Goal: Information Seeking & Learning: Compare options

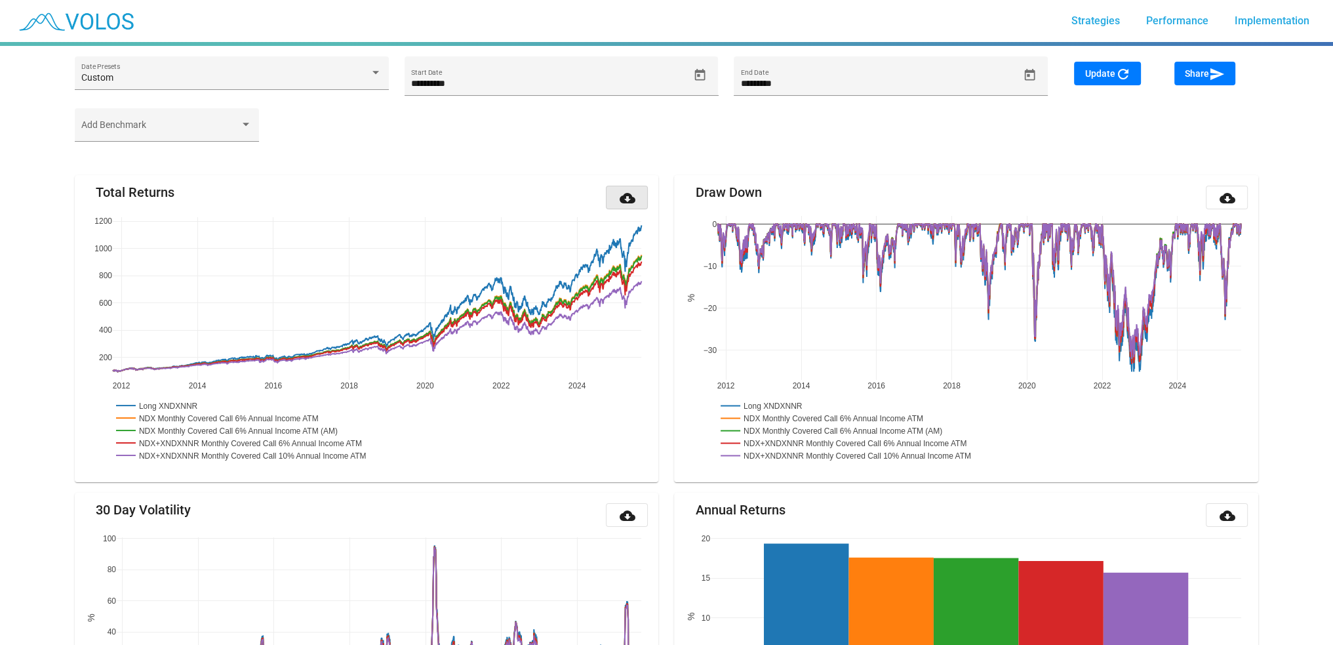
click at [634, 193] on mat-icon "cloud_download" at bounding box center [627, 198] width 16 height 16
click at [1227, 196] on mat-icon "cloud_download" at bounding box center [1227, 198] width 16 height 16
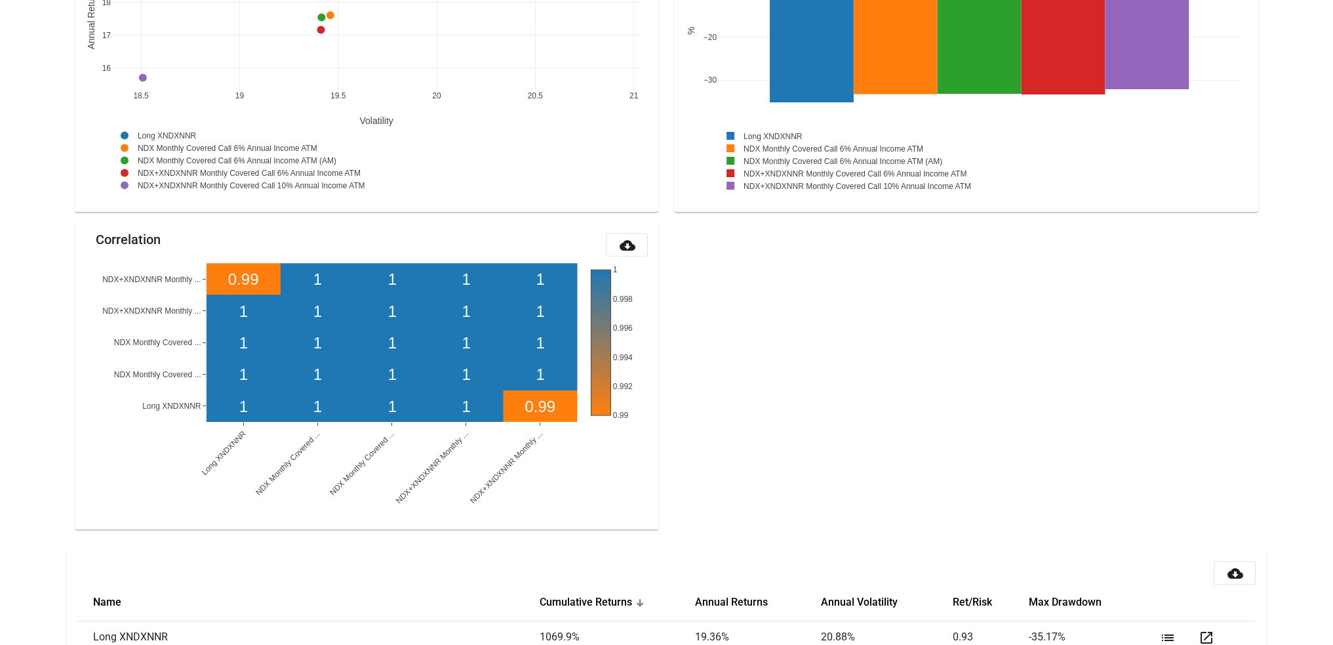
scroll to position [1375, 0]
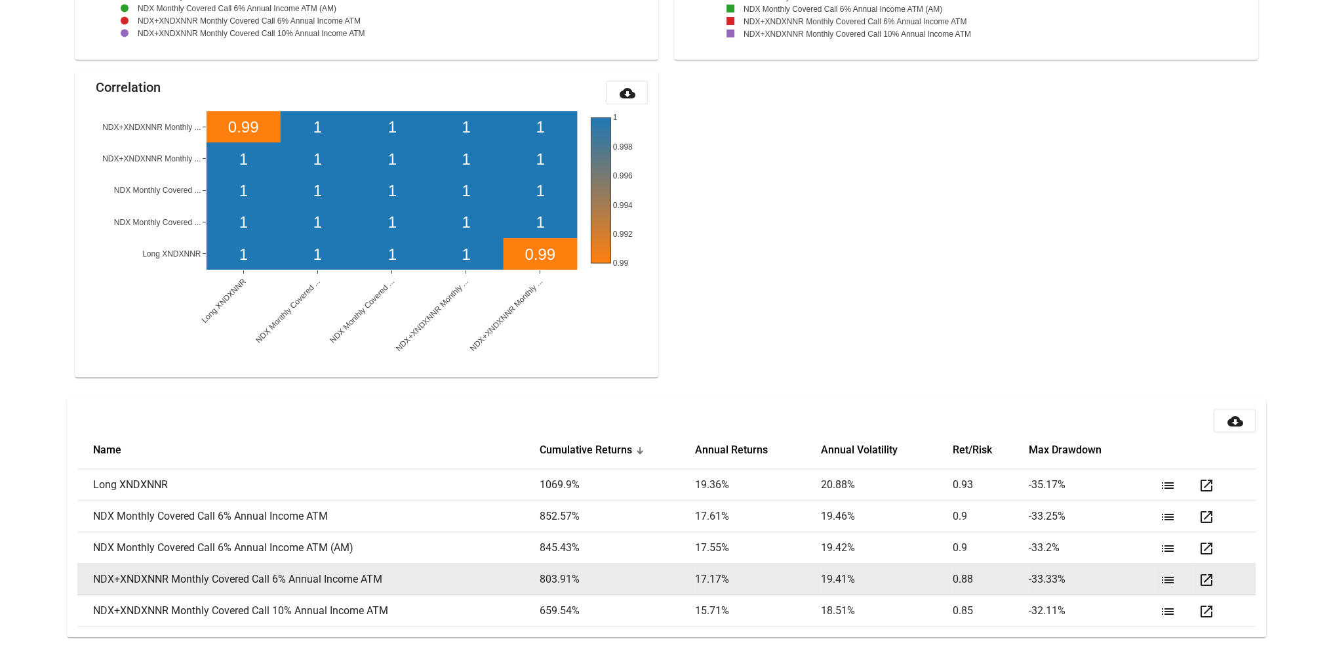
click at [1201, 576] on mat-icon "open_in_new" at bounding box center [1207, 580] width 16 height 16
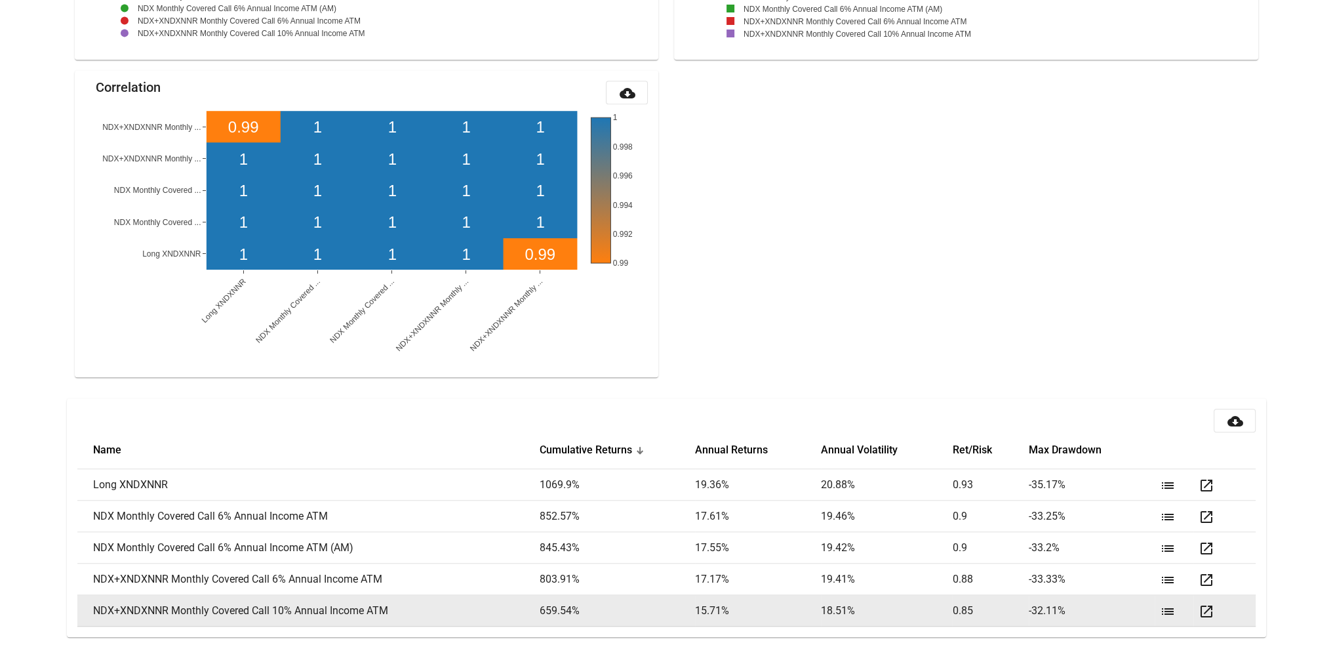
click at [1209, 614] on mat-icon "open_in_new" at bounding box center [1207, 611] width 16 height 16
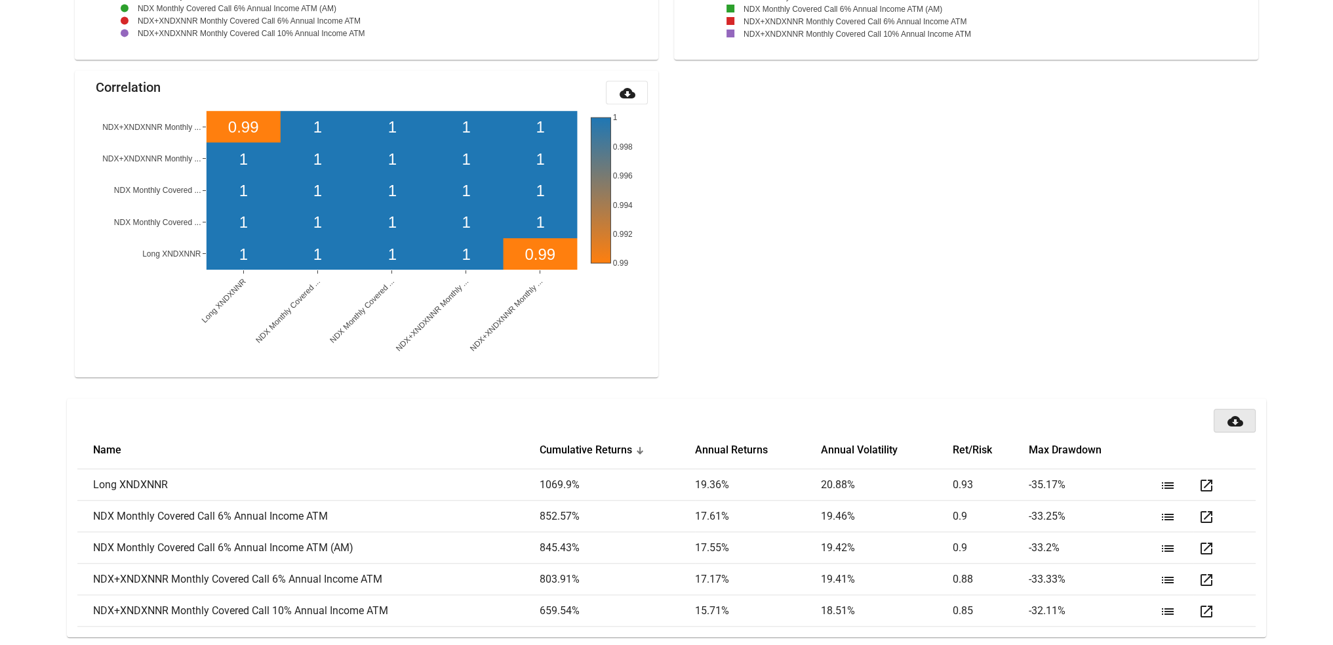
click at [1246, 426] on button "cloud_download" at bounding box center [1235, 421] width 42 height 24
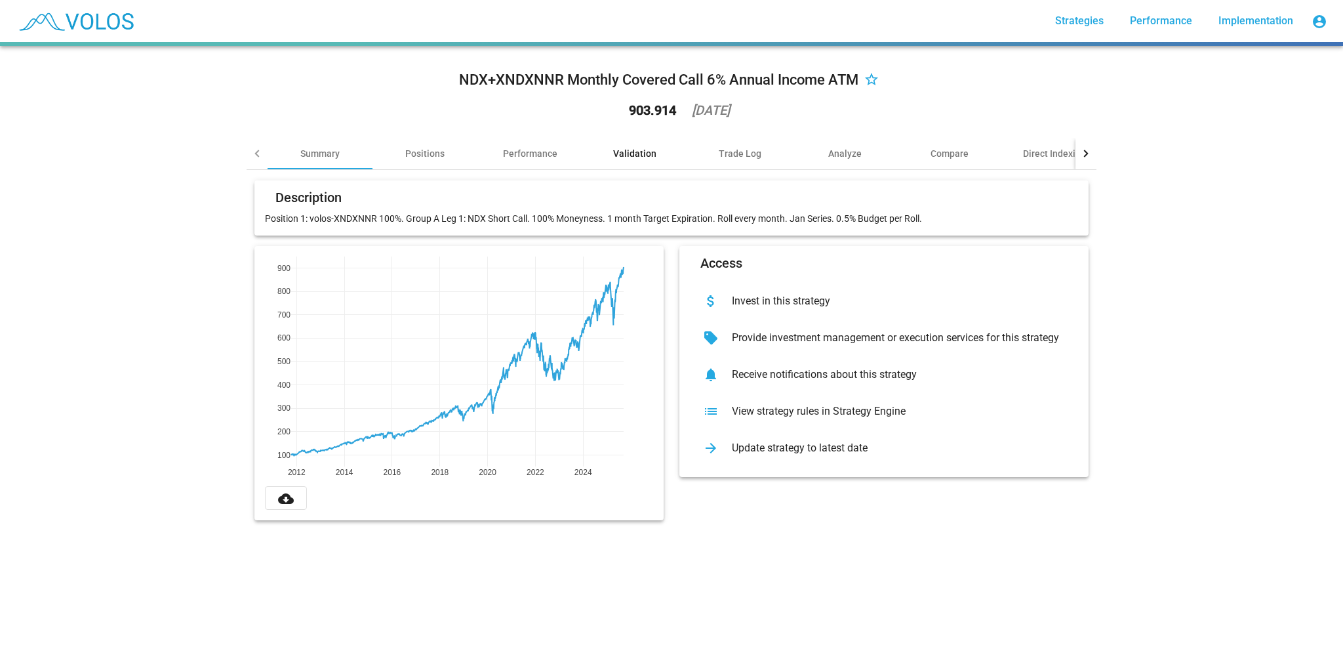
click at [636, 154] on div "Validation" at bounding box center [634, 153] width 43 height 13
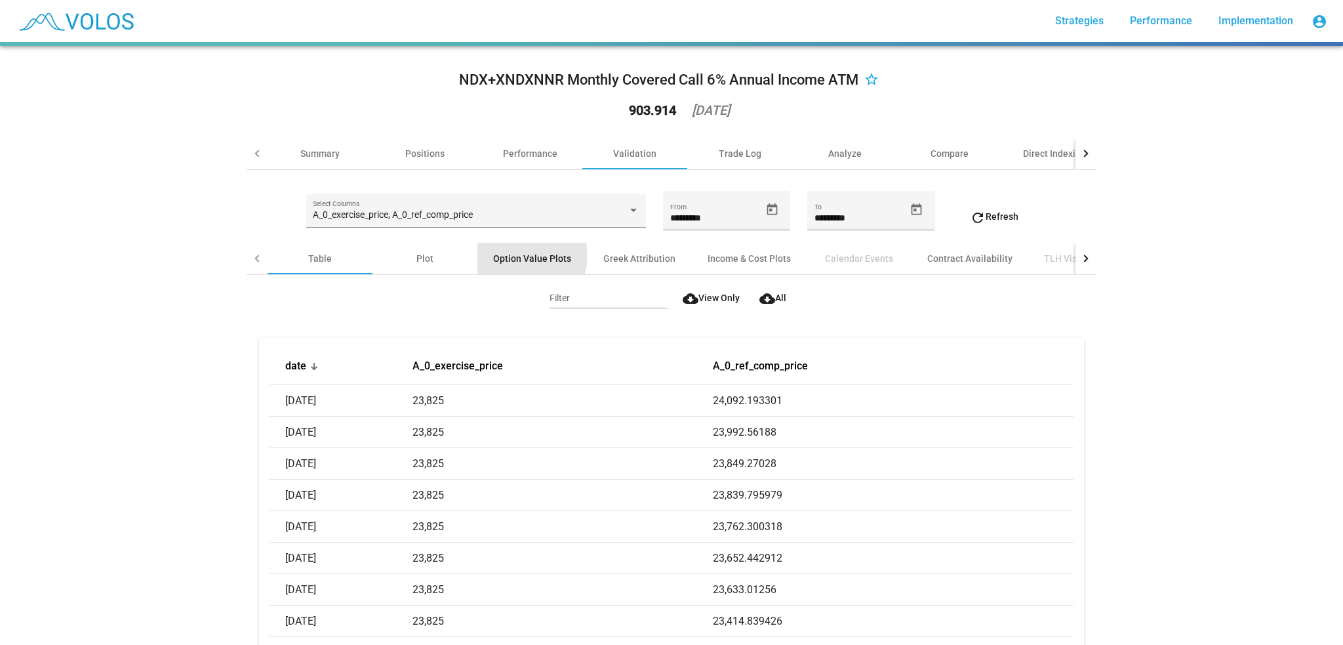
click at [514, 254] on div "Option Value Plots" at bounding box center [532, 258] width 78 height 13
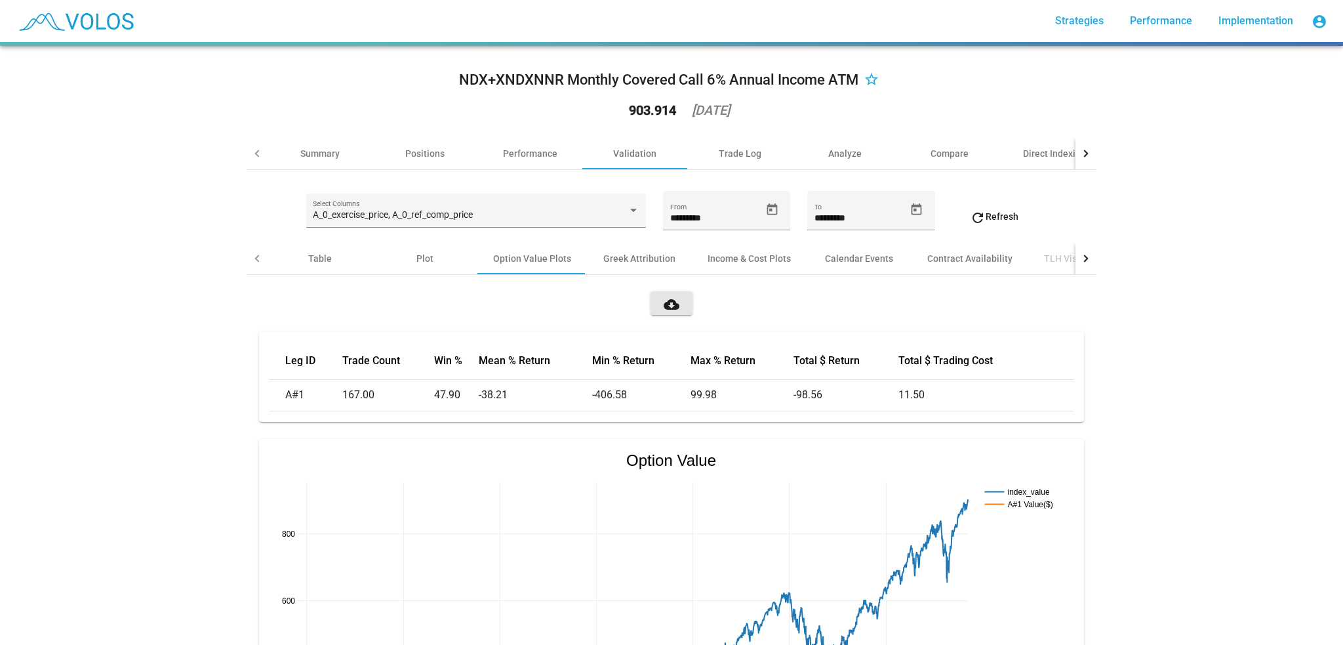
click at [674, 309] on button "cloud_download" at bounding box center [672, 303] width 42 height 24
click at [735, 260] on div "Income & Cost Plots" at bounding box center [749, 258] width 83 height 13
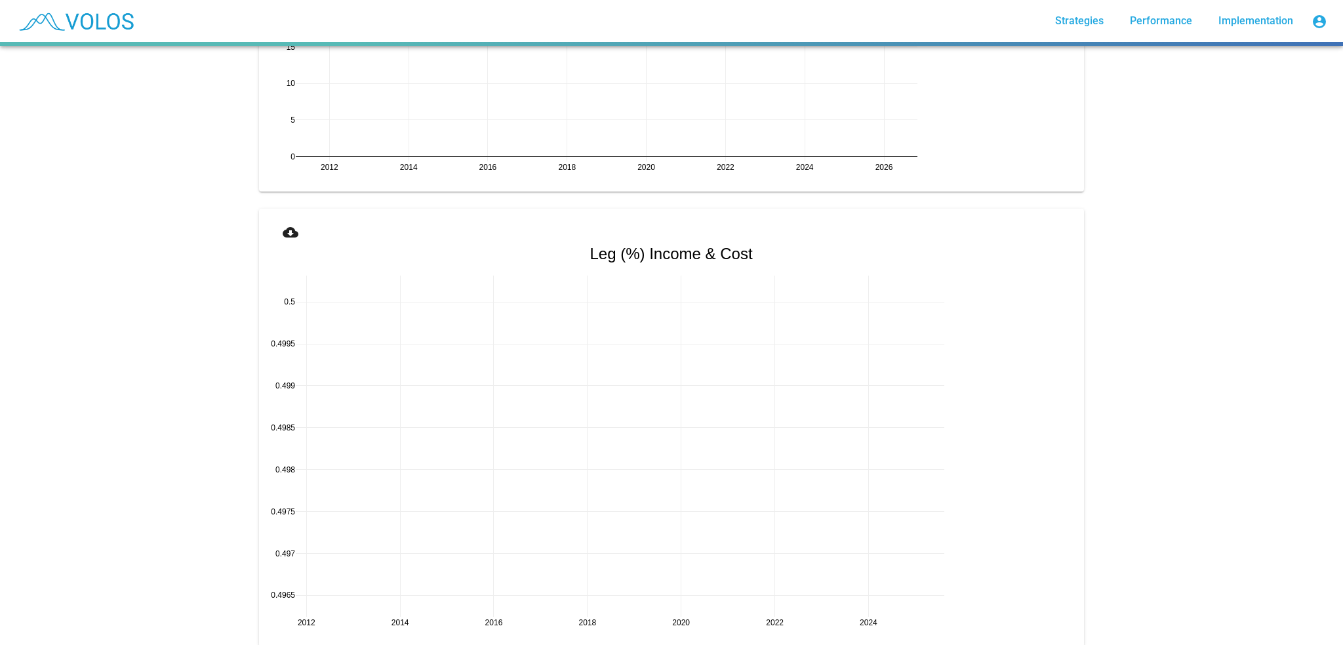
scroll to position [1049, 0]
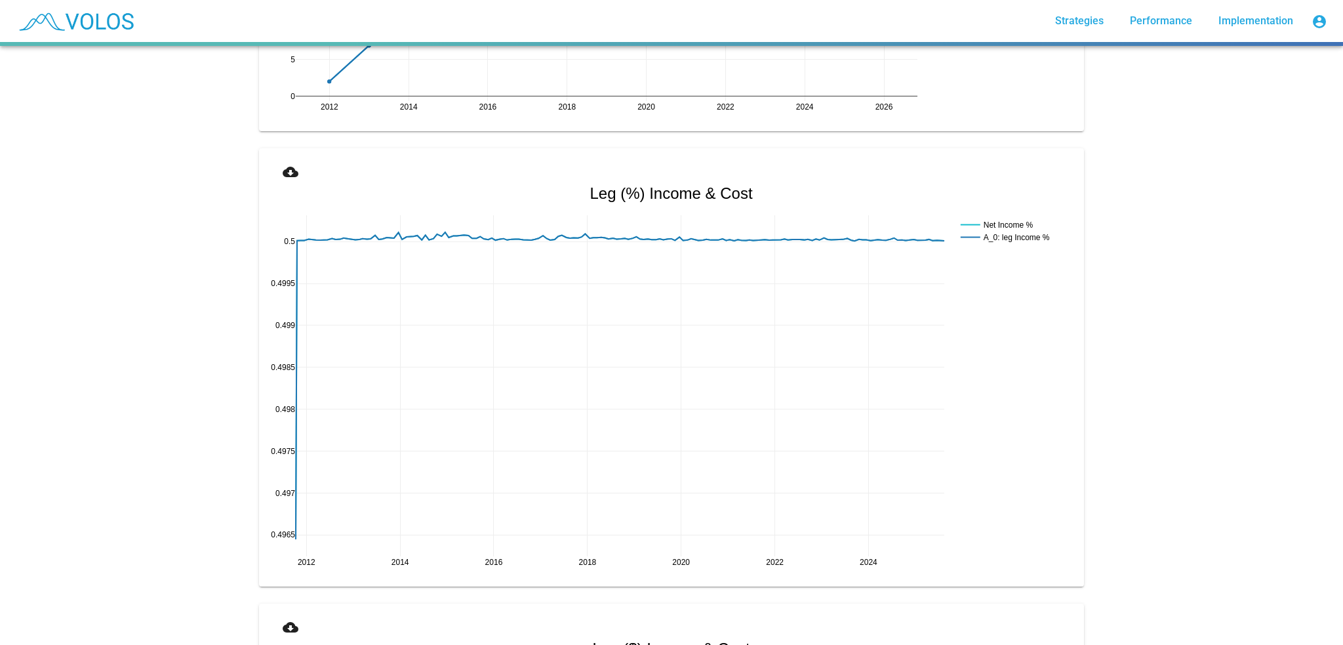
click at [176, 336] on div "NDX+XNDXNNR Monthly Covered Call 6% Annual Income ATM star_border 903.914 2025-…" at bounding box center [671, 345] width 1343 height 599
click at [284, 172] on mat-icon "cloud_download" at bounding box center [291, 172] width 16 height 16
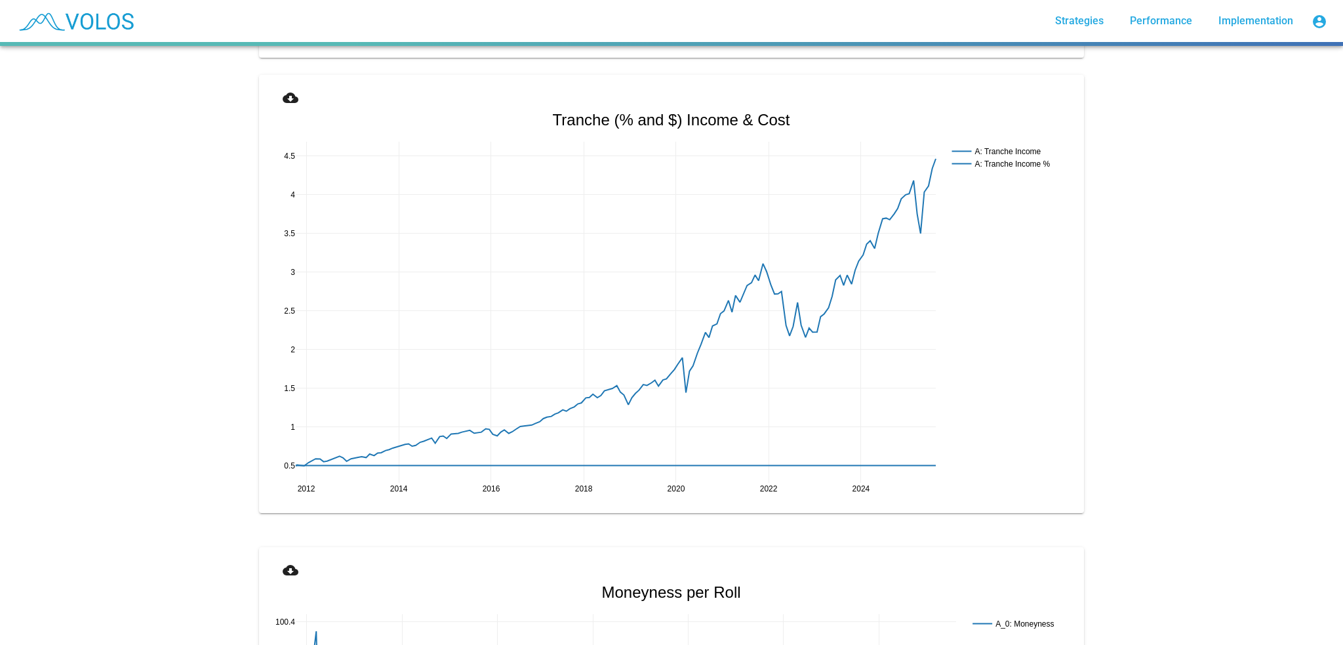
scroll to position [2427, 0]
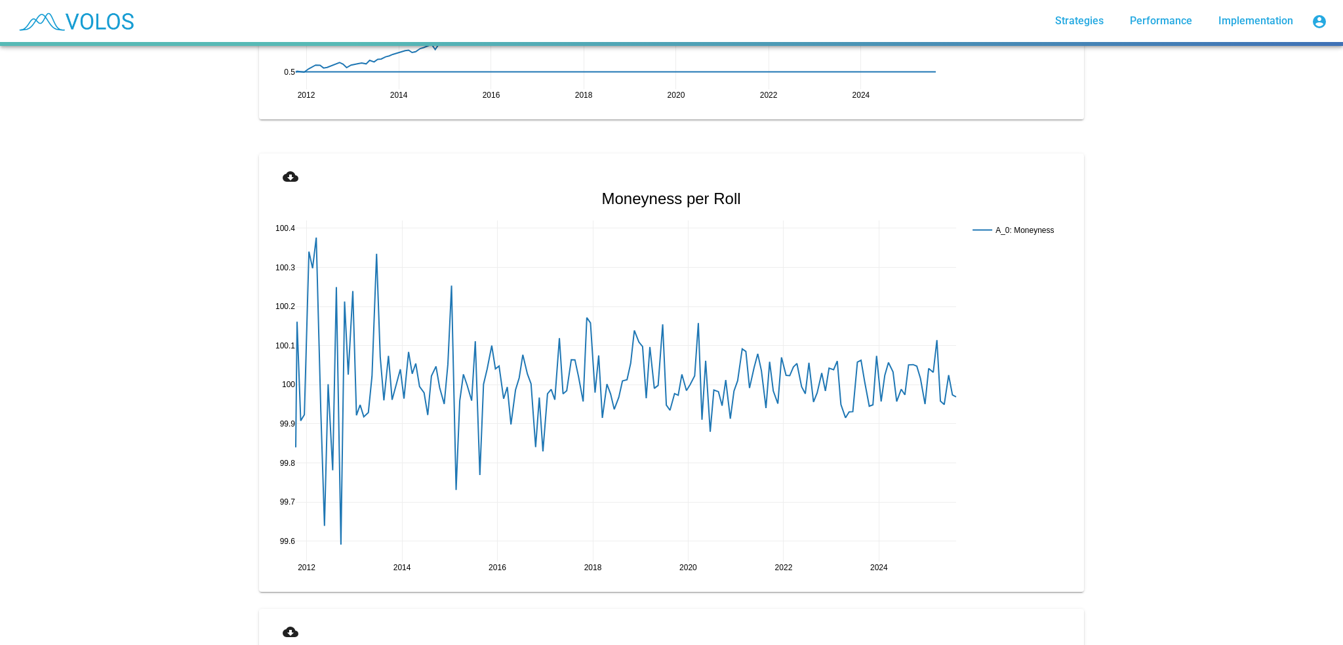
click at [283, 170] on mat-icon "cloud_download" at bounding box center [291, 177] width 16 height 16
click at [167, 251] on div "NDX+XNDXNNR Monthly Covered Call 6% Annual Income ATM star_border 903.914 2025-…" at bounding box center [671, 345] width 1343 height 599
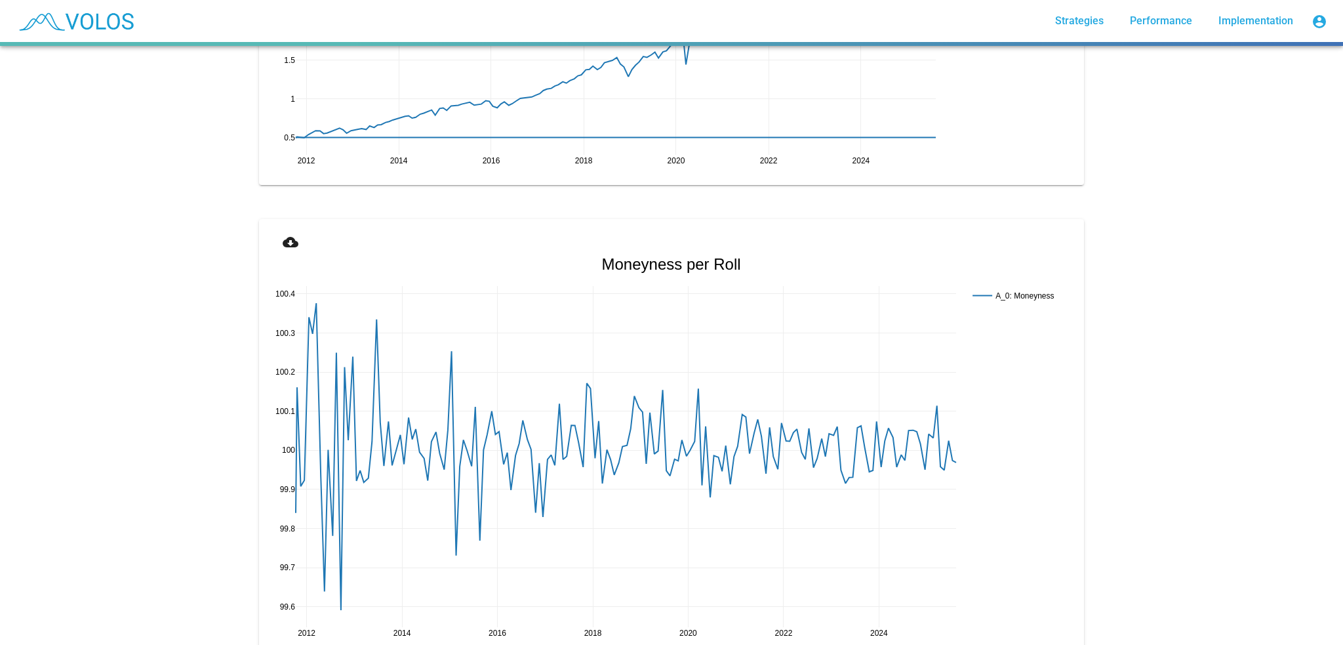
scroll to position [1968, 0]
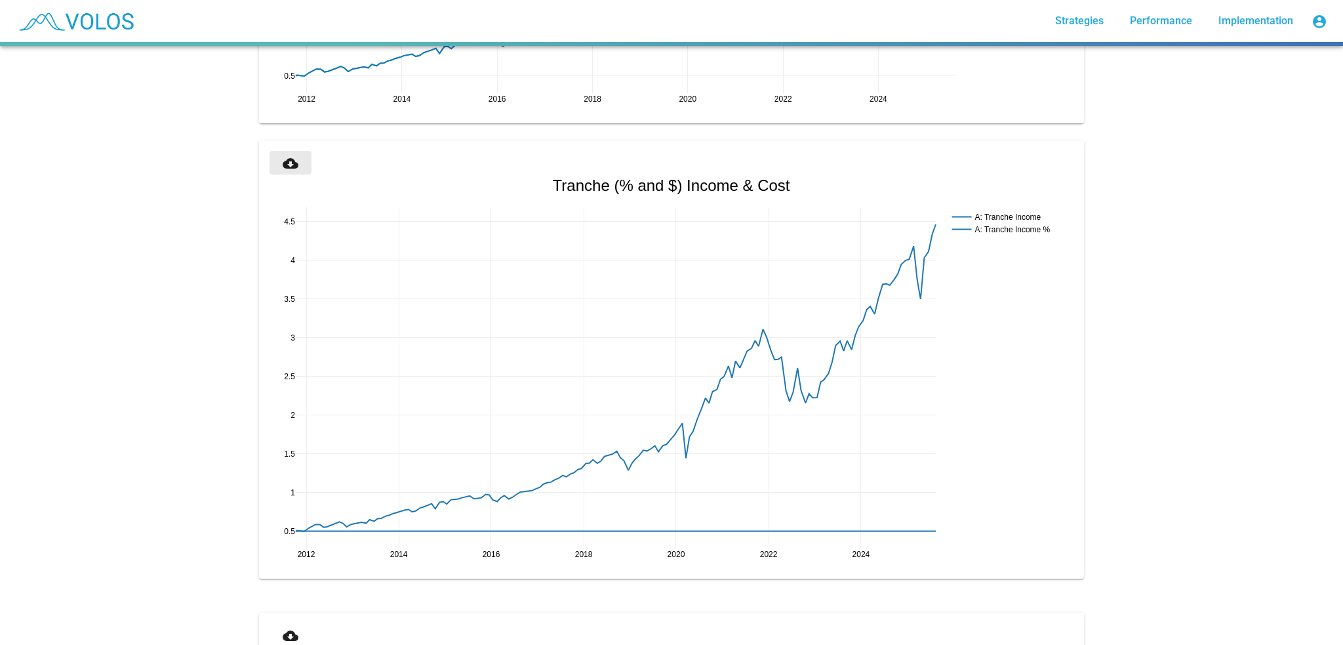
click at [283, 167] on mat-icon "cloud_download" at bounding box center [291, 163] width 16 height 16
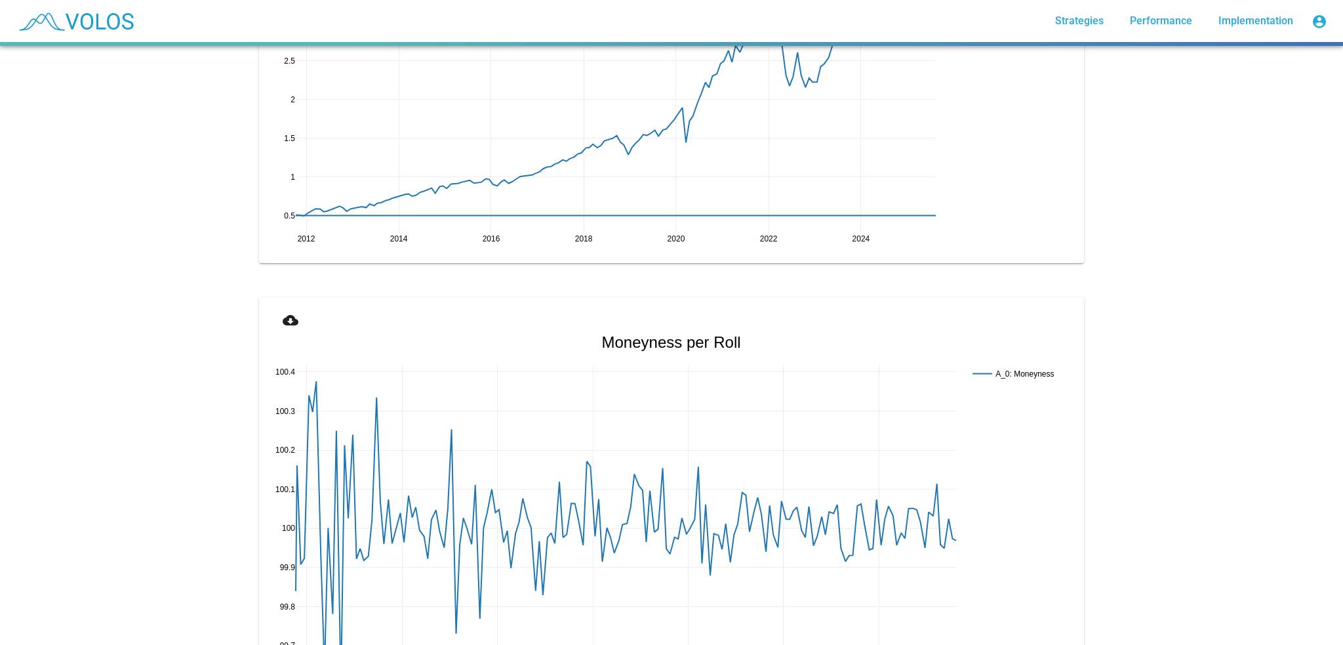
scroll to position [2296, 0]
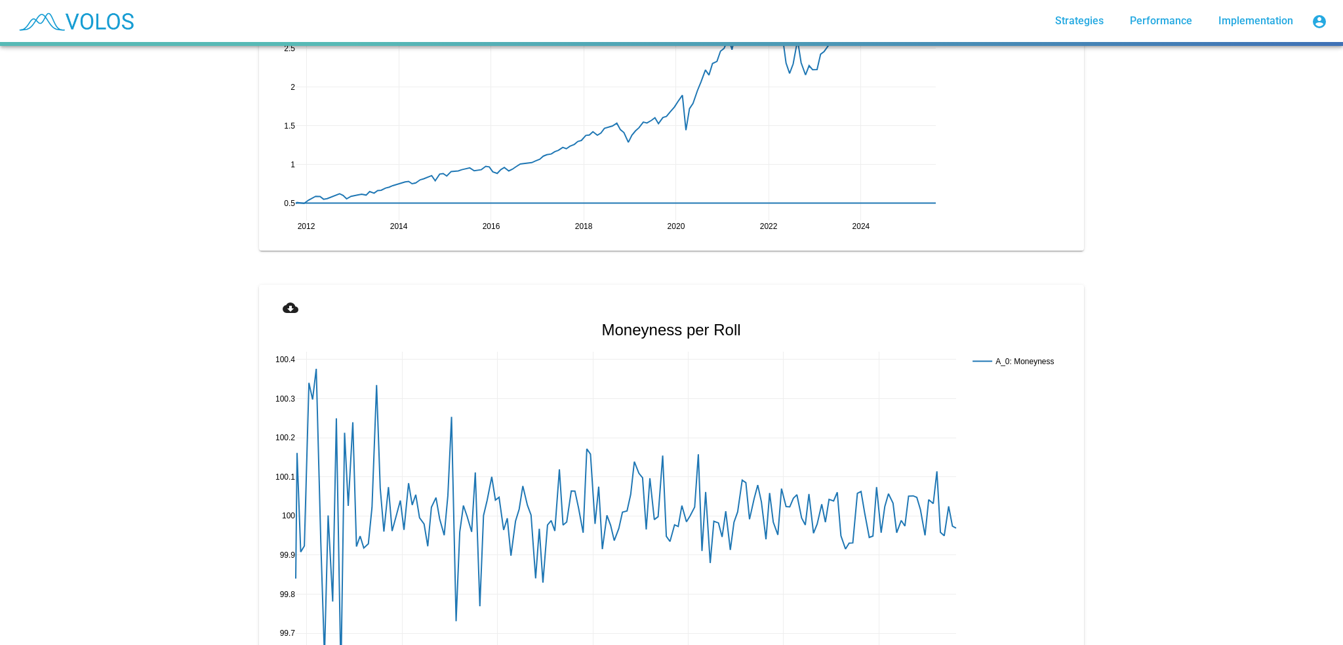
click at [301, 315] on button "cloud_download" at bounding box center [291, 307] width 42 height 24
click at [300, 304] on button "cloud_download" at bounding box center [291, 307] width 42 height 24
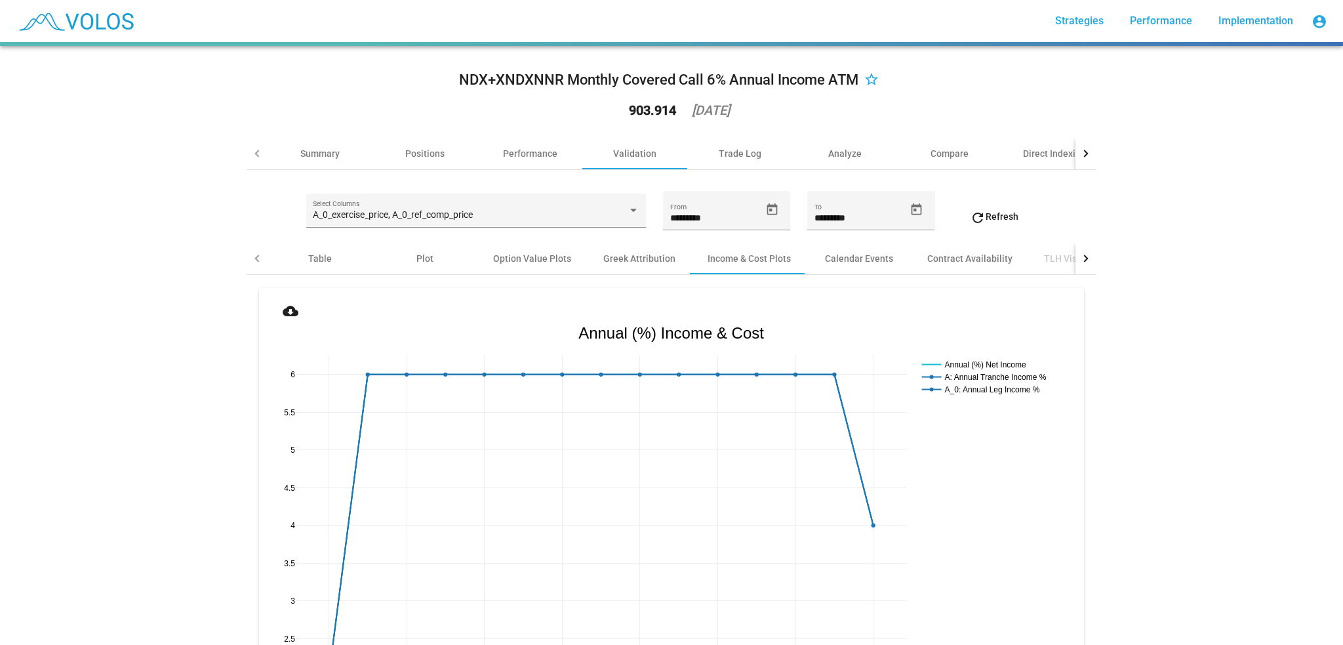
scroll to position [0, 0]
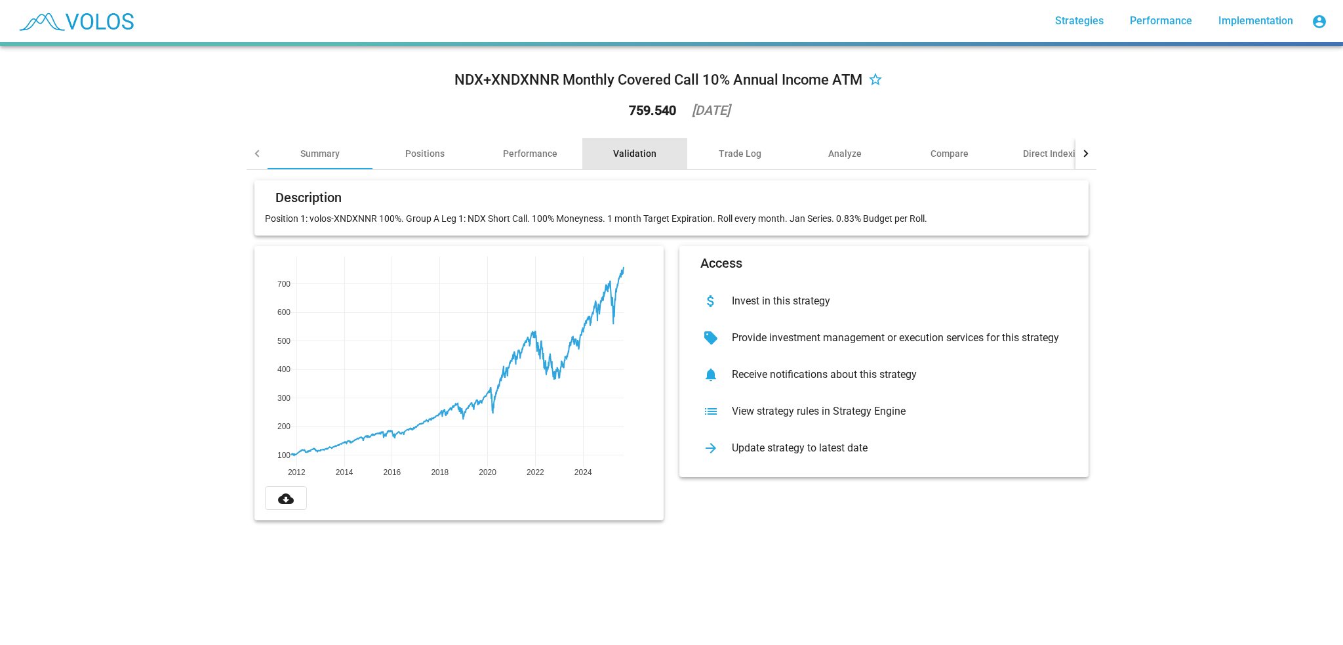
click at [619, 153] on div "Validation" at bounding box center [634, 153] width 43 height 13
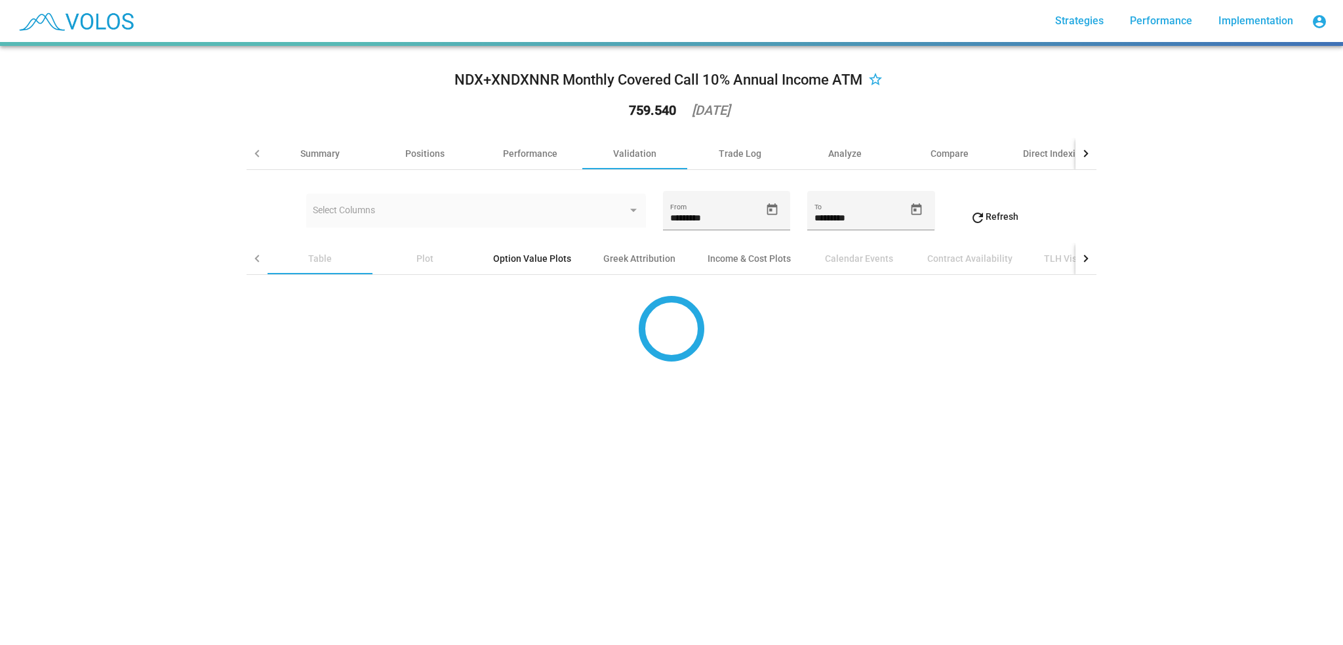
drag, startPoint x: 552, startPoint y: 257, endPoint x: 551, endPoint y: 268, distance: 11.2
click at [552, 257] on div "Option Value Plots" at bounding box center [532, 258] width 78 height 13
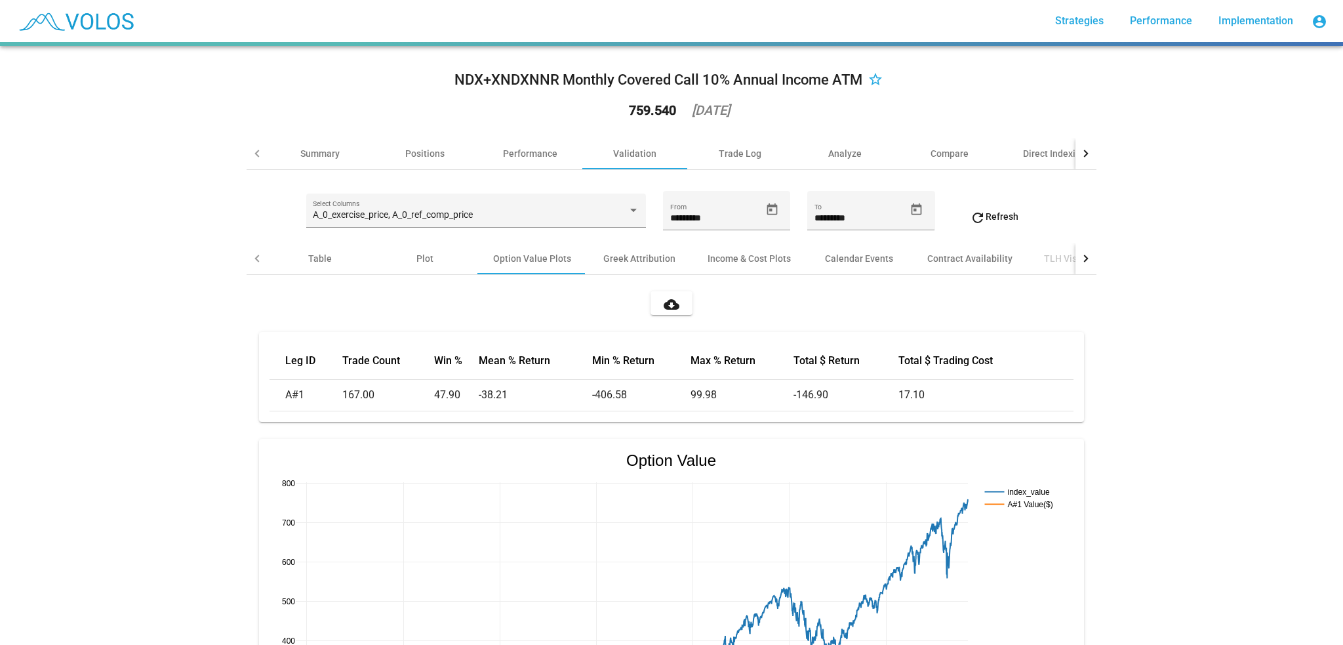
click at [670, 298] on mat-icon "cloud_download" at bounding box center [672, 304] width 16 height 16
click at [676, 305] on button "cloud_download" at bounding box center [672, 303] width 42 height 24
click at [718, 259] on div "Income & Cost Plots" at bounding box center [749, 258] width 83 height 13
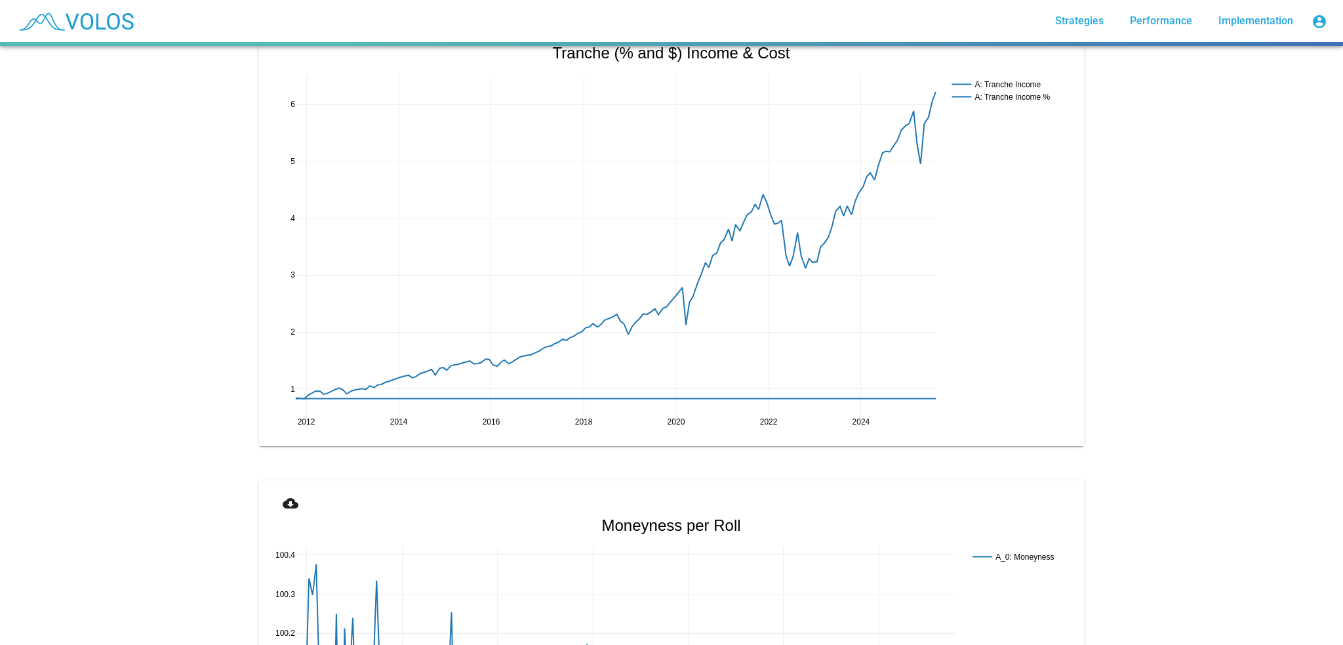
scroll to position [1968, 0]
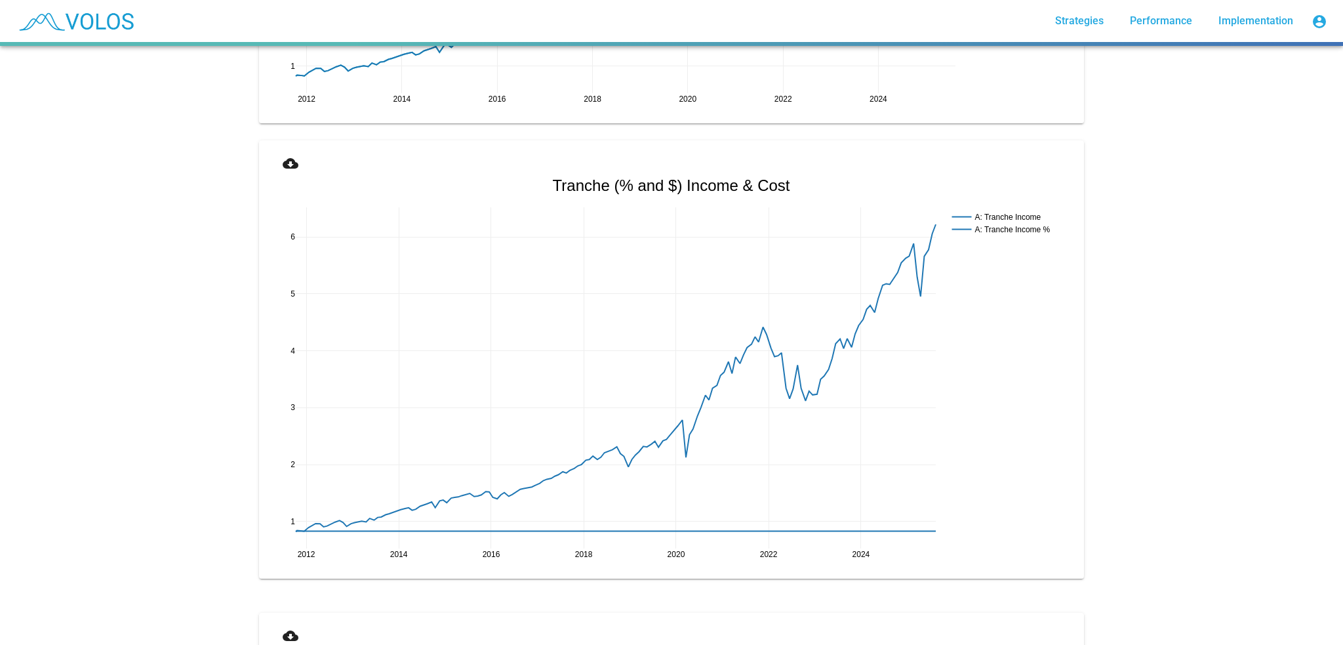
click at [277, 161] on button "cloud_download" at bounding box center [291, 163] width 42 height 24
drag, startPoint x: 142, startPoint y: 209, endPoint x: 141, endPoint y: 215, distance: 6.7
click at [142, 209] on div "NDX+XNDXNNR Monthly Covered Call 10% Annual Income ATM star_border 759.540 2025…" at bounding box center [671, 345] width 1343 height 599
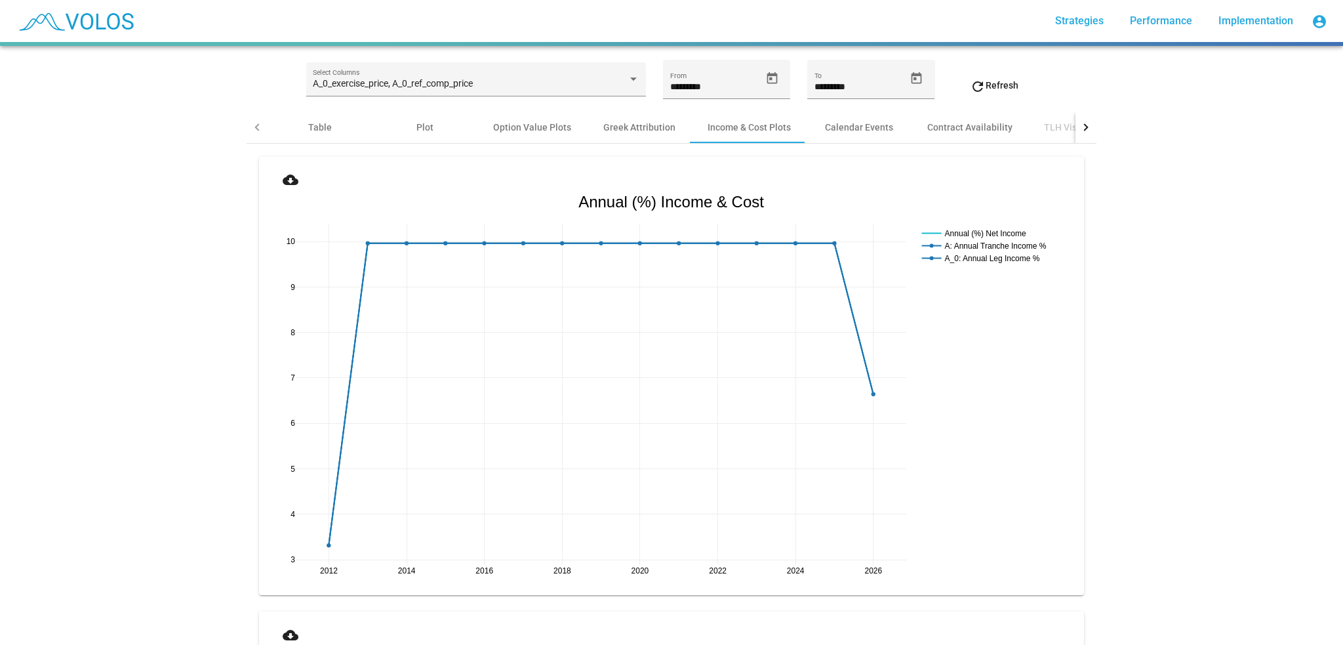
scroll to position [0, 0]
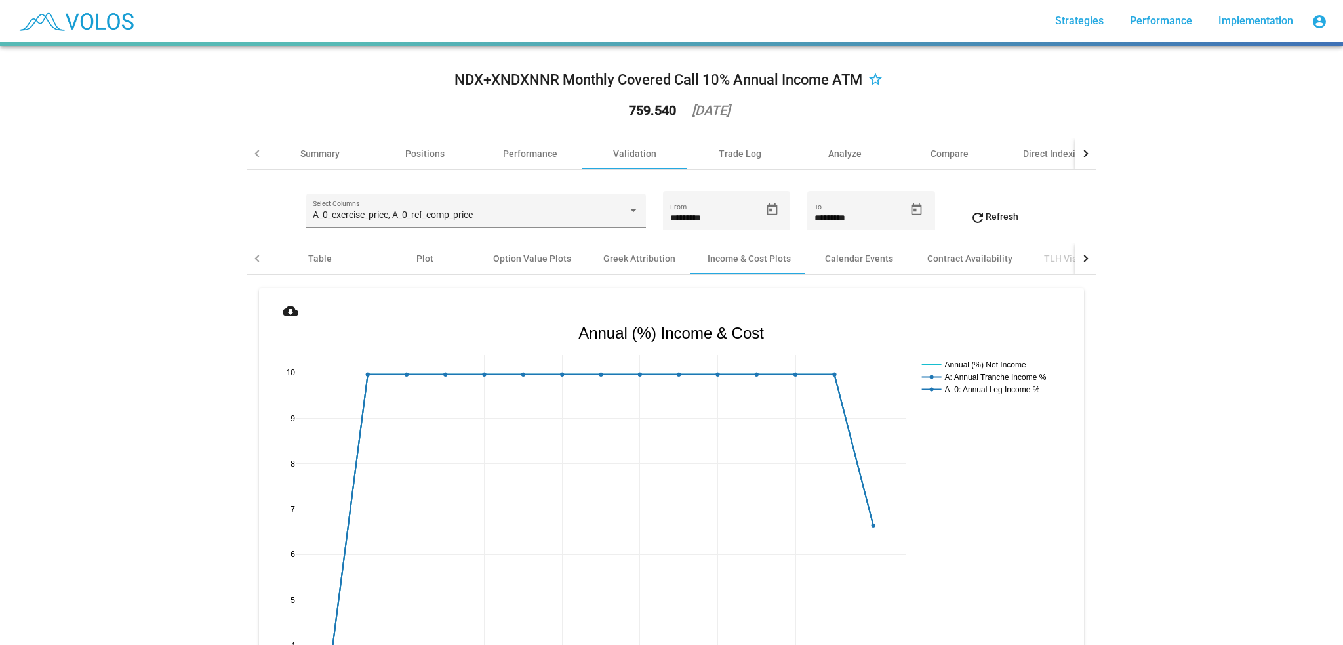
click at [228, 243] on div "NDX+XNDXNNR Monthly Covered Call 10% Annual Income ATM star_border 759.540 2025…" at bounding box center [671, 345] width 1343 height 599
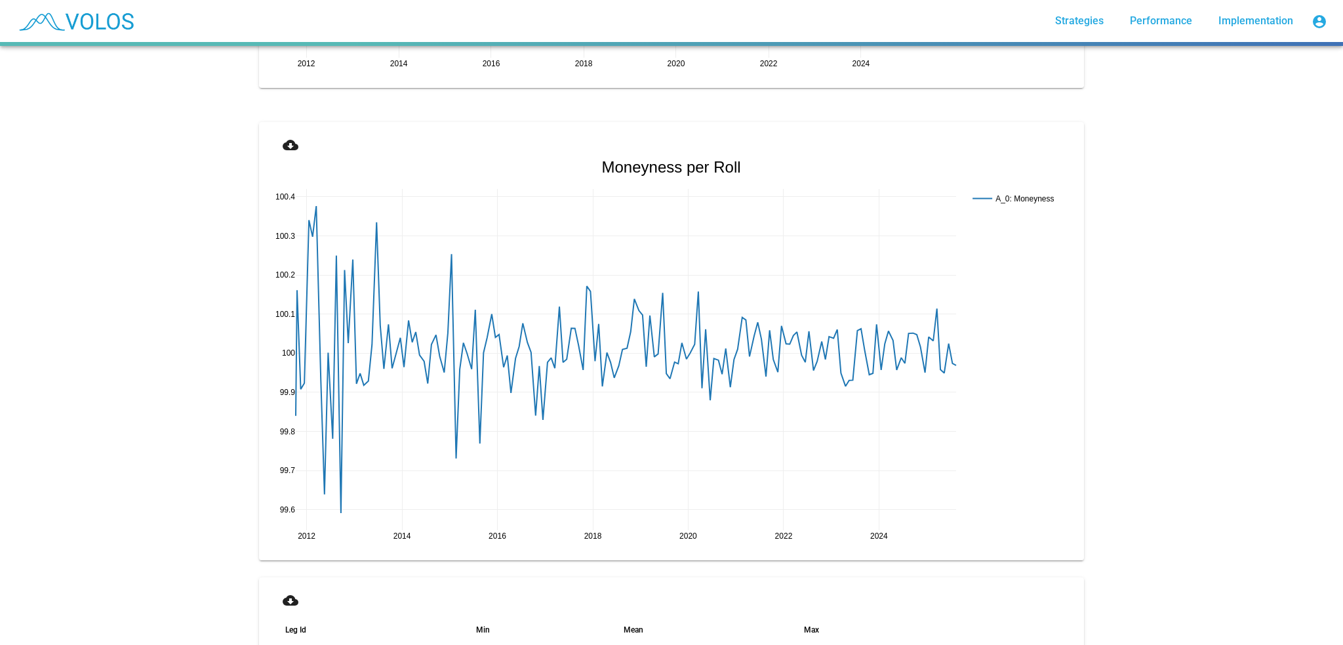
scroll to position [2427, 0]
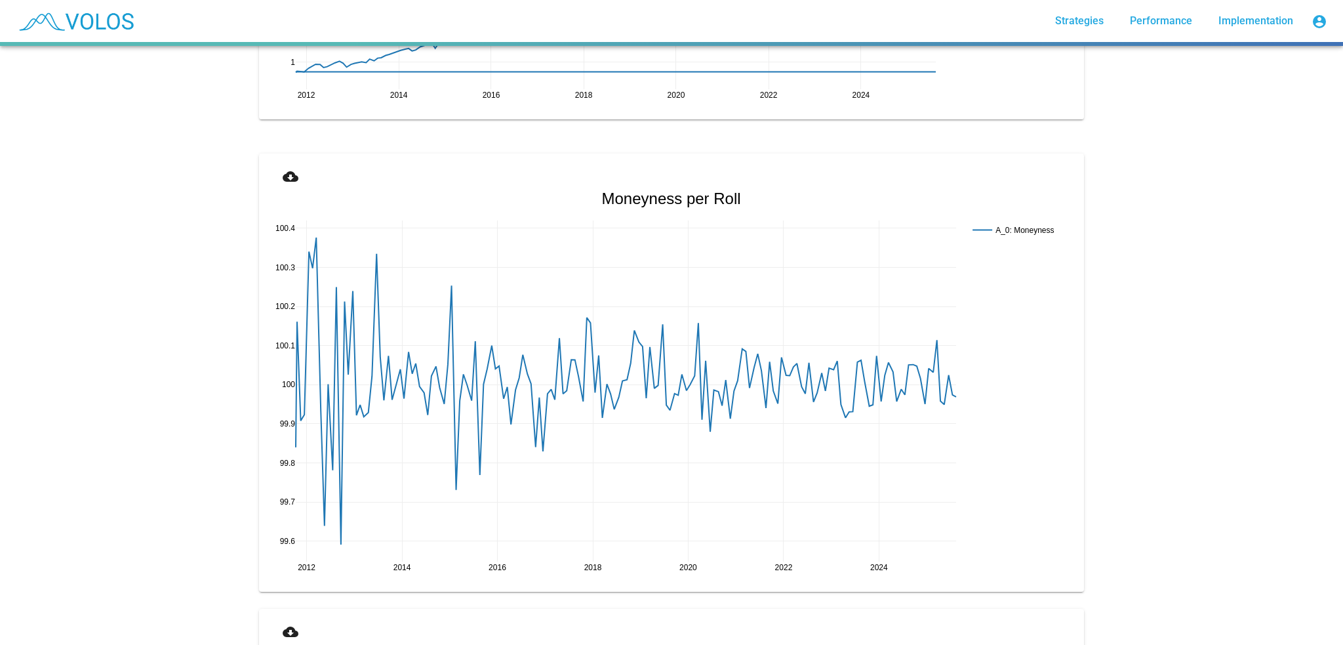
click at [289, 177] on mat-icon "cloud_download" at bounding box center [291, 177] width 16 height 16
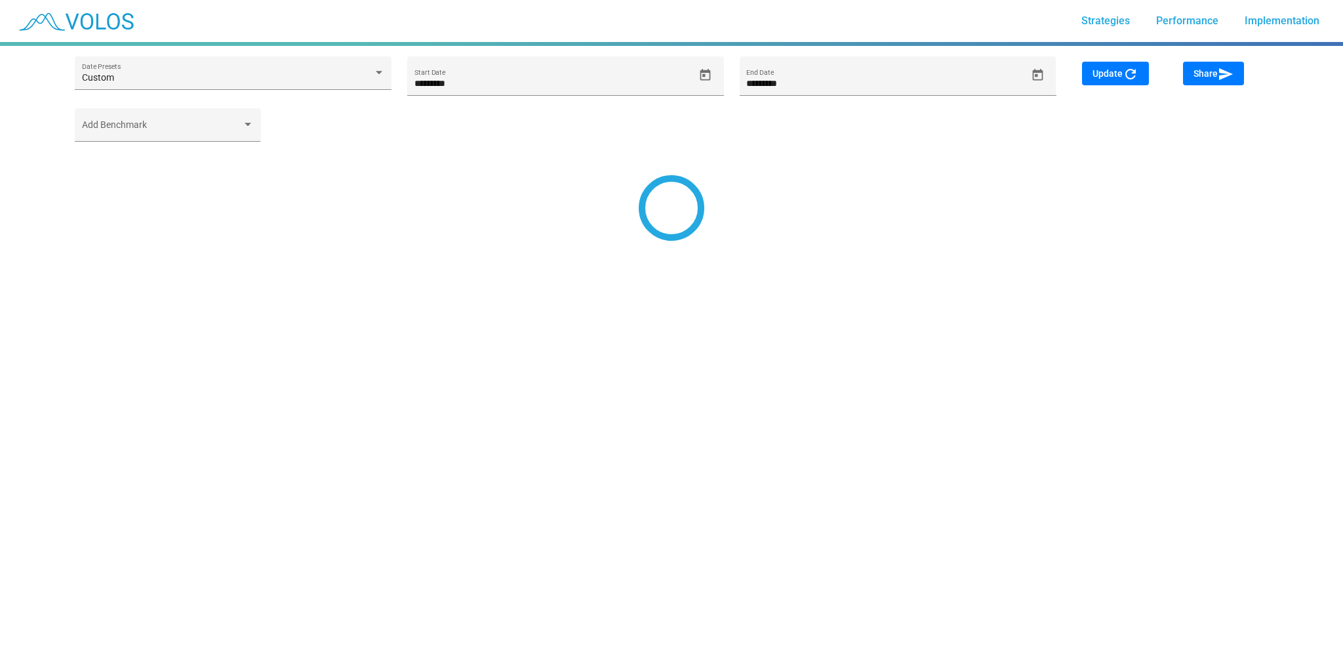
type input "*********"
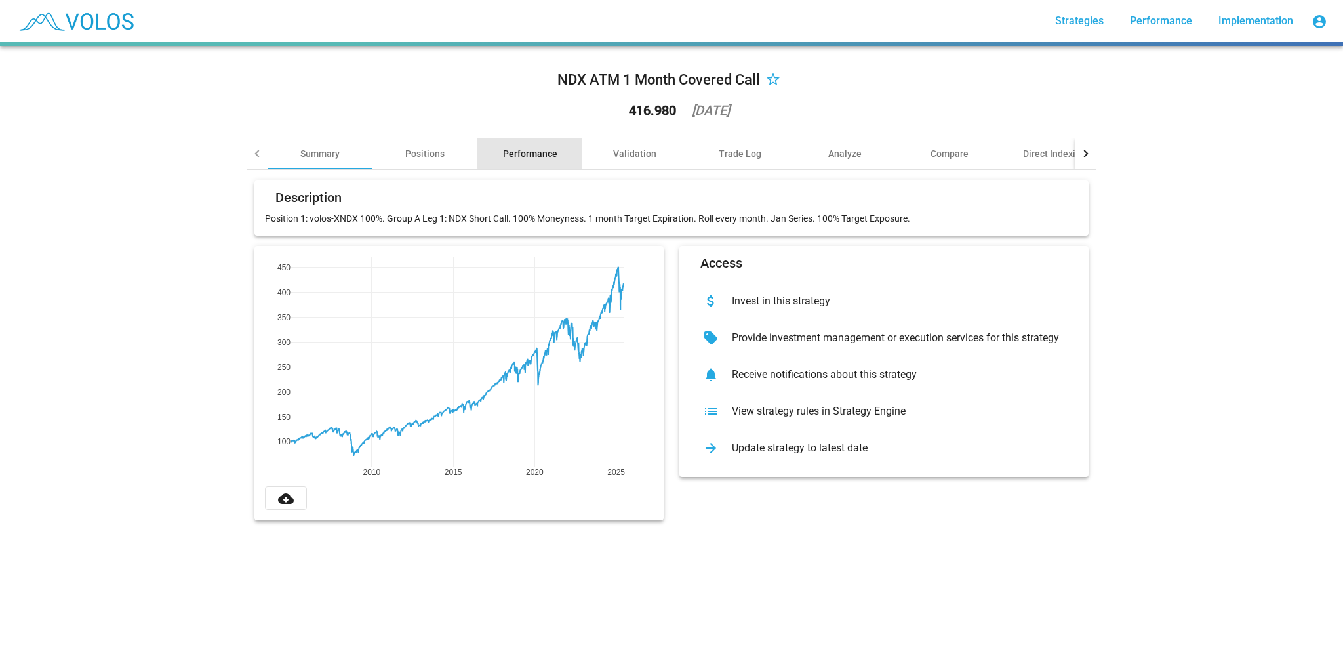
click at [528, 151] on div "Performance" at bounding box center [530, 153] width 54 height 13
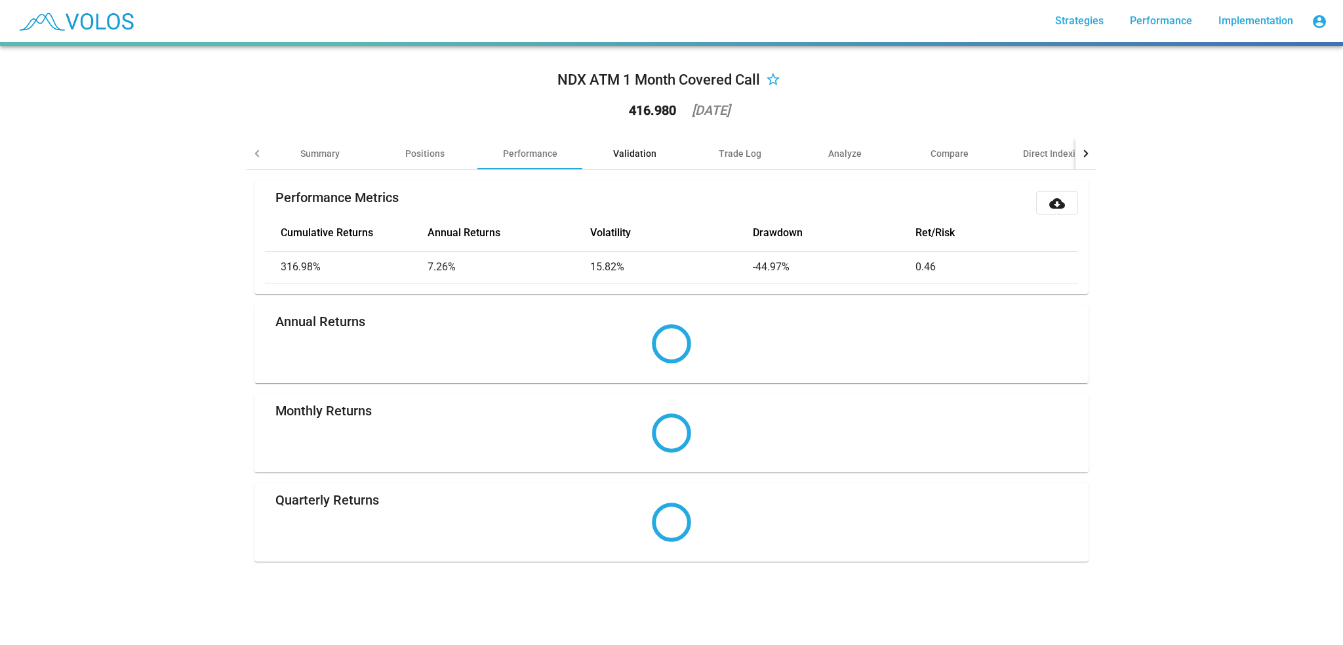
click at [624, 149] on div "Validation" at bounding box center [634, 153] width 43 height 13
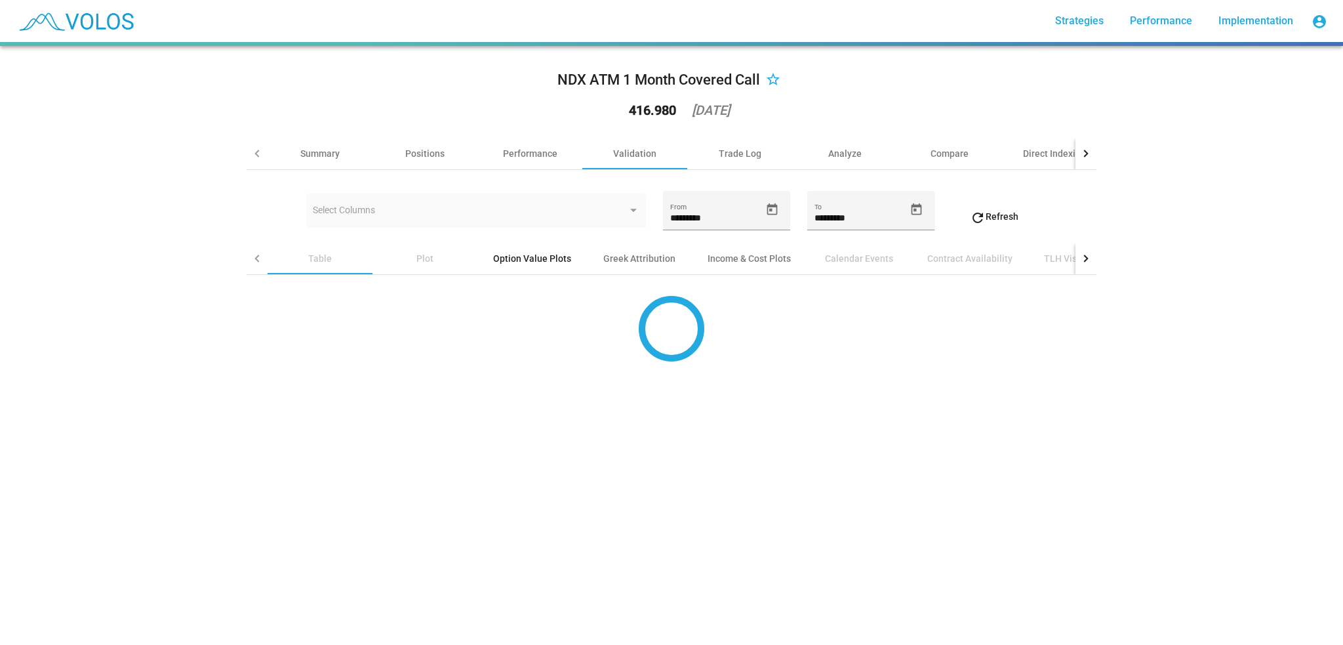
click at [541, 256] on div "Option Value Plots" at bounding box center [532, 258] width 78 height 13
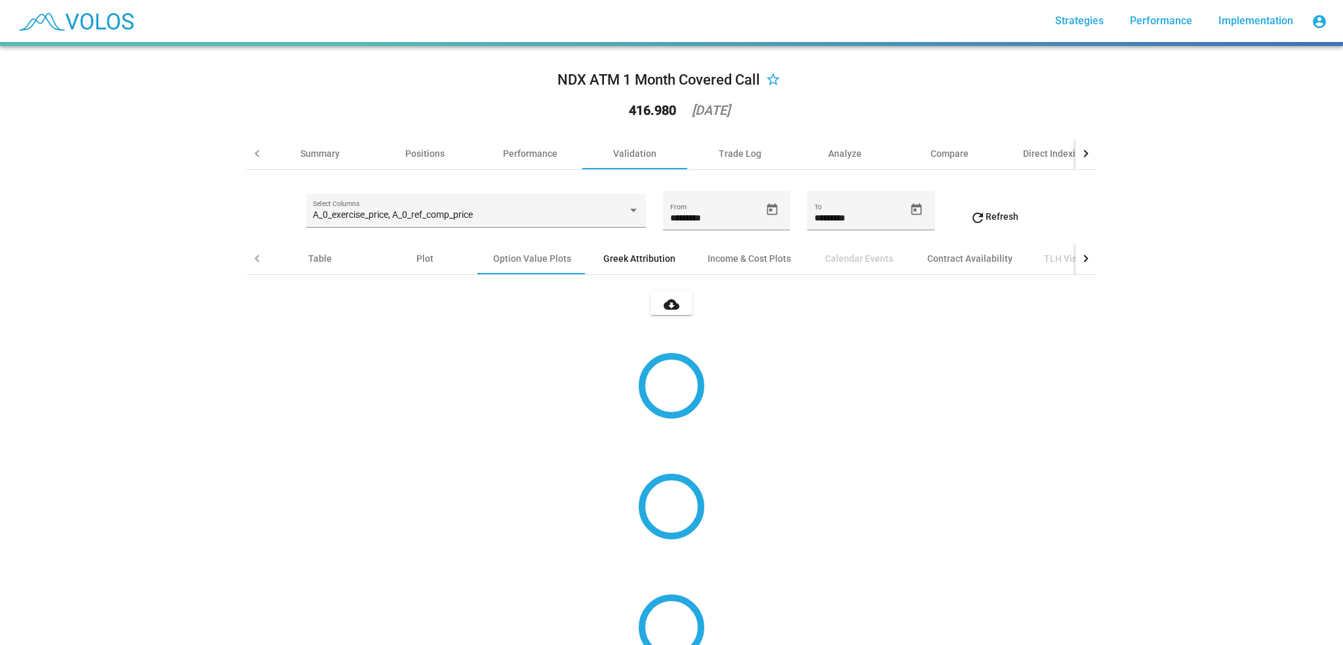
click at [603, 255] on div "Greek Attribution" at bounding box center [639, 258] width 72 height 13
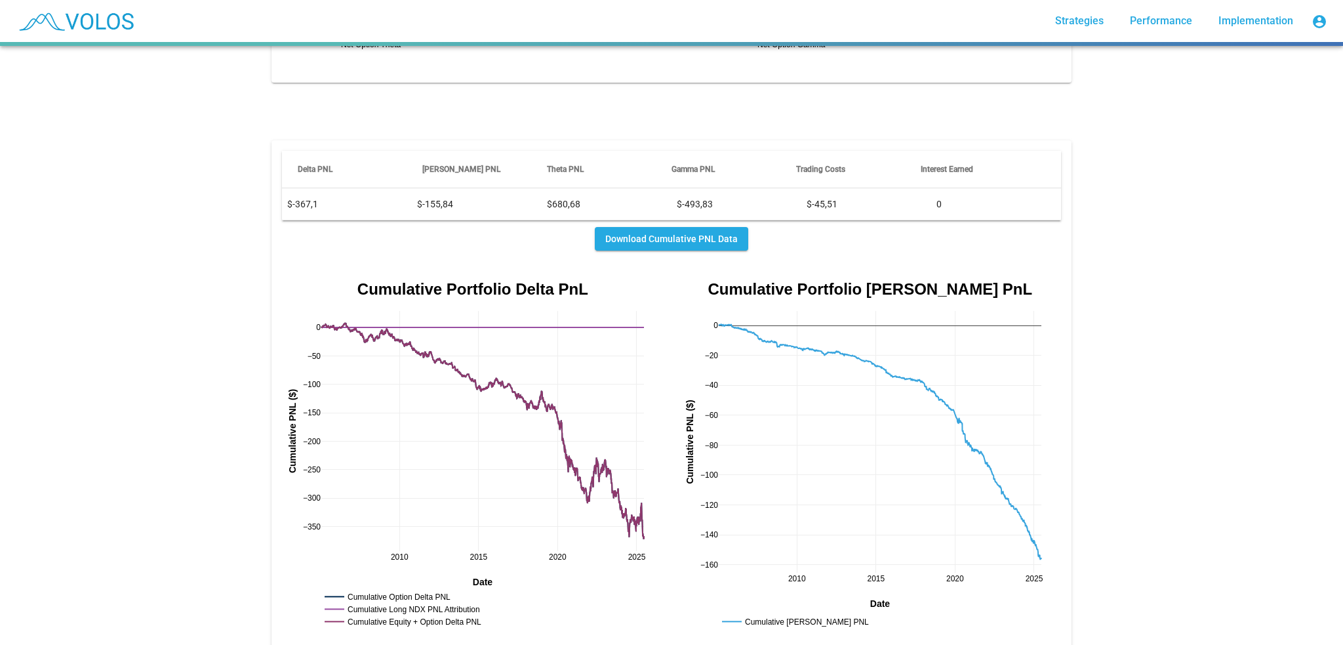
scroll to position [1246, 0]
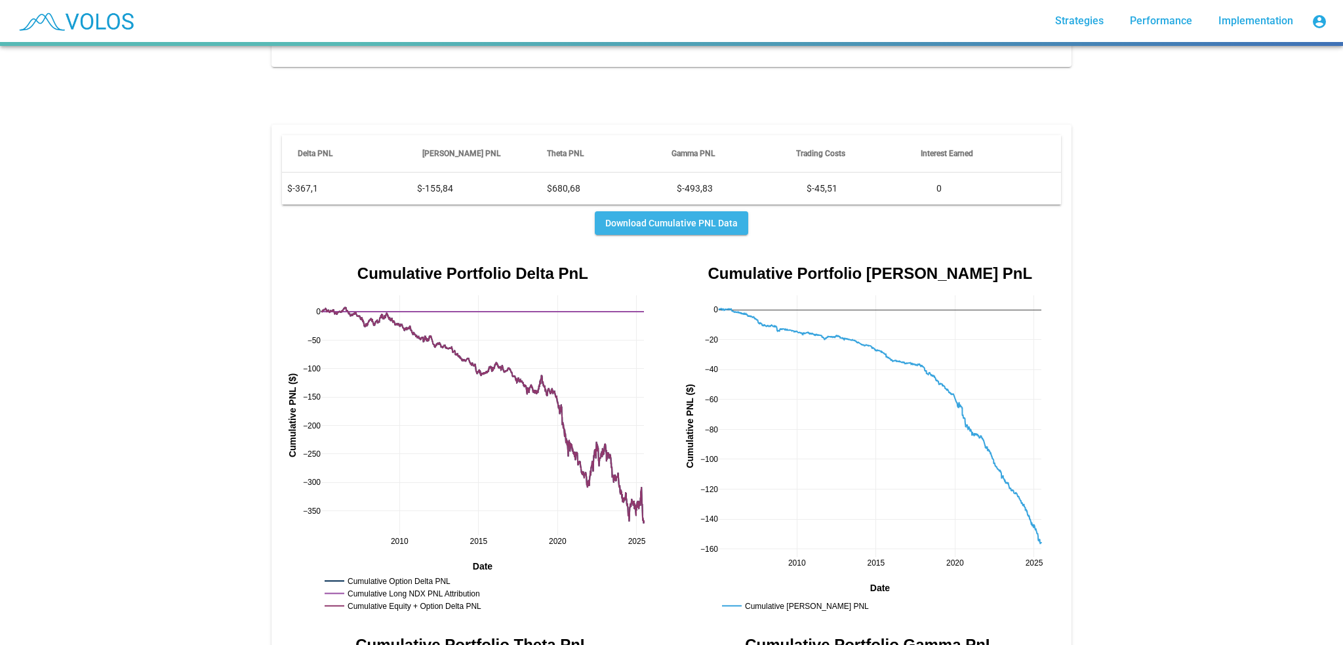
click at [675, 218] on span "Download Cumulative PNL Data" at bounding box center [671, 223] width 132 height 10
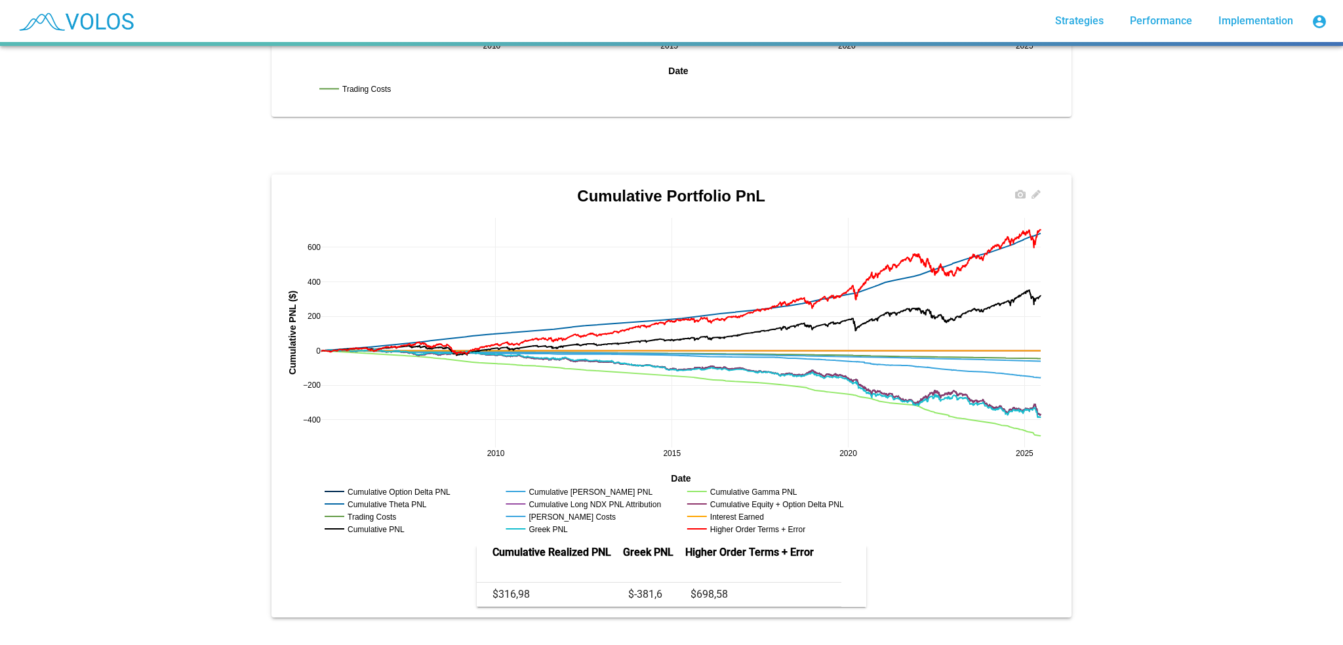
scroll to position [2492, 0]
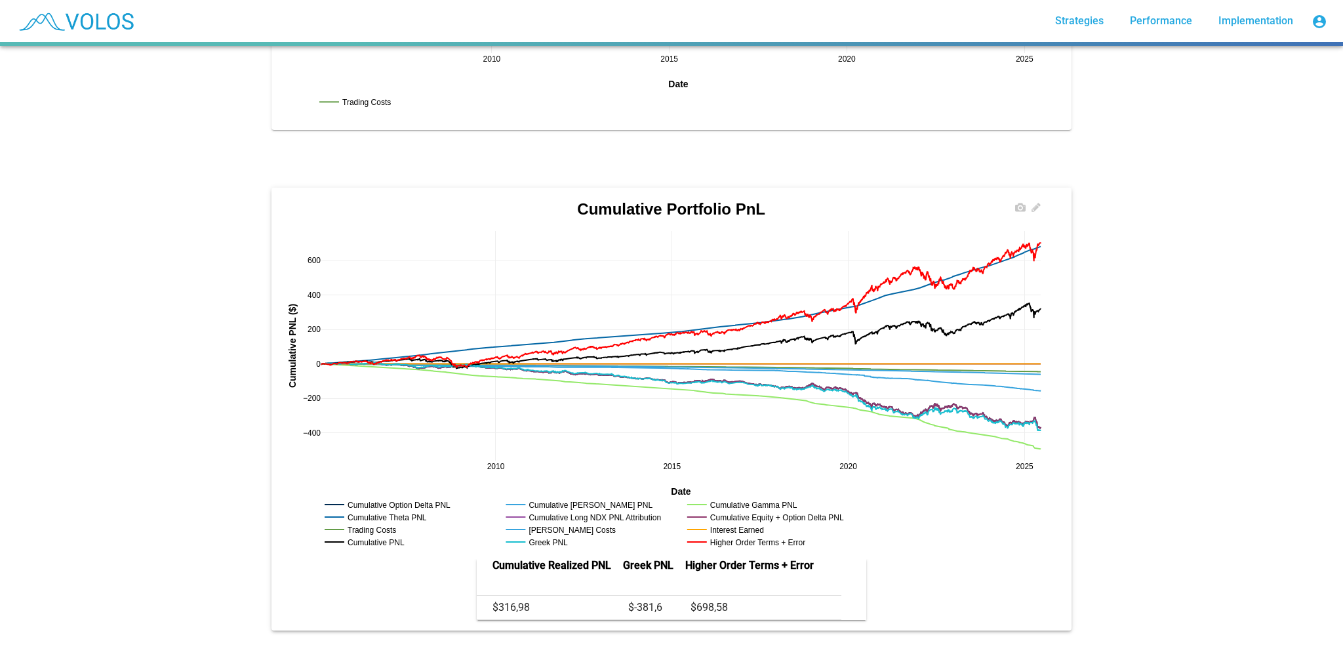
click at [716, 535] on rect at bounding box center [753, 541] width 138 height 12
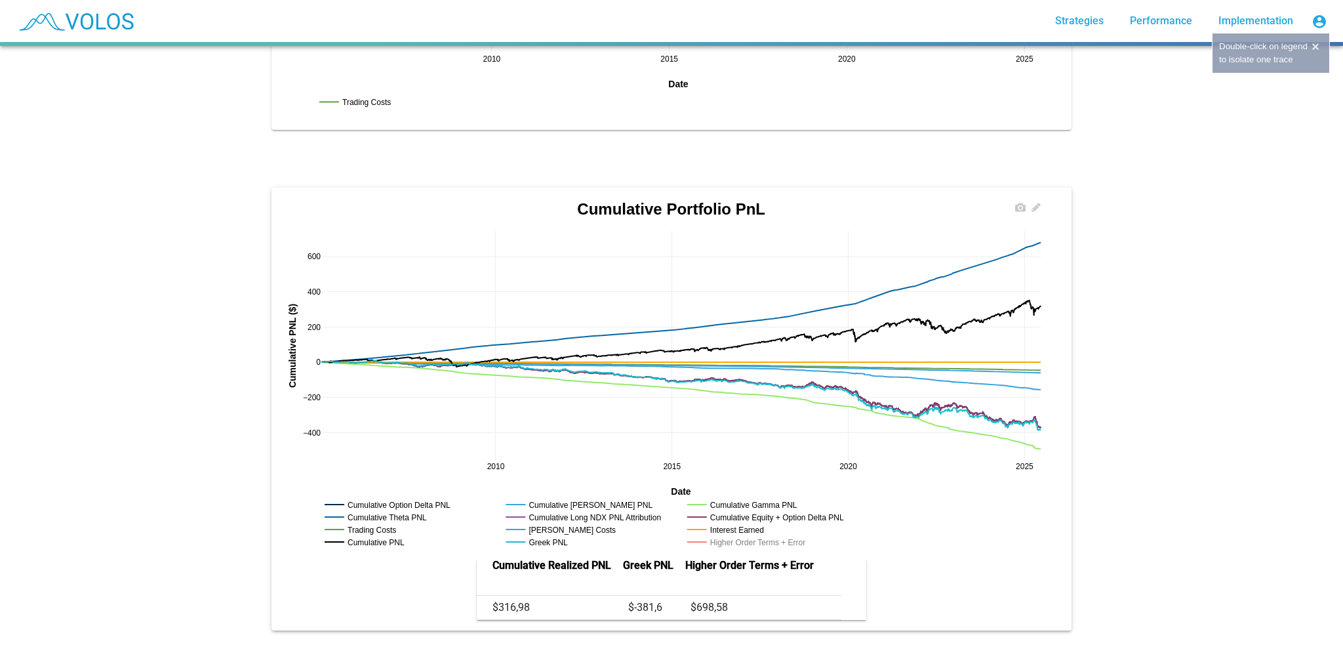
click at [716, 535] on rect at bounding box center [753, 541] width 138 height 12
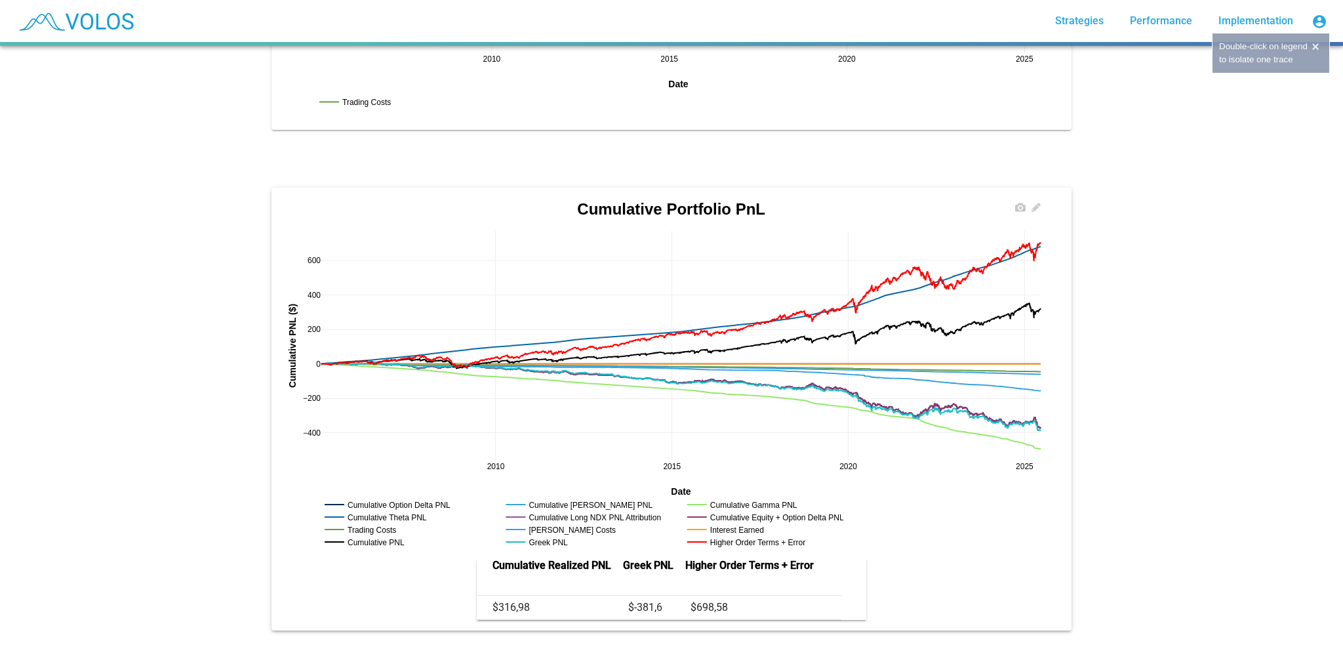
click at [716, 535] on rect at bounding box center [753, 541] width 138 height 12
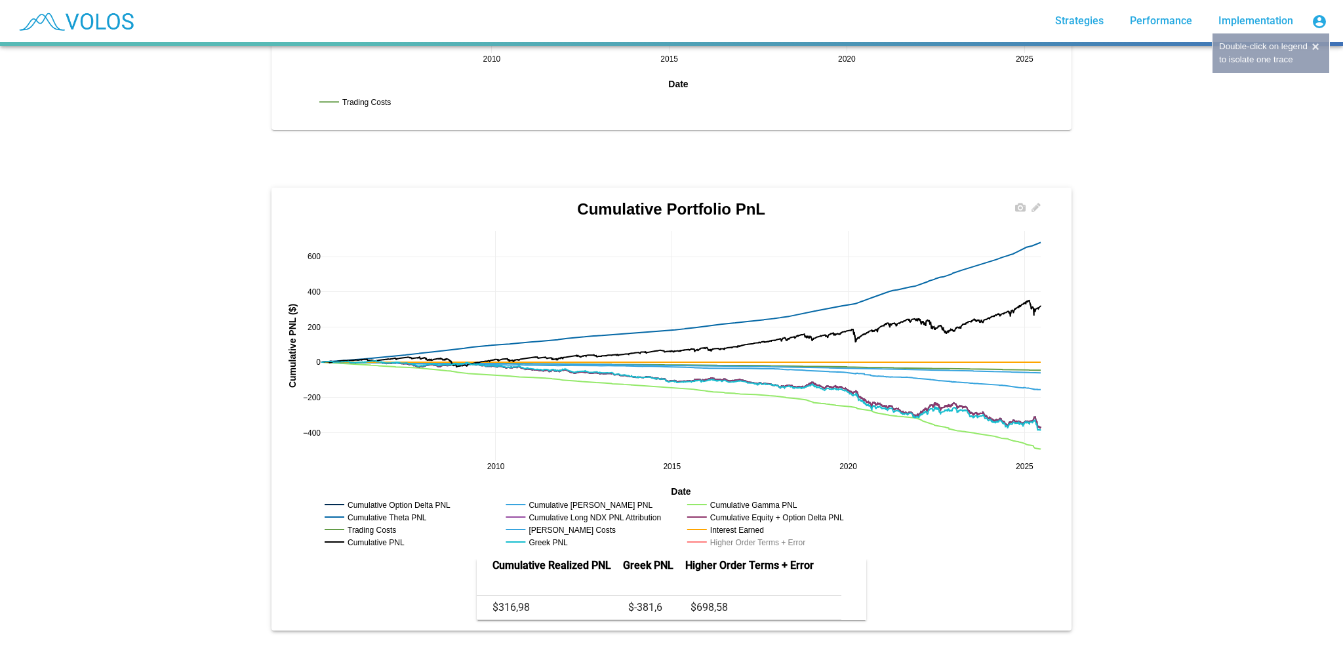
click at [716, 535] on rect at bounding box center [753, 541] width 138 height 12
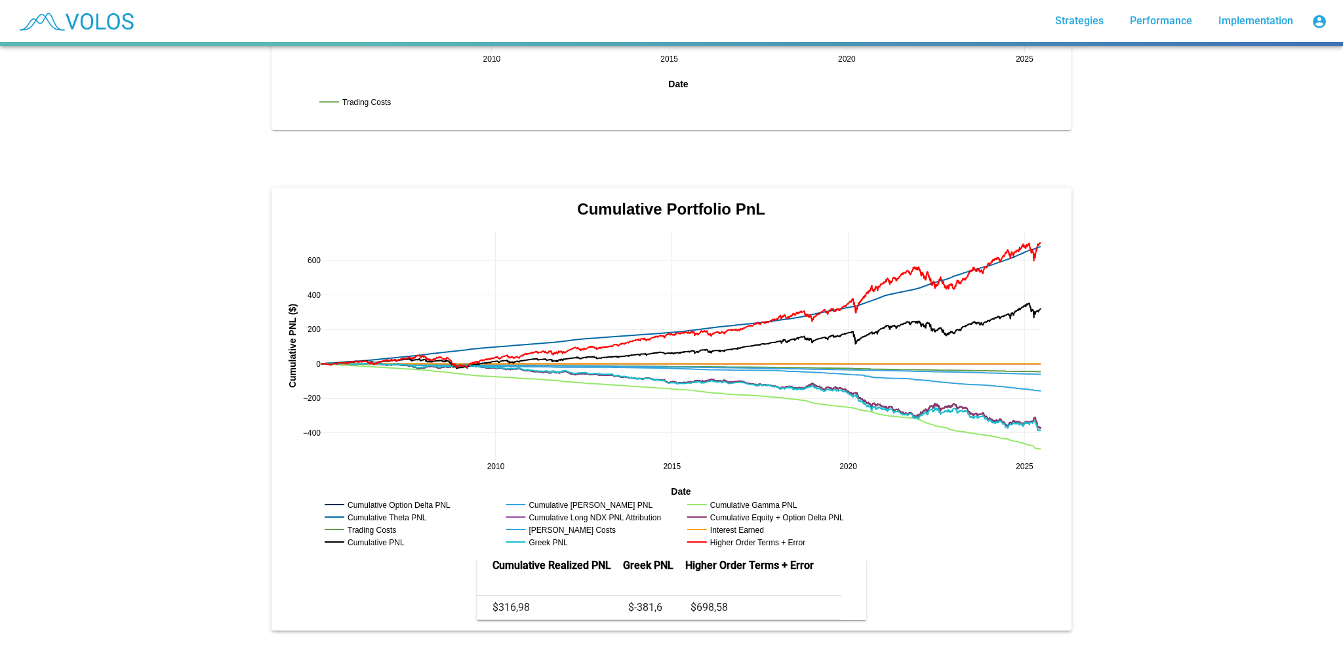
click at [1152, 350] on div "NDX ATM 1 Month Covered Call star_border 416.980 2025-06-17 Summary Positions P…" at bounding box center [671, 345] width 1343 height 599
click at [349, 498] on rect at bounding box center [392, 504] width 143 height 12
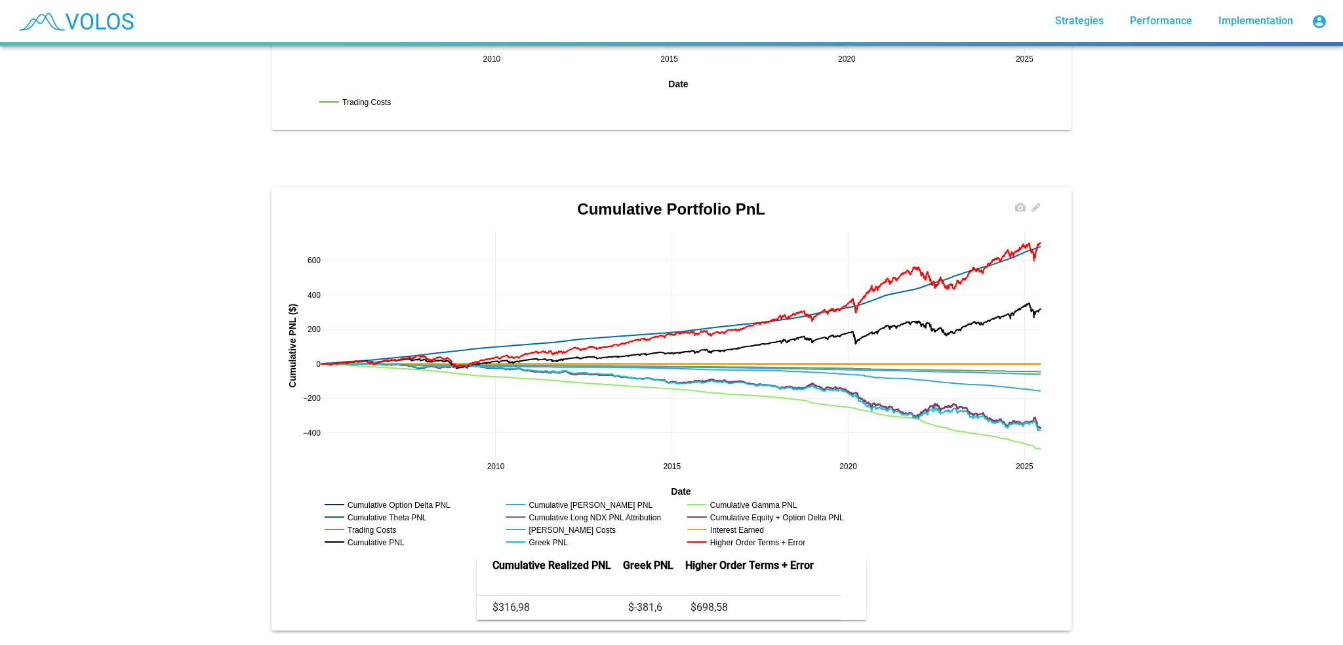
click at [355, 510] on rect at bounding box center [378, 516] width 115 height 12
click at [564, 498] on rect at bounding box center [559, 504] width 113 height 12
click at [599, 510] on rect at bounding box center [591, 516] width 177 height 12
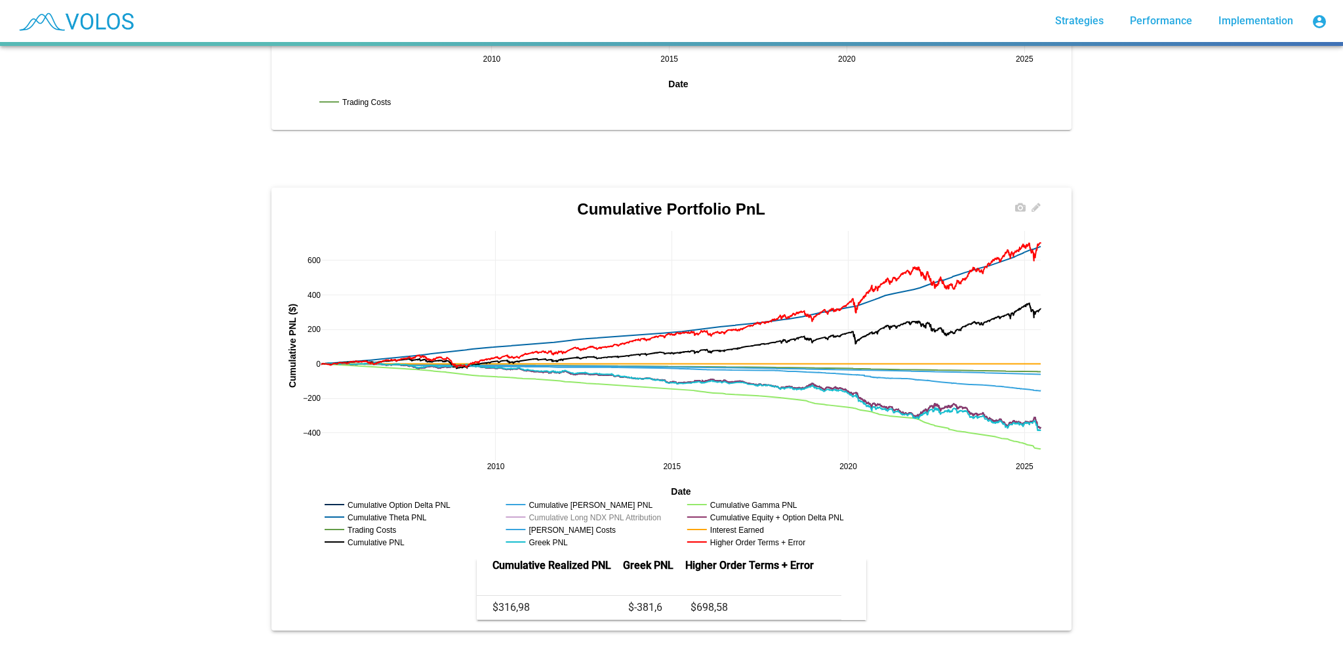
click at [599, 510] on rect at bounding box center [591, 516] width 177 height 12
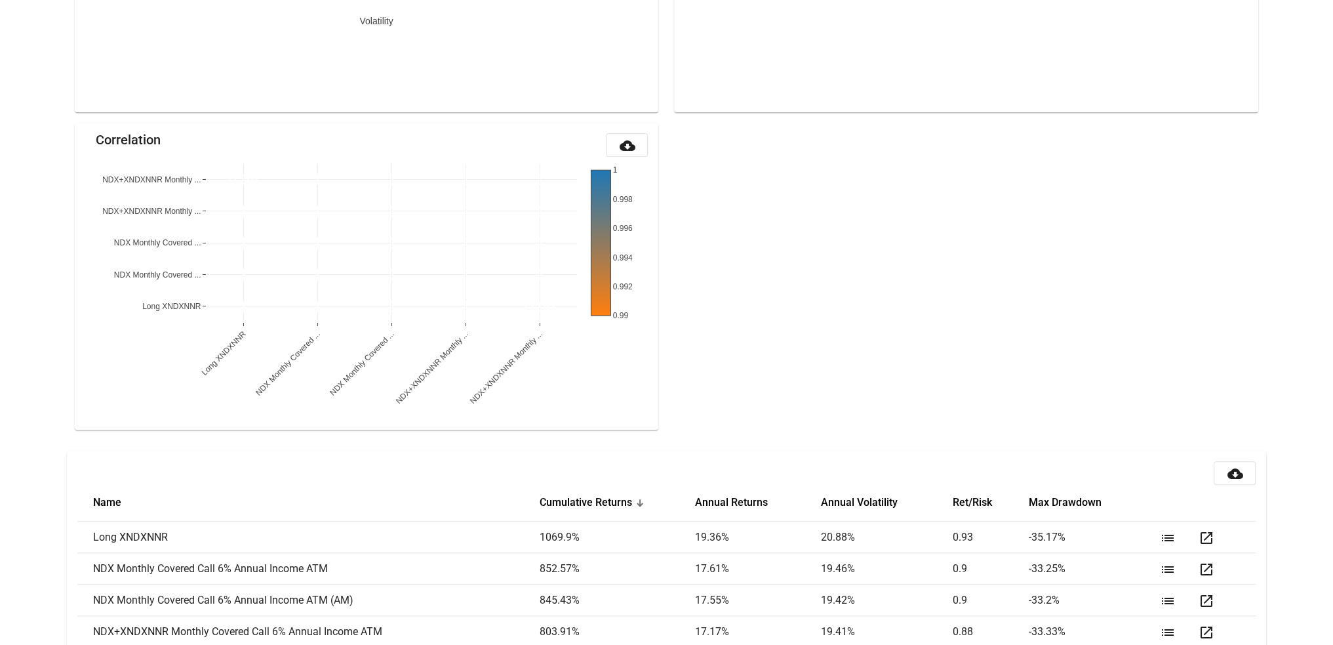
scroll to position [1375, 0]
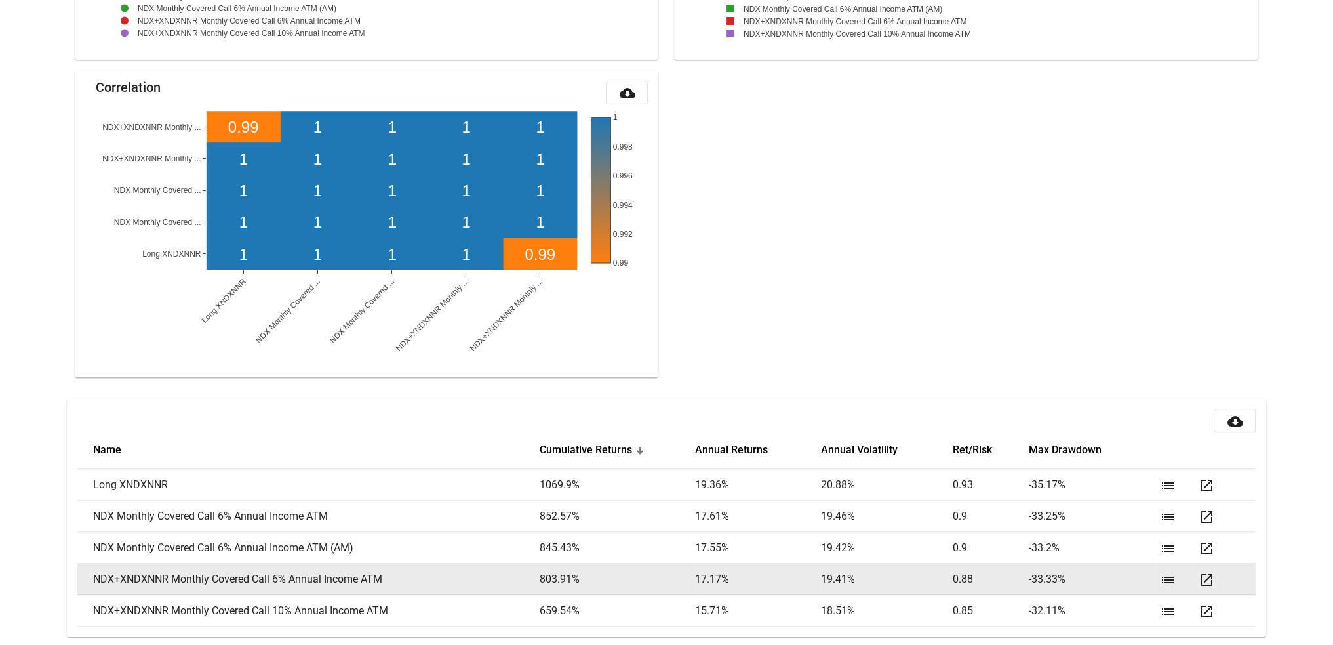
click at [1207, 574] on mat-icon "open_in_new" at bounding box center [1207, 580] width 16 height 16
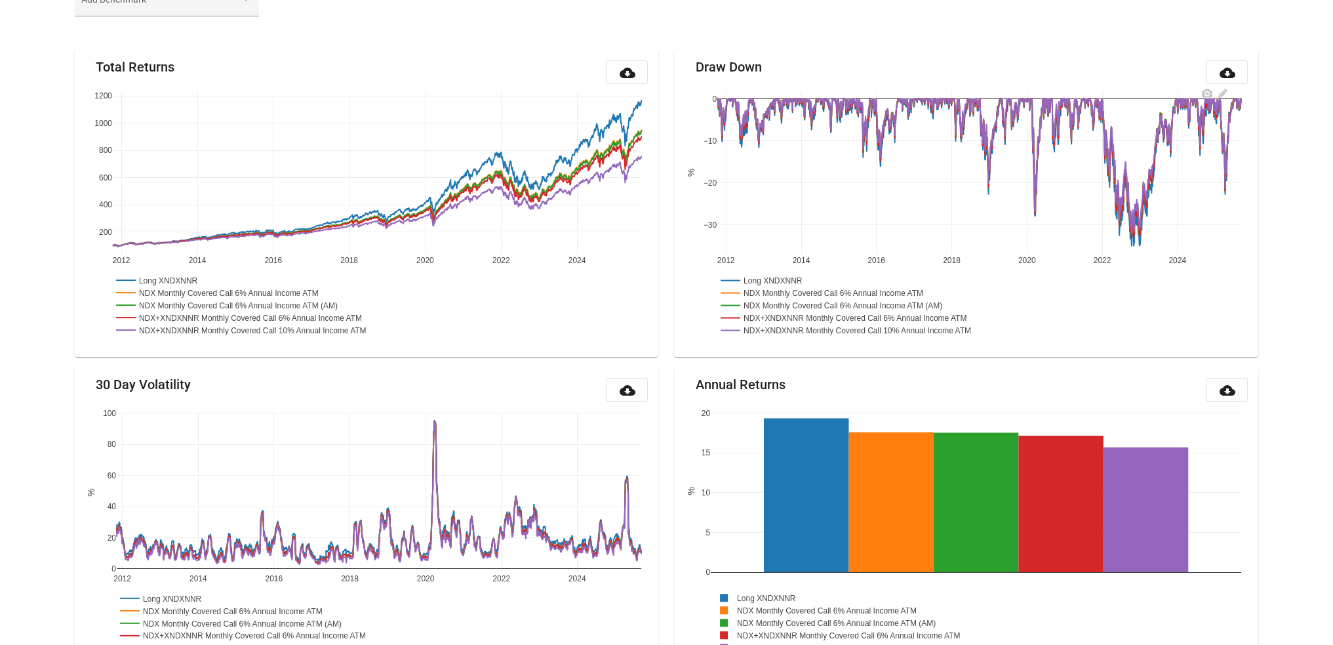
scroll to position [0, 0]
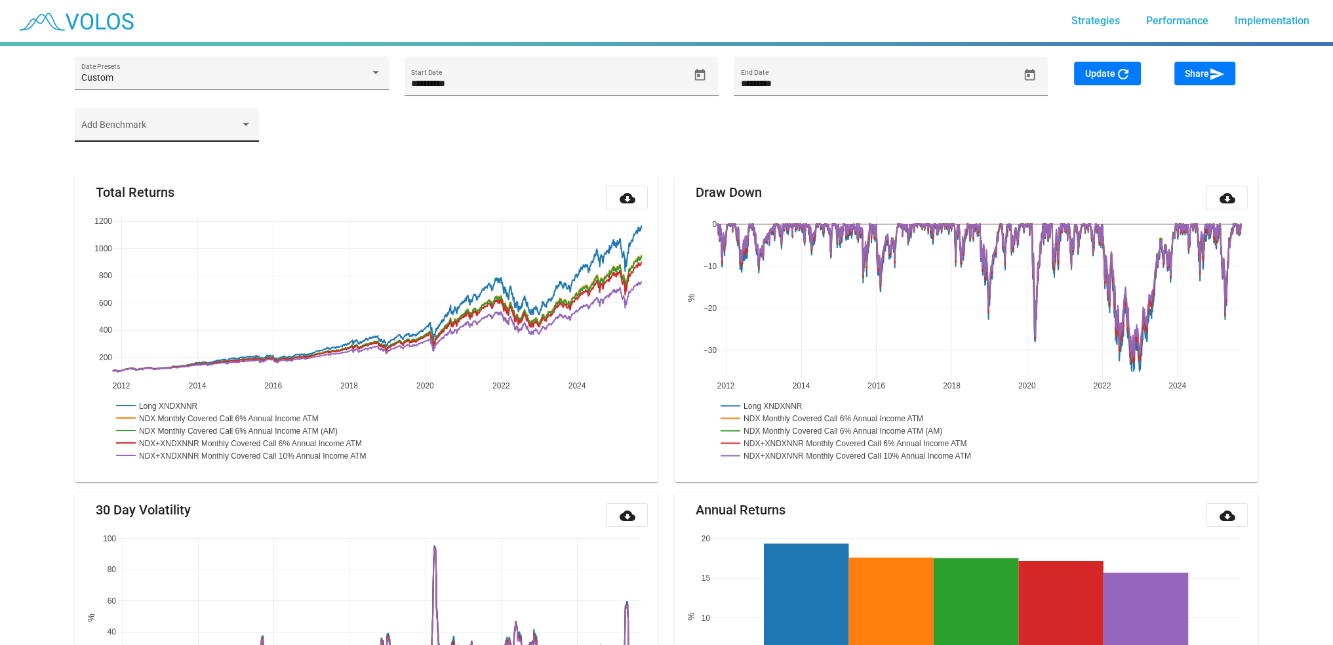
click at [245, 128] on div at bounding box center [246, 124] width 12 height 10
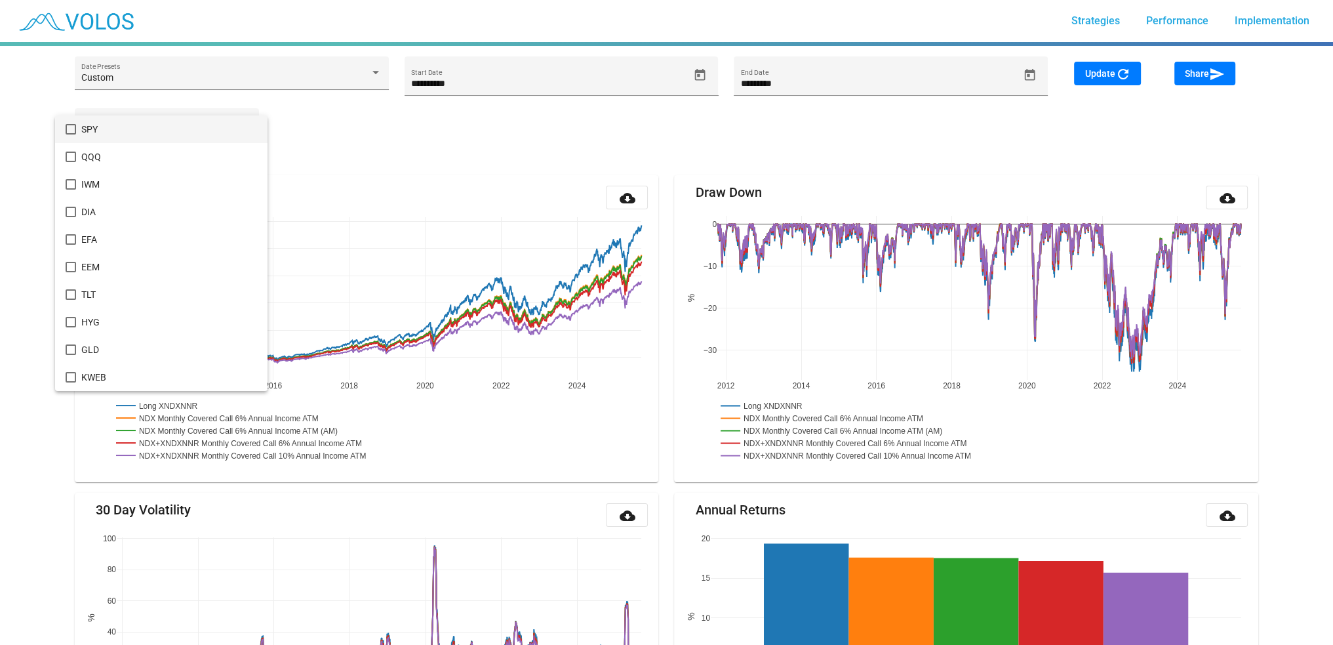
click at [413, 127] on div at bounding box center [666, 322] width 1333 height 645
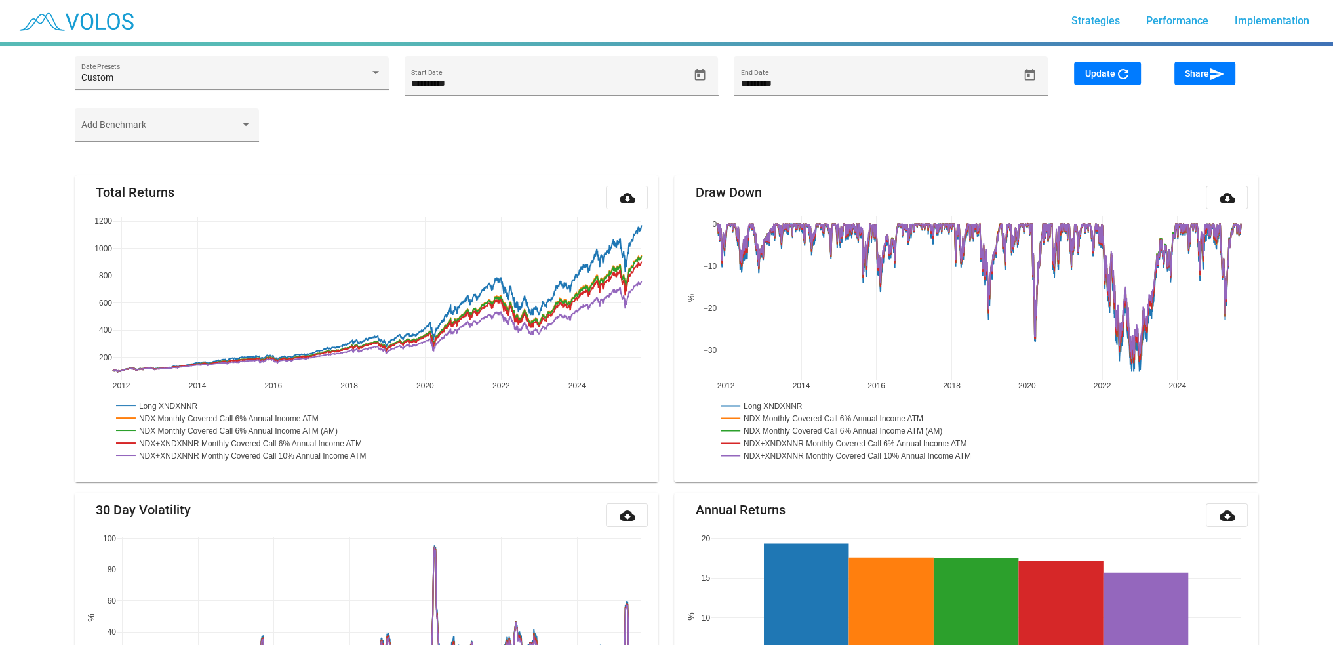
click at [474, 139] on div "Add Benchmark" at bounding box center [667, 131] width 1200 height 46
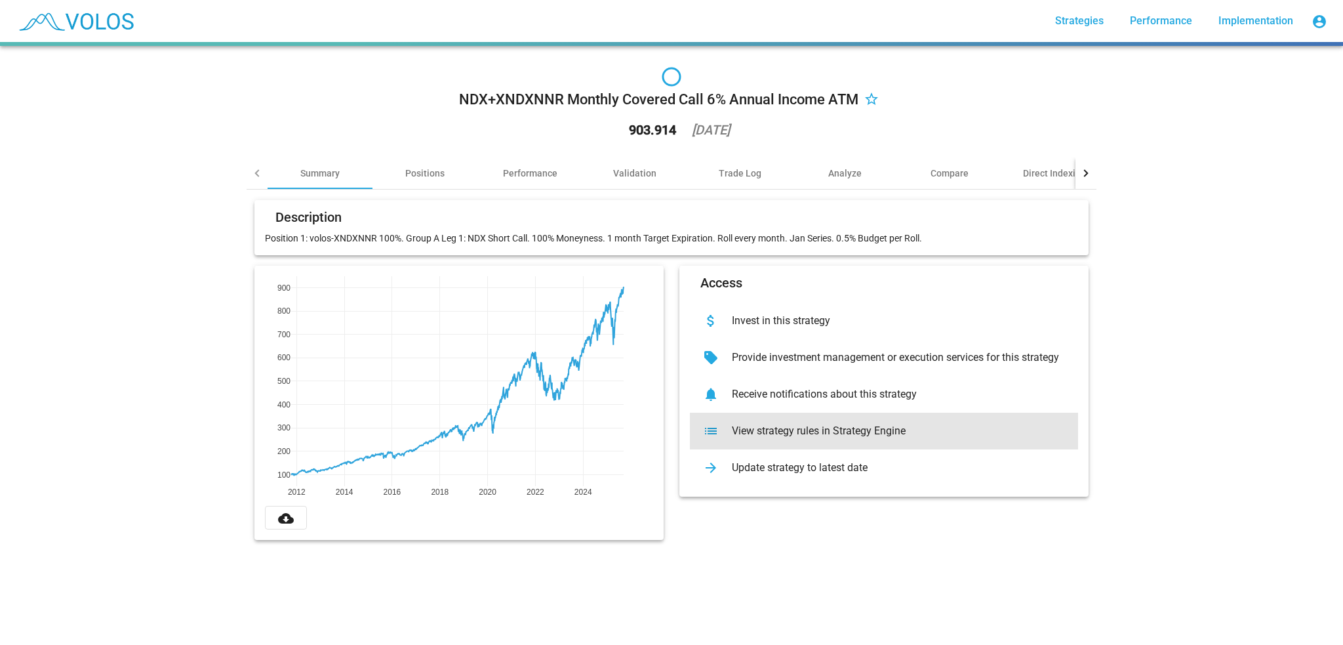
click at [776, 428] on div "View strategy rules in Strategy Engine" at bounding box center [894, 430] width 346 height 13
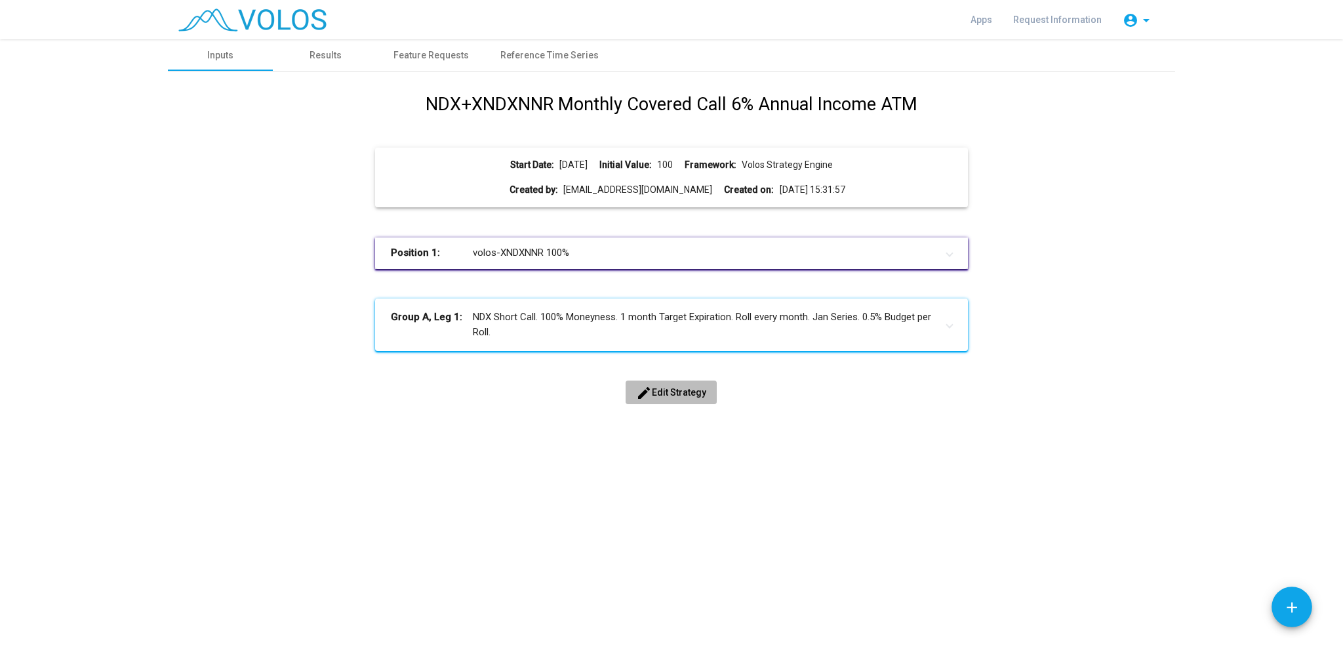
click at [659, 390] on span "edit Edit Strategy" at bounding box center [671, 392] width 70 height 10
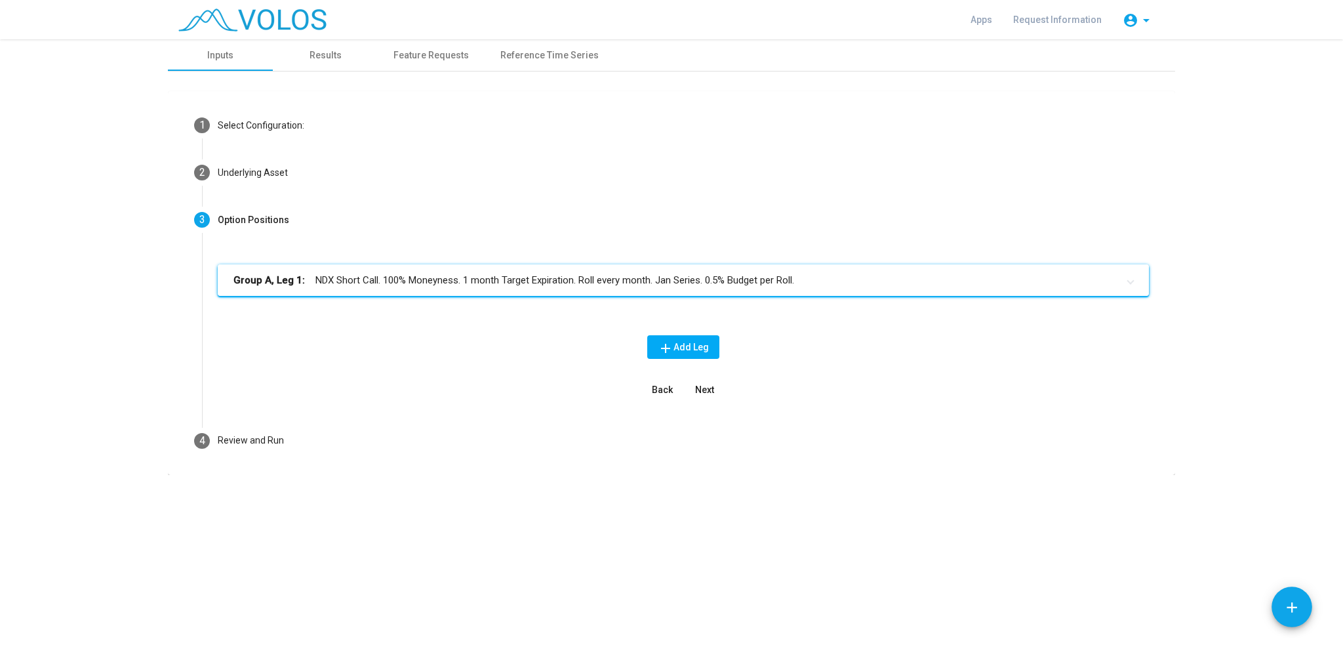
click at [721, 277] on mat-panel-title "Group A, Leg 1: NDX Short Call. 100% Moneyness. 1 month Target Expiration. Roll…" at bounding box center [675, 280] width 884 height 15
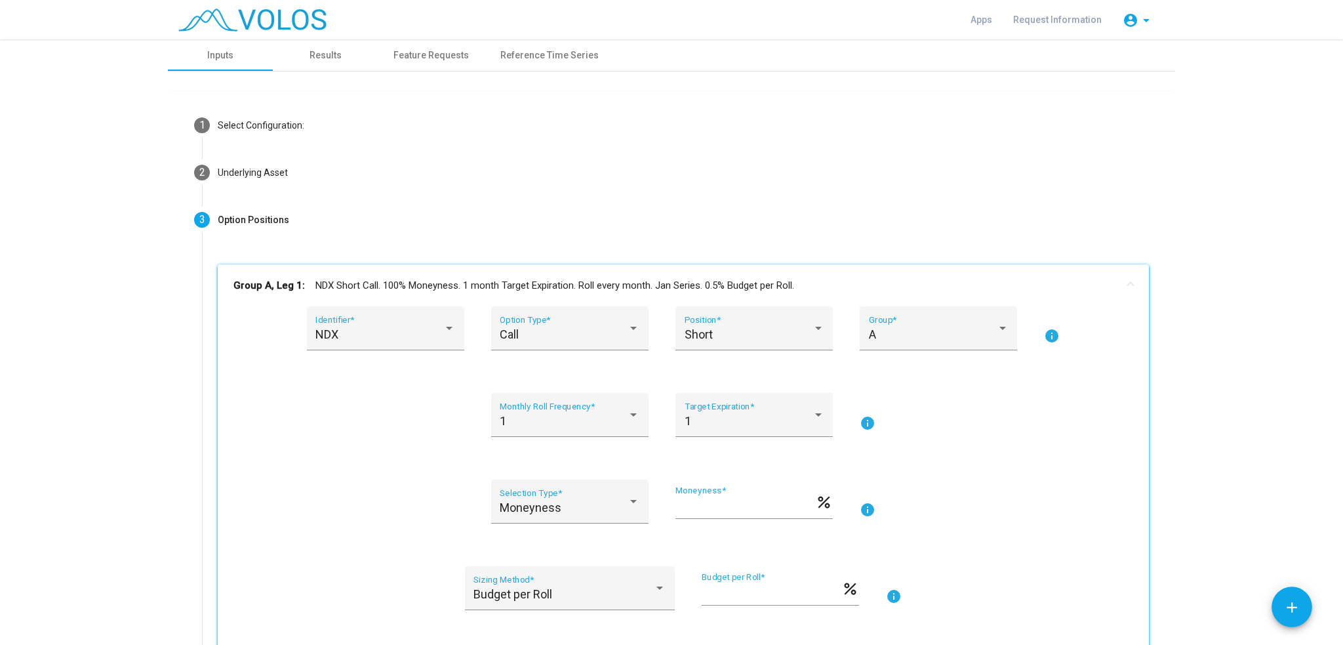
click at [724, 596] on input "***" at bounding box center [772, 593] width 140 height 13
drag, startPoint x: 687, startPoint y: 590, endPoint x: 679, endPoint y: 588, distance: 8.6
click at [679, 588] on div "Budget per Roll Sizing Method * *** Budget per Roll * percent info" at bounding box center [683, 596] width 900 height 60
paste input "**********"
type input "**********"
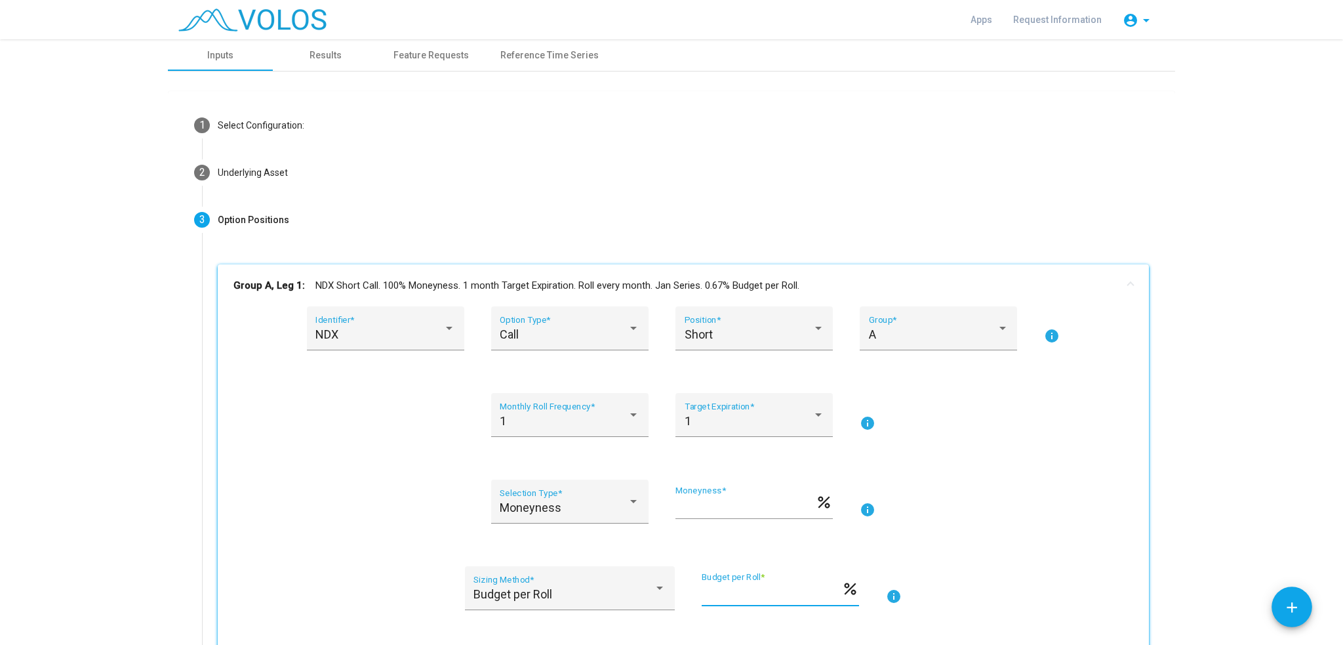
click at [1010, 495] on div "Moneyness Selection Type * *** Moneyness * percent info" at bounding box center [683, 509] width 900 height 60
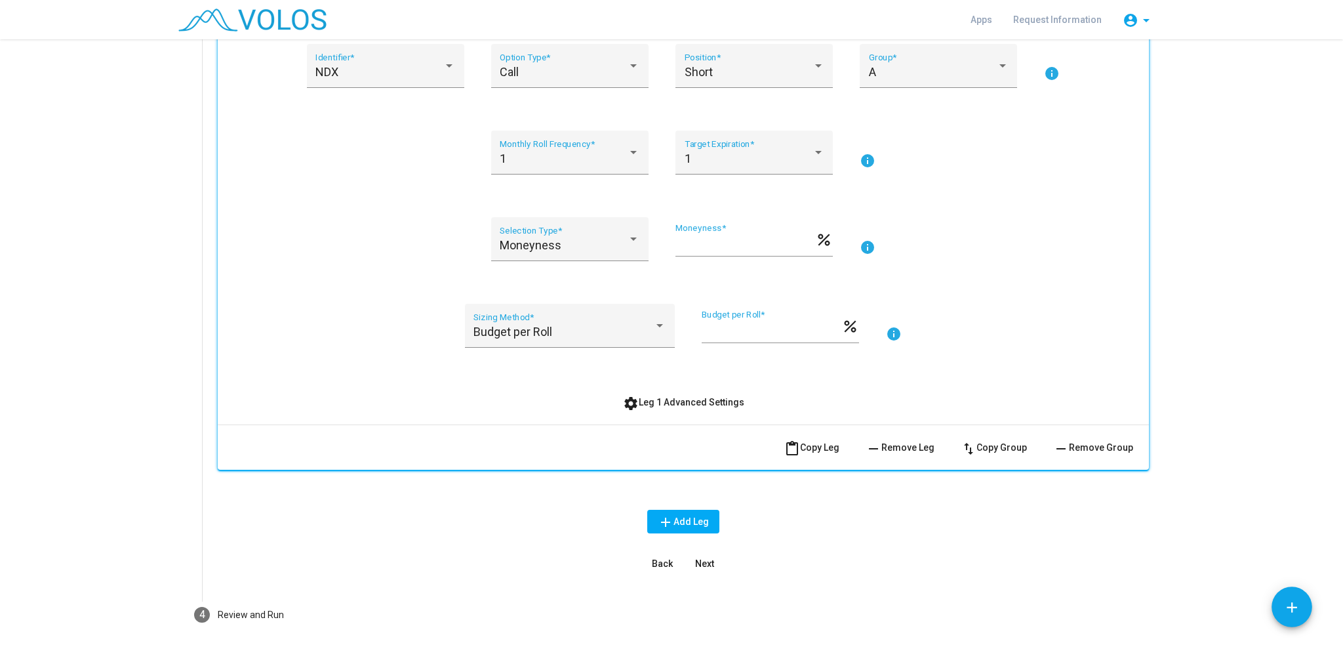
scroll to position [317, 0]
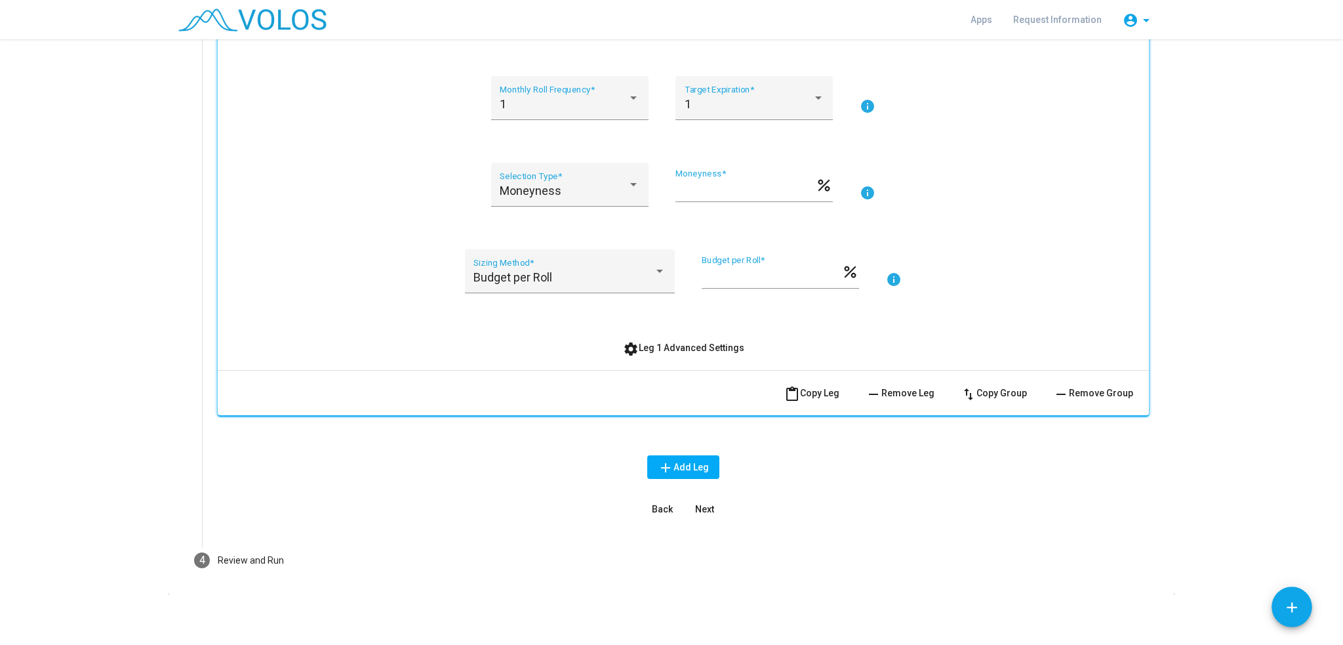
click at [704, 506] on span "Next" at bounding box center [704, 509] width 19 height 10
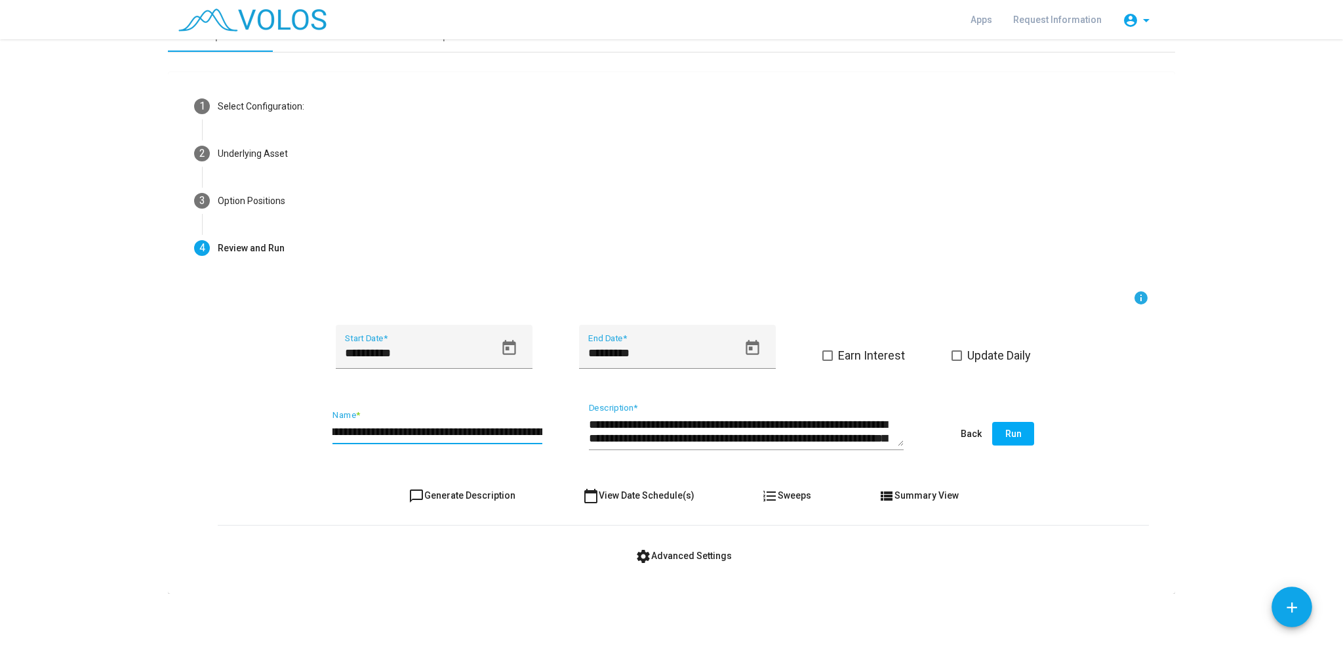
scroll to position [0, 115]
click at [533, 430] on input "**********" at bounding box center [438, 431] width 210 height 13
click at [417, 428] on input "**********" at bounding box center [438, 431] width 210 height 13
type input "**********"
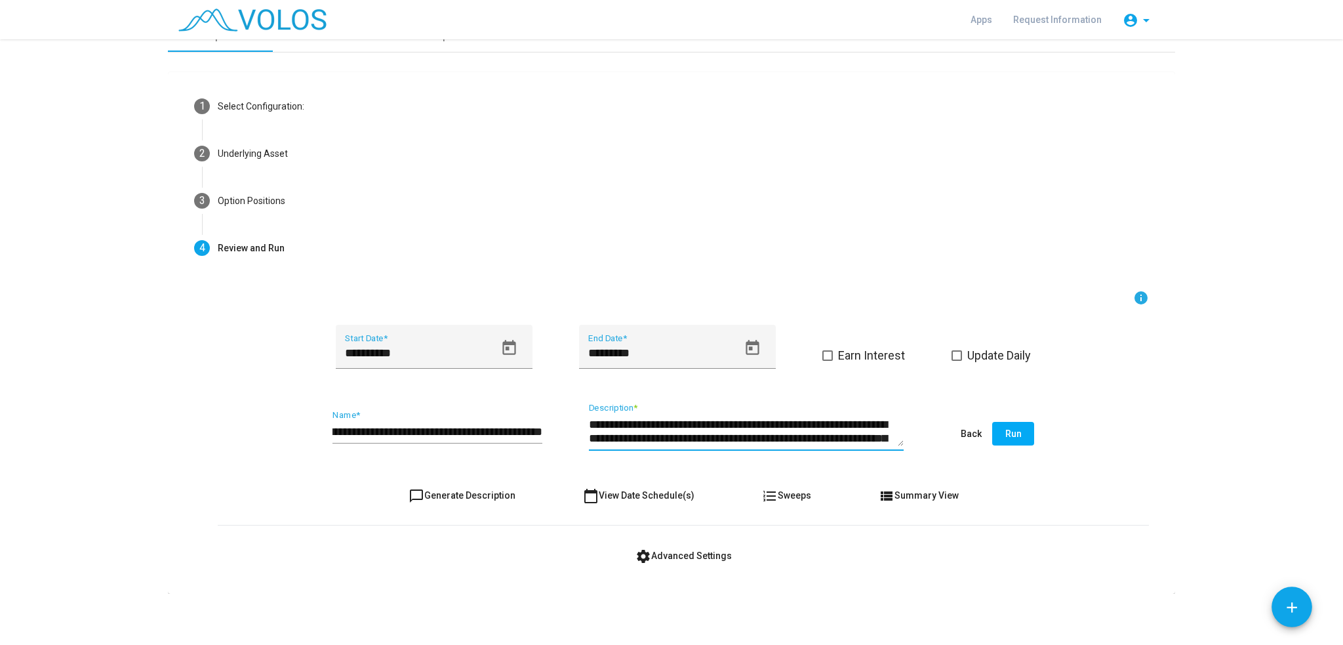
scroll to position [13, 0]
click at [750, 436] on textarea "**********" at bounding box center [746, 431] width 315 height 30
type textarea "**********"
click at [1000, 558] on div "settings Advanced Settings" at bounding box center [683, 556] width 931 height 24
click at [1005, 434] on span "Run" at bounding box center [1013, 433] width 16 height 10
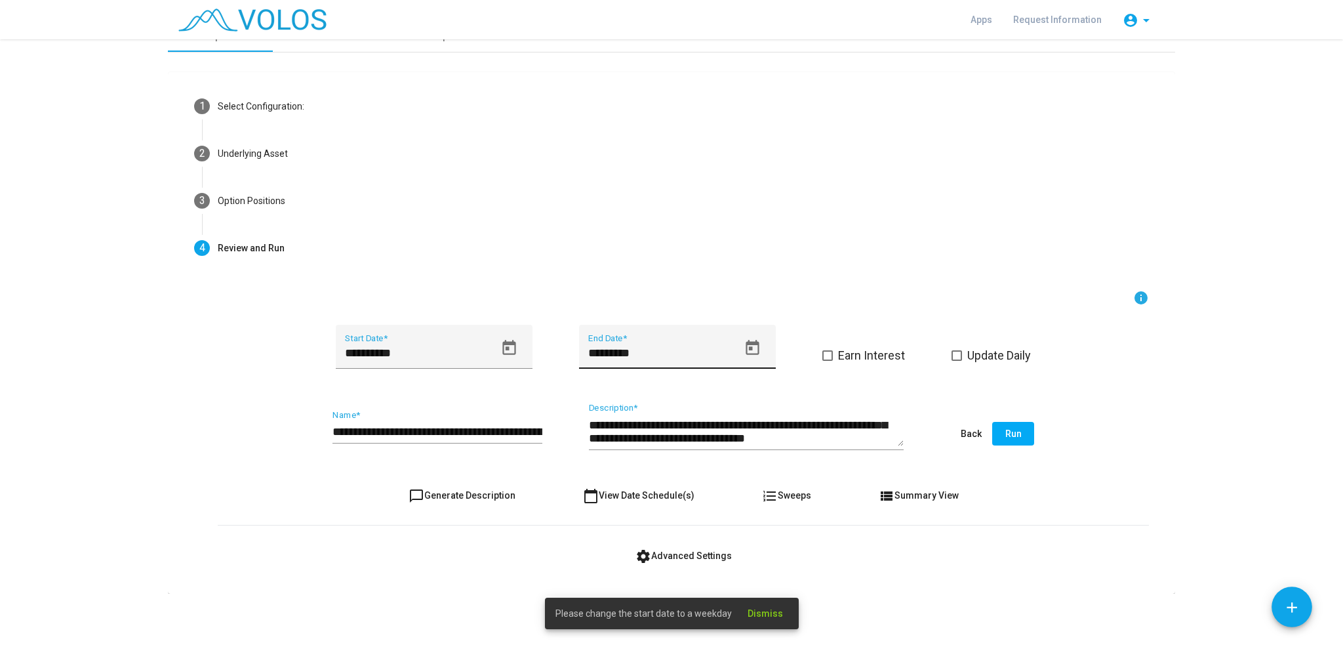
click at [598, 352] on input "*********" at bounding box center [663, 352] width 150 height 13
click at [605, 354] on input "*********" at bounding box center [663, 352] width 150 height 13
type input "*********"
click at [1177, 449] on as-strategy-engine-wrapper "**********" at bounding box center [671, 306] width 1343 height 573
click at [1012, 428] on span "Run" at bounding box center [1013, 433] width 16 height 10
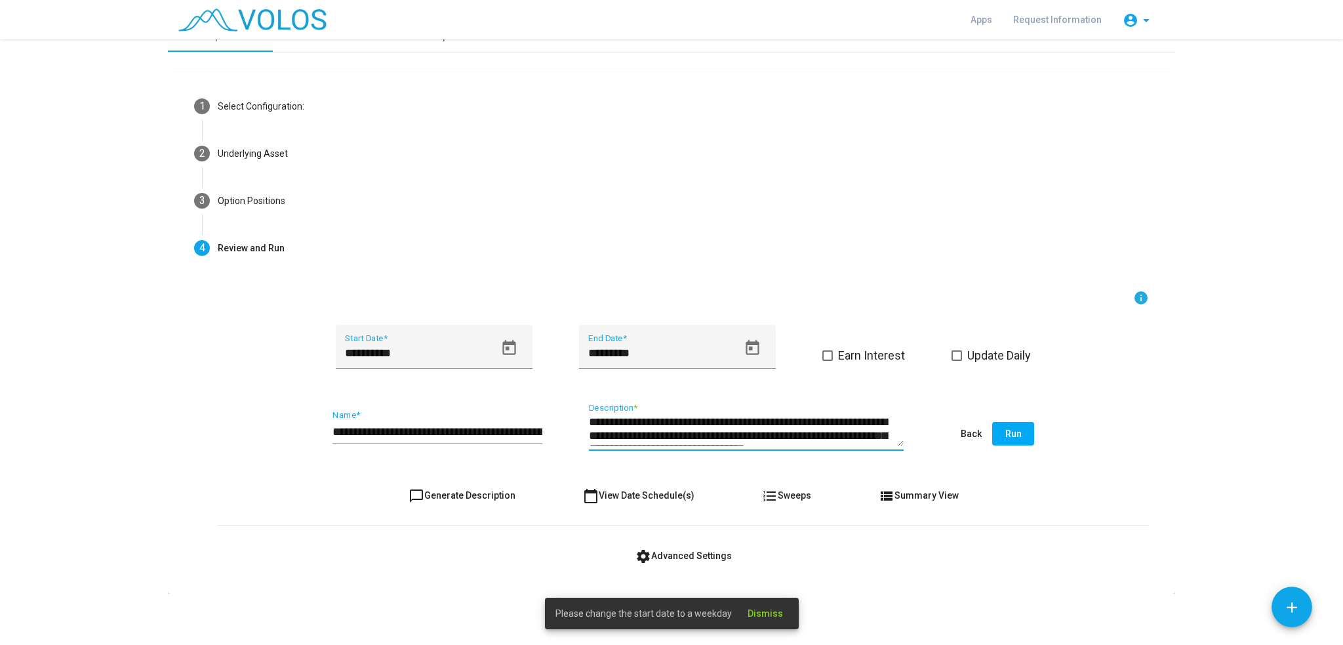
scroll to position [0, 0]
click at [1007, 431] on span "Run" at bounding box center [1013, 433] width 16 height 10
click at [868, 552] on div "settings Advanced Settings" at bounding box center [683, 556] width 931 height 24
click at [508, 344] on icon "Open calendar" at bounding box center [508, 347] width 13 height 15
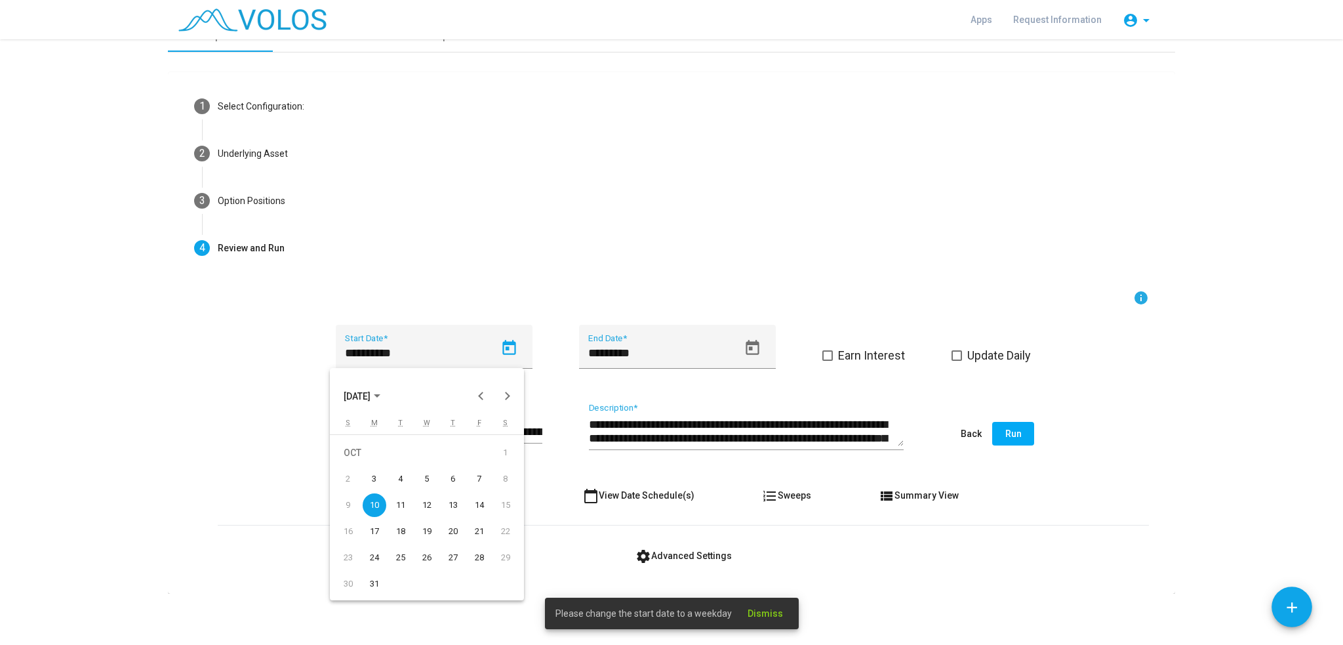
click at [373, 505] on div "10" at bounding box center [375, 505] width 24 height 24
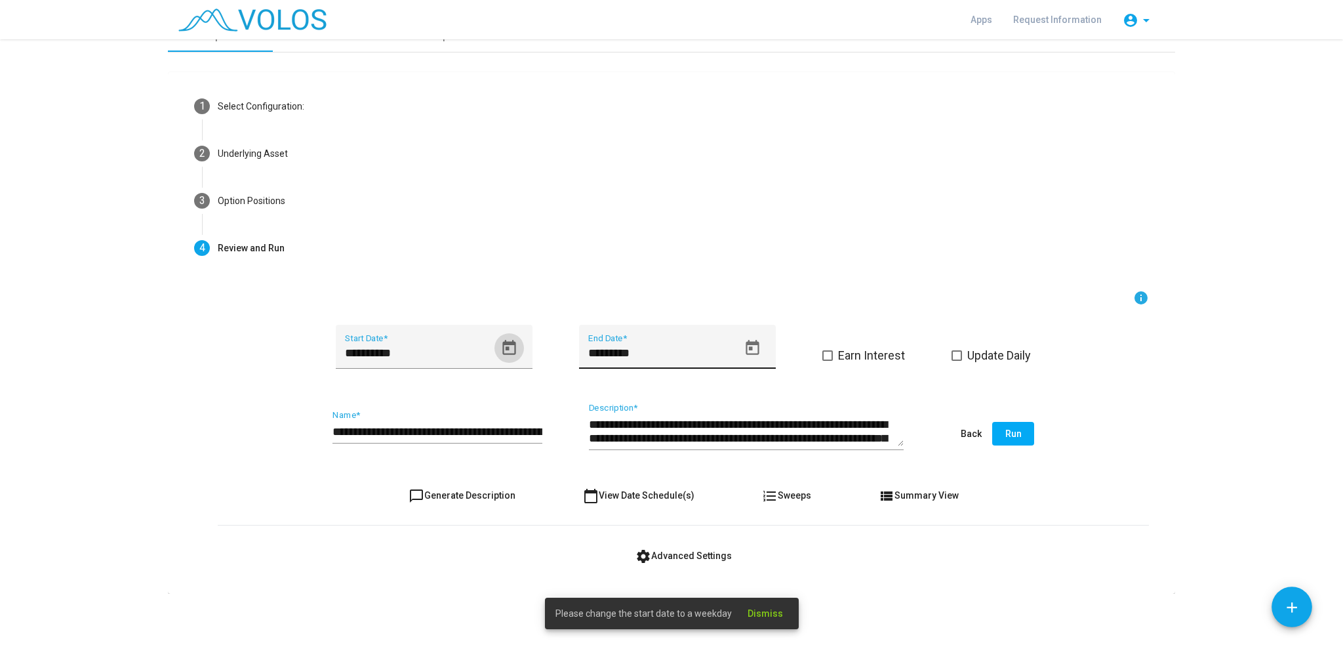
click at [746, 349] on icon "Open calendar" at bounding box center [752, 347] width 13 height 15
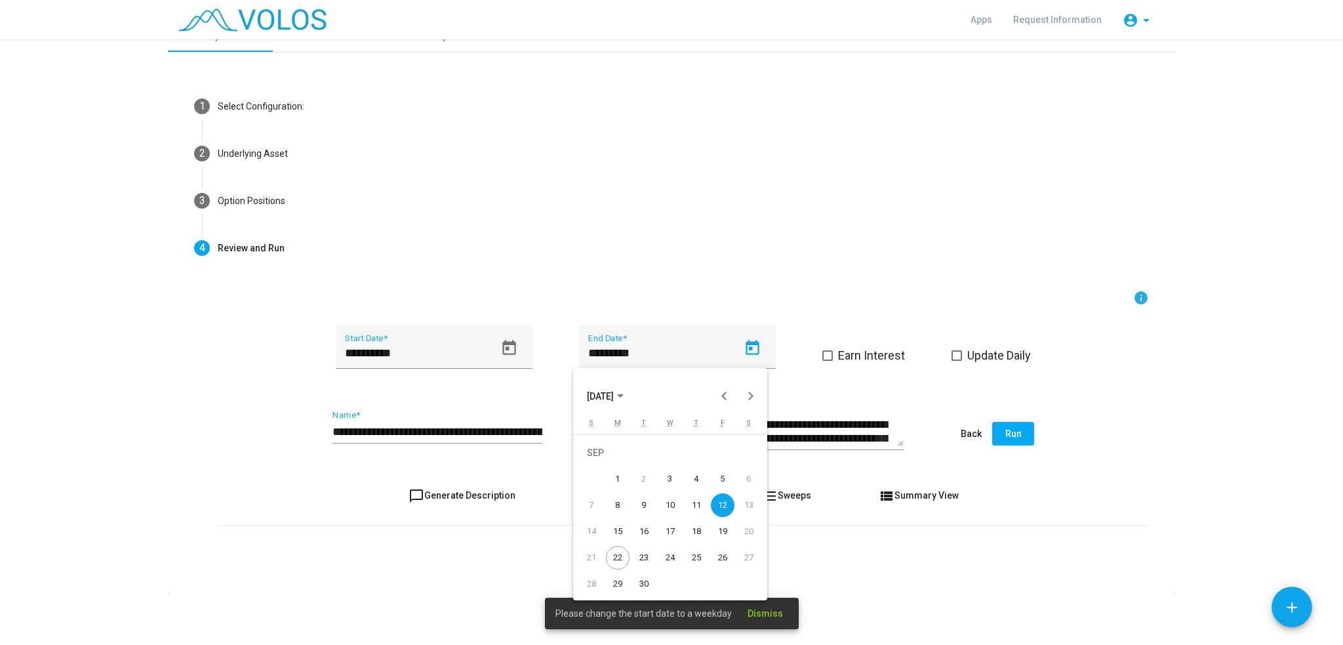
click at [724, 506] on div "12" at bounding box center [723, 505] width 24 height 24
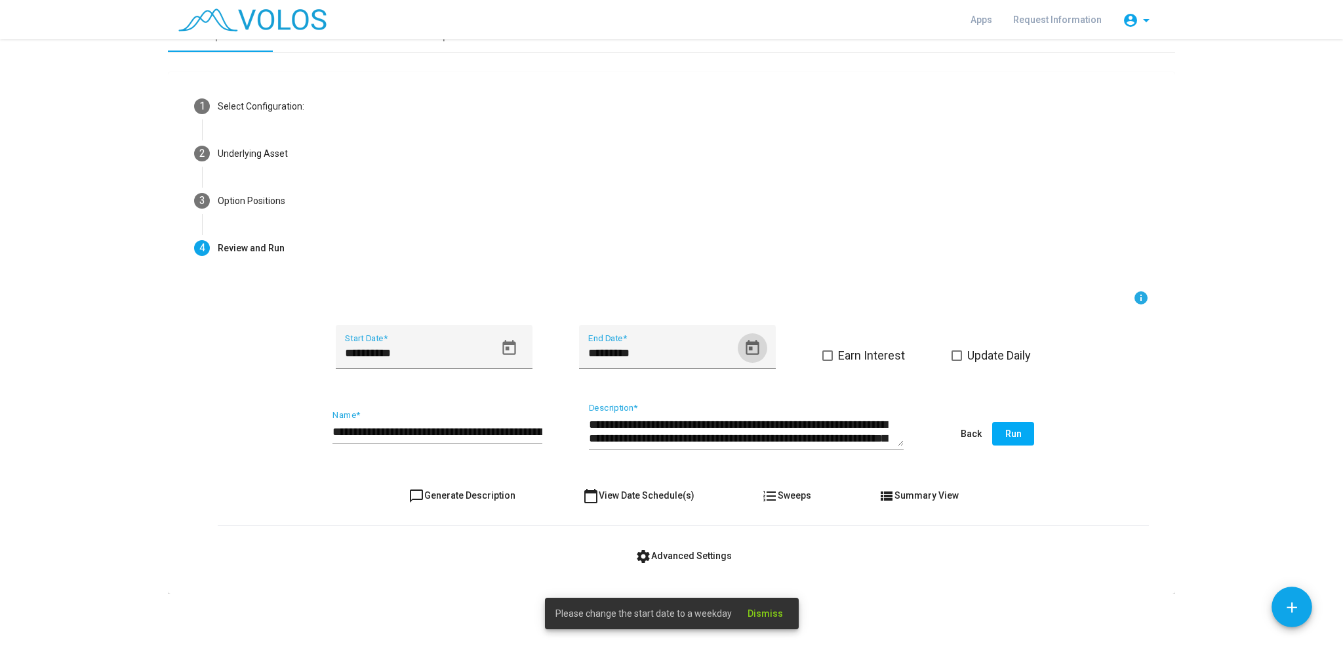
click at [1021, 436] on button "Run" at bounding box center [1013, 434] width 42 height 24
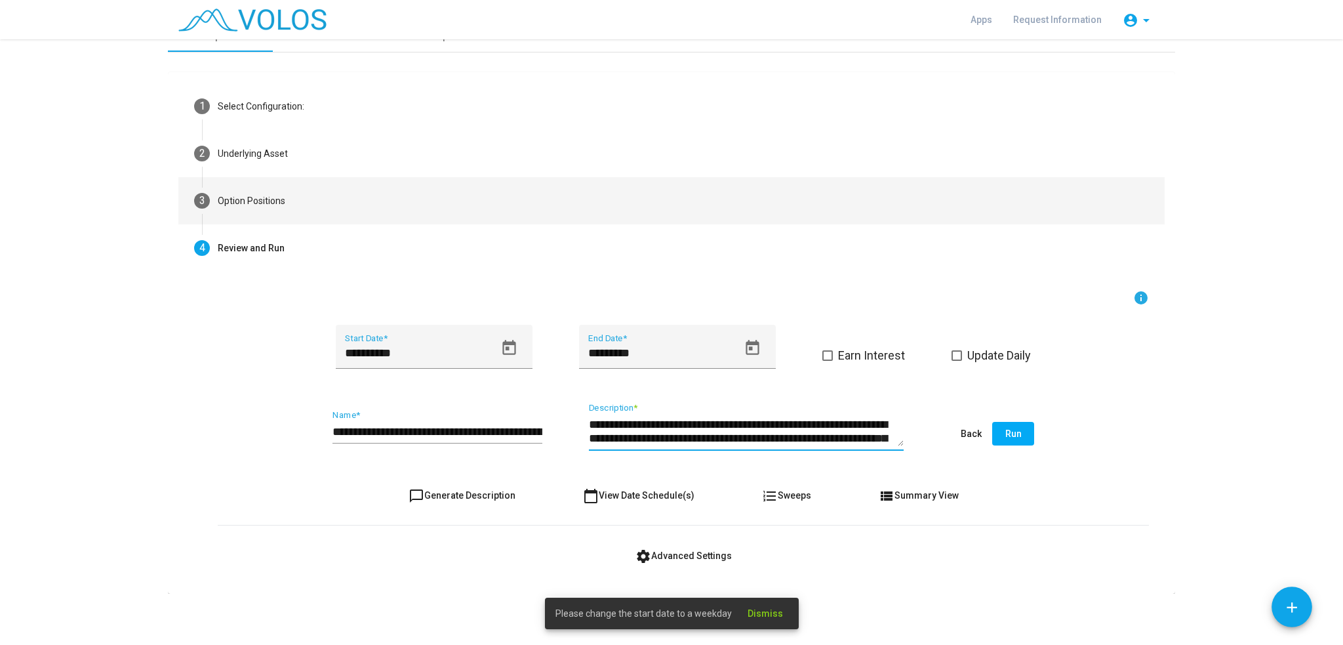
click at [275, 201] on div "Option Positions" at bounding box center [252, 201] width 68 height 14
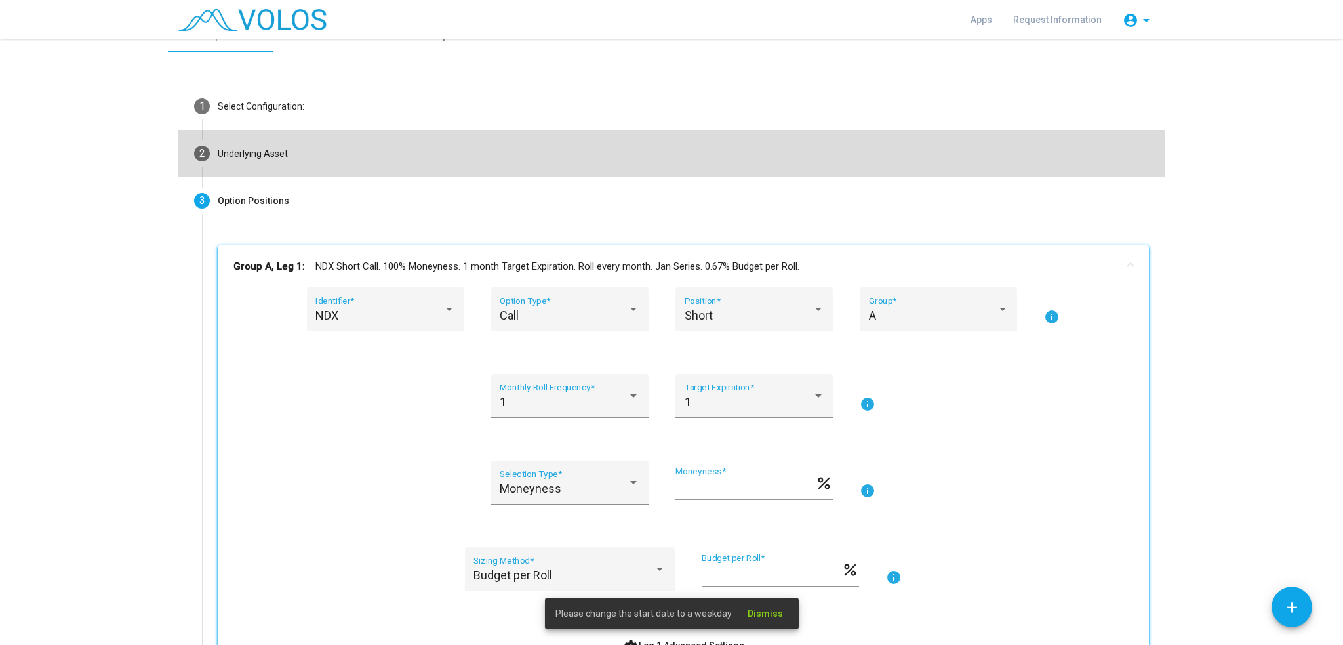
click at [262, 157] on div "Underlying Asset" at bounding box center [253, 154] width 70 height 14
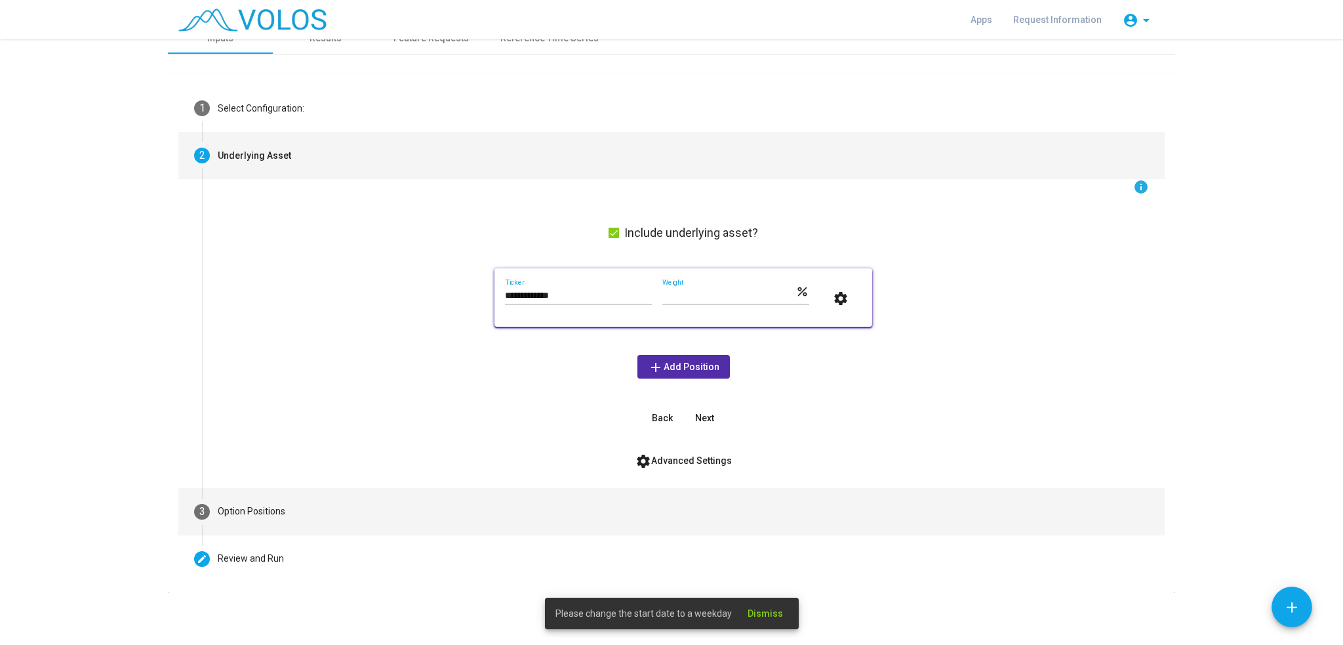
click at [251, 510] on div "Option Positions" at bounding box center [252, 511] width 68 height 14
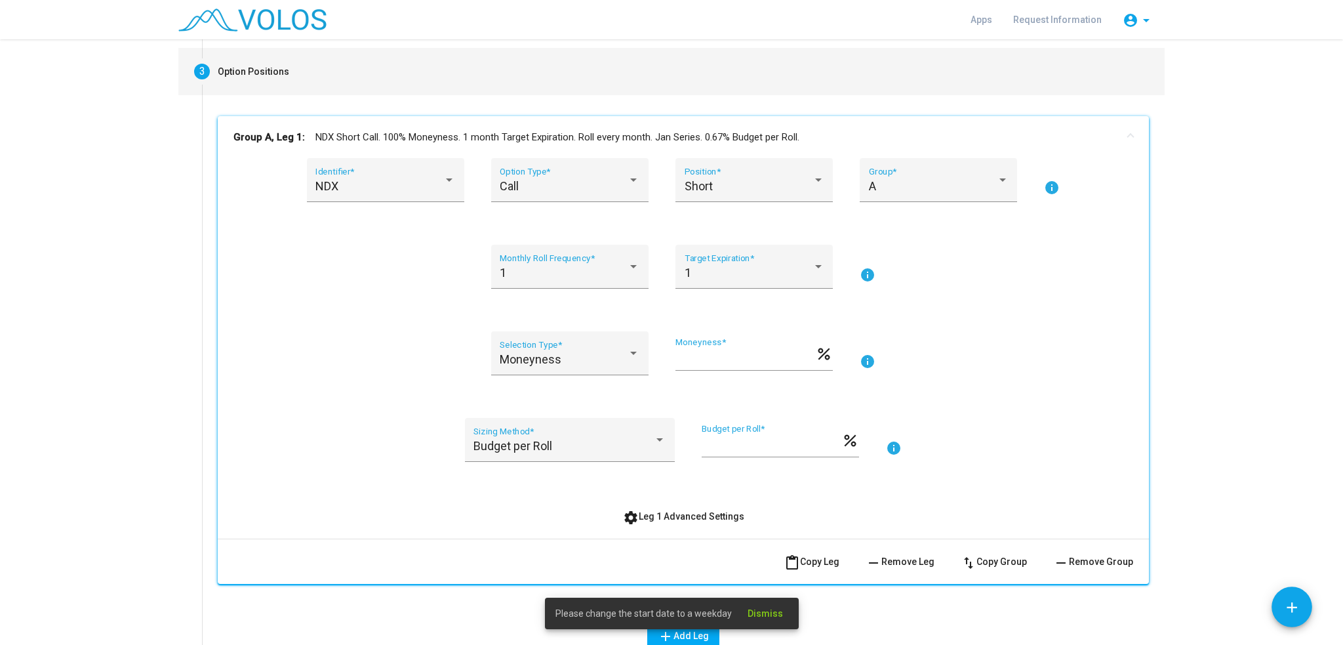
scroll to position [214, 0]
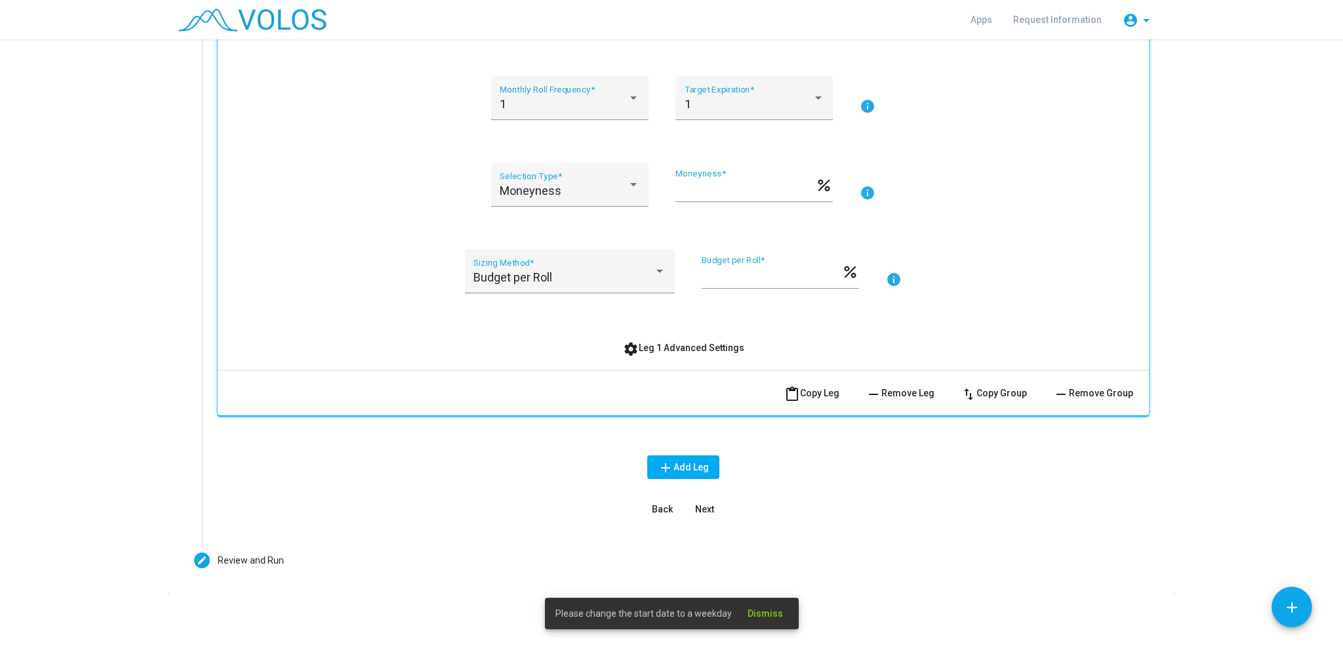
click at [700, 508] on span "Next" at bounding box center [704, 509] width 19 height 10
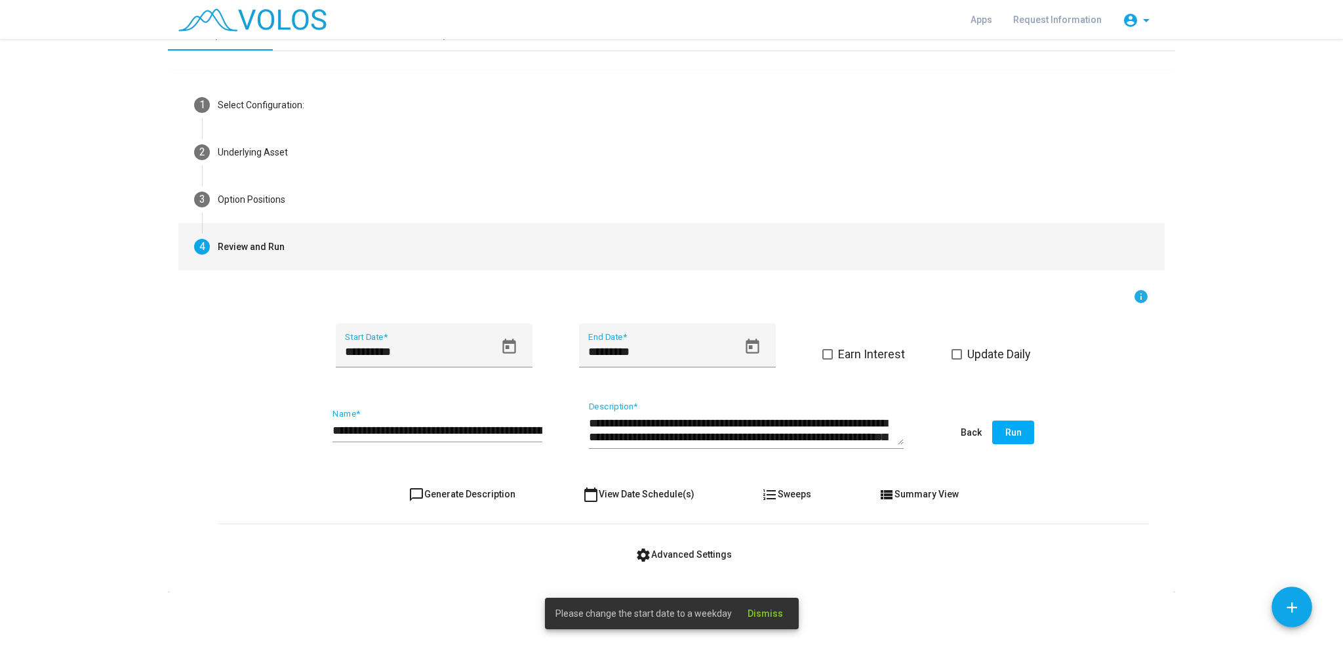
scroll to position [19, 0]
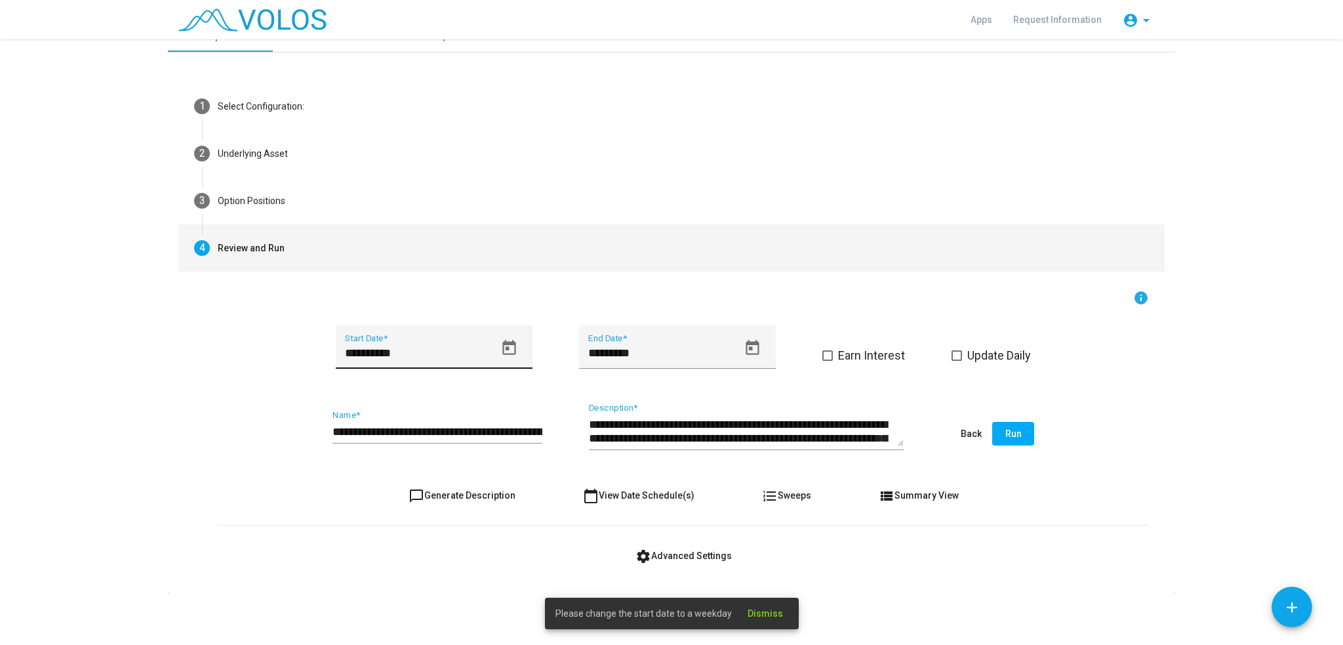
click at [502, 346] on icon "Open calendar" at bounding box center [508, 347] width 13 height 15
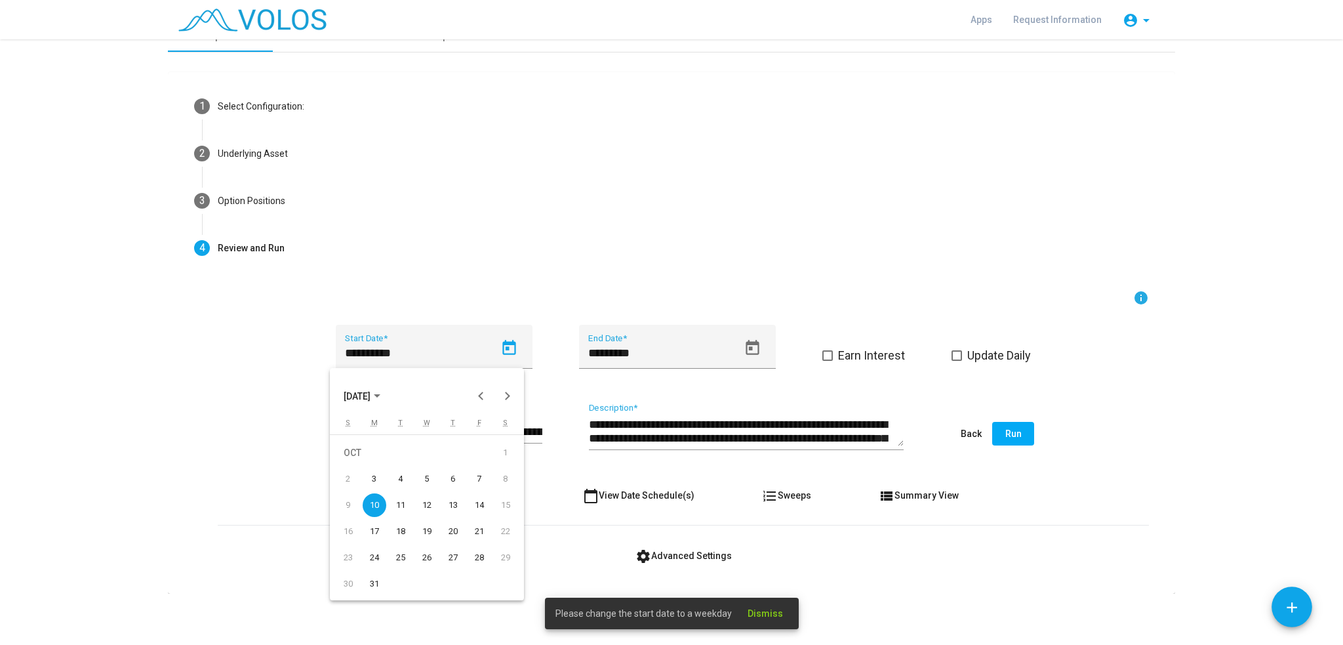
click at [398, 501] on div "11" at bounding box center [401, 505] width 24 height 24
type input "**********"
click at [1002, 590] on mat-card "**********" at bounding box center [671, 332] width 1007 height 521
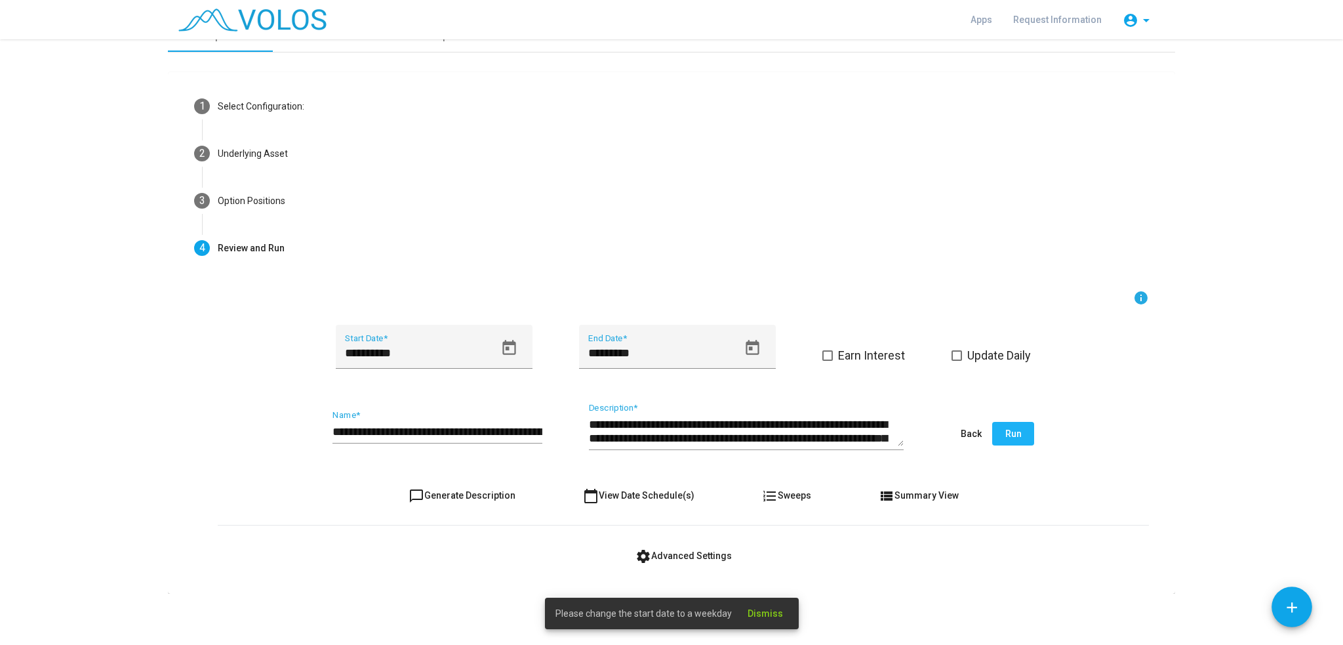
click at [1005, 433] on span "Run" at bounding box center [1013, 433] width 16 height 10
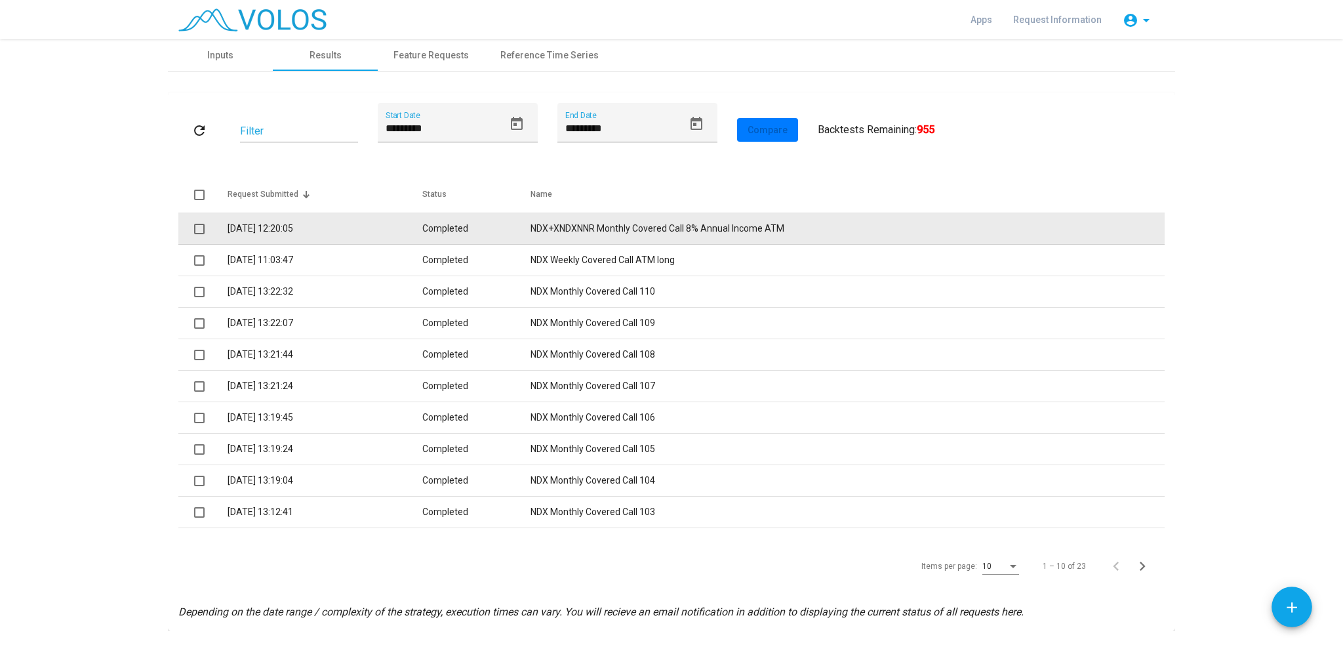
click at [352, 230] on td "22.9.2025 12:20:05" at bounding box center [325, 228] width 195 height 31
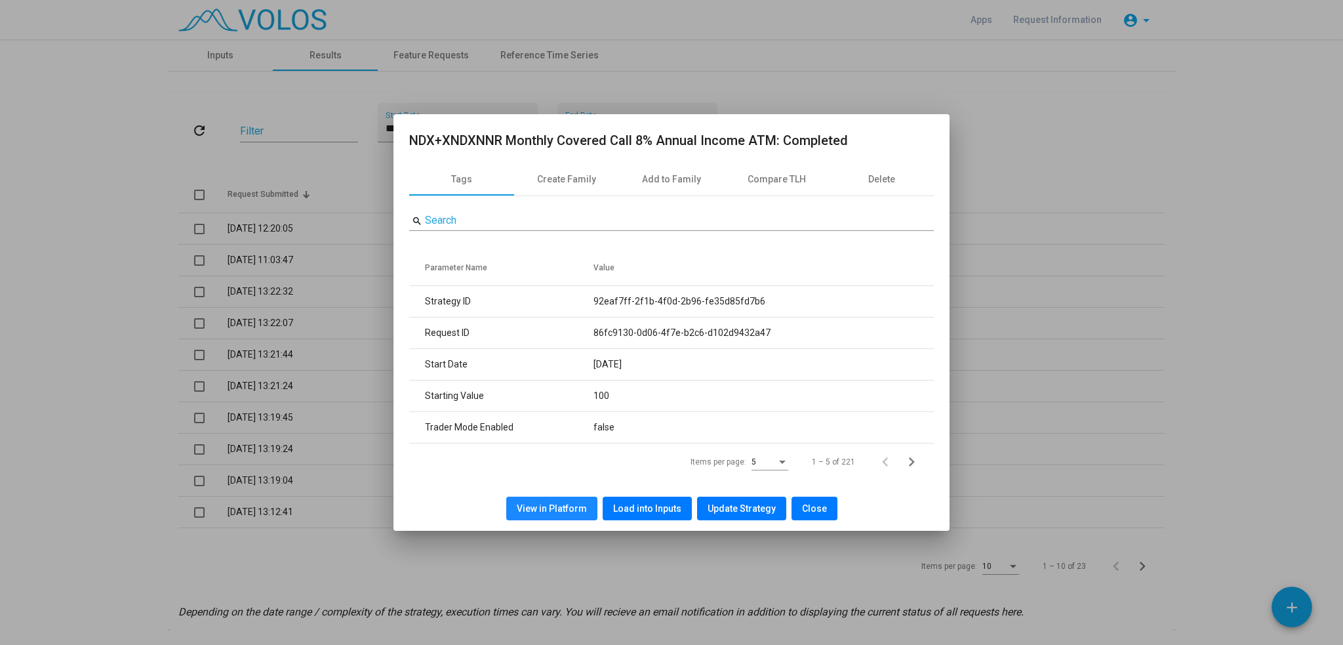
click at [569, 514] on span "View in Platform" at bounding box center [552, 508] width 70 height 10
click at [556, 508] on span "View in Platform" at bounding box center [552, 508] width 70 height 10
click at [155, 187] on div at bounding box center [671, 322] width 1343 height 645
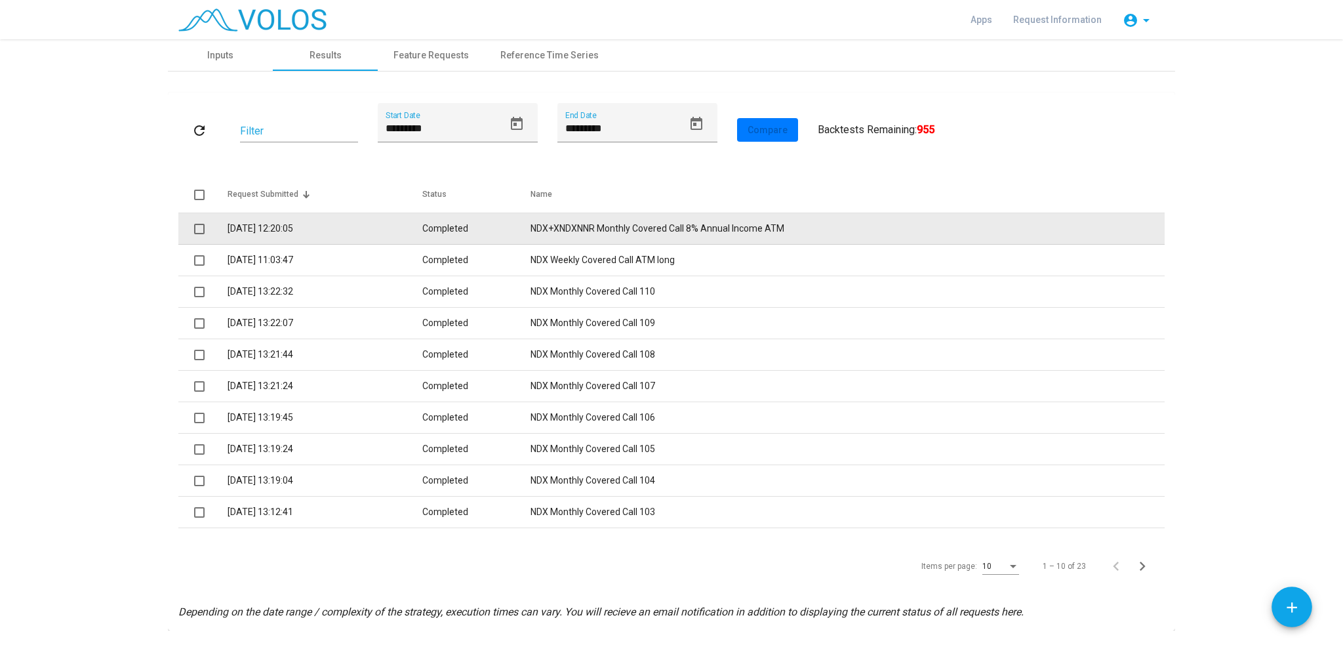
click at [194, 228] on span at bounding box center [199, 229] width 10 height 10
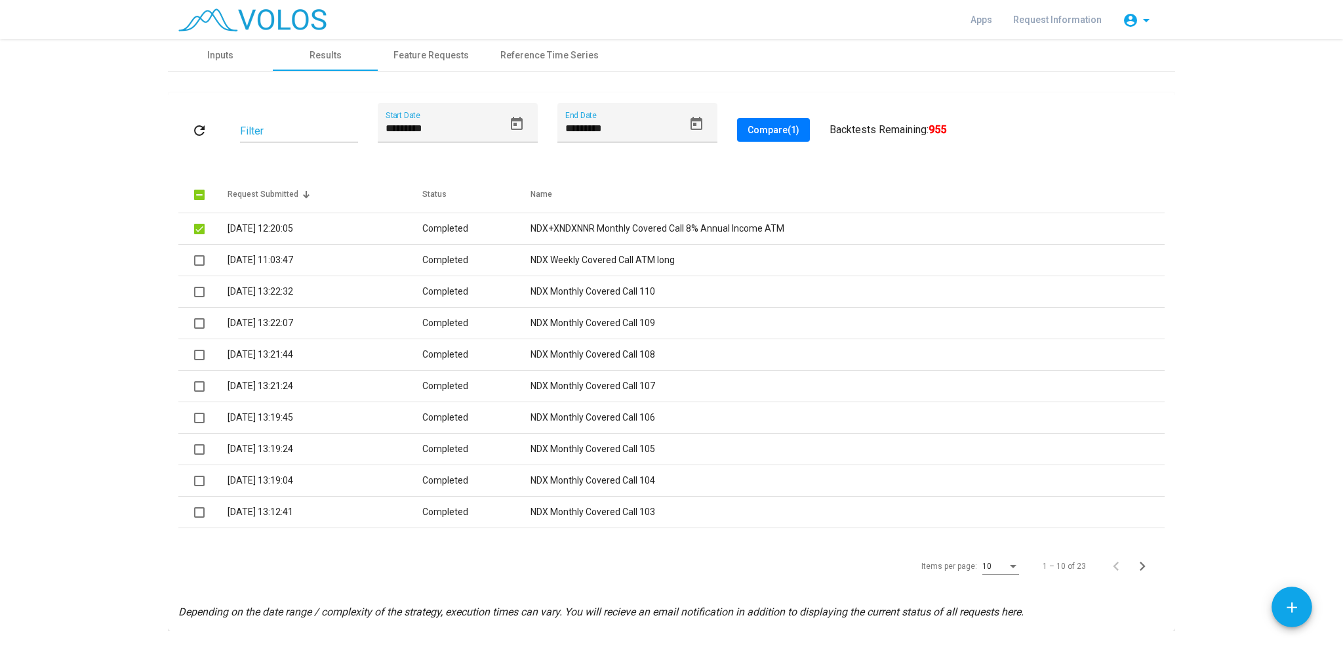
click at [768, 129] on span "Compare (1)" at bounding box center [774, 130] width 52 height 10
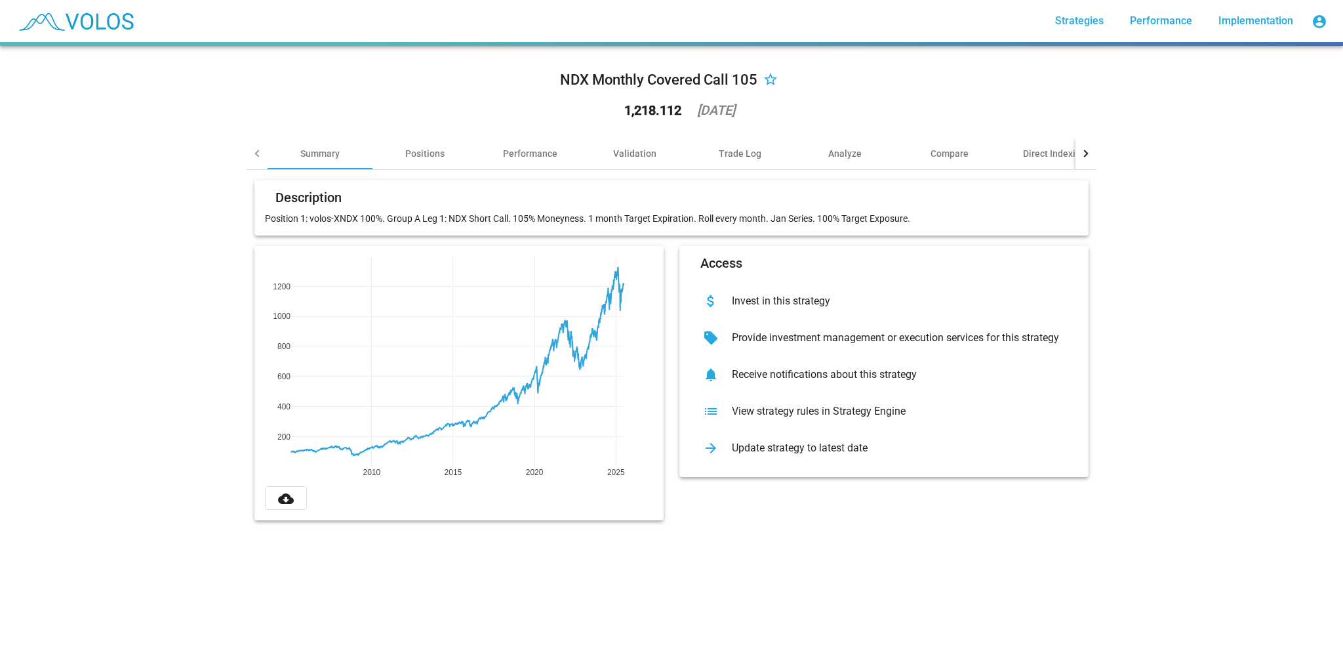
click at [116, 183] on div "NDX Monthly Covered Call 105 star_border 1,218.112 [DATE] Summary Positions Per…" at bounding box center [671, 345] width 1343 height 599
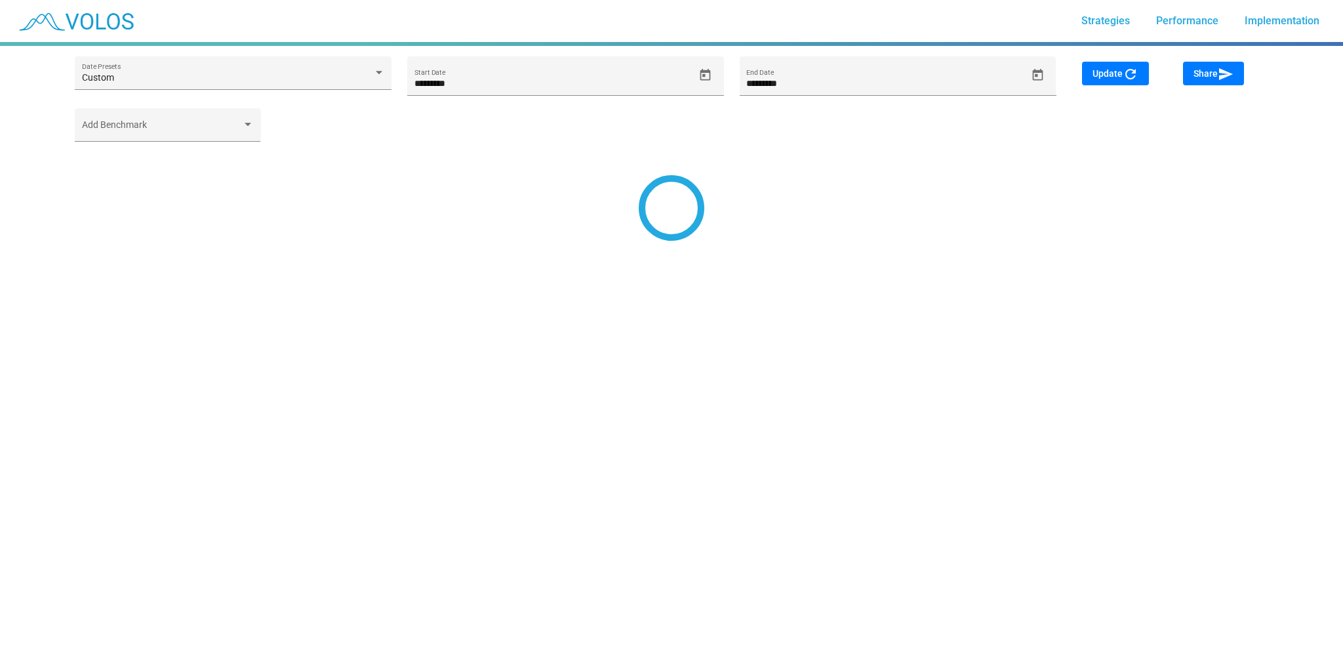
type input "*********"
type input "********"
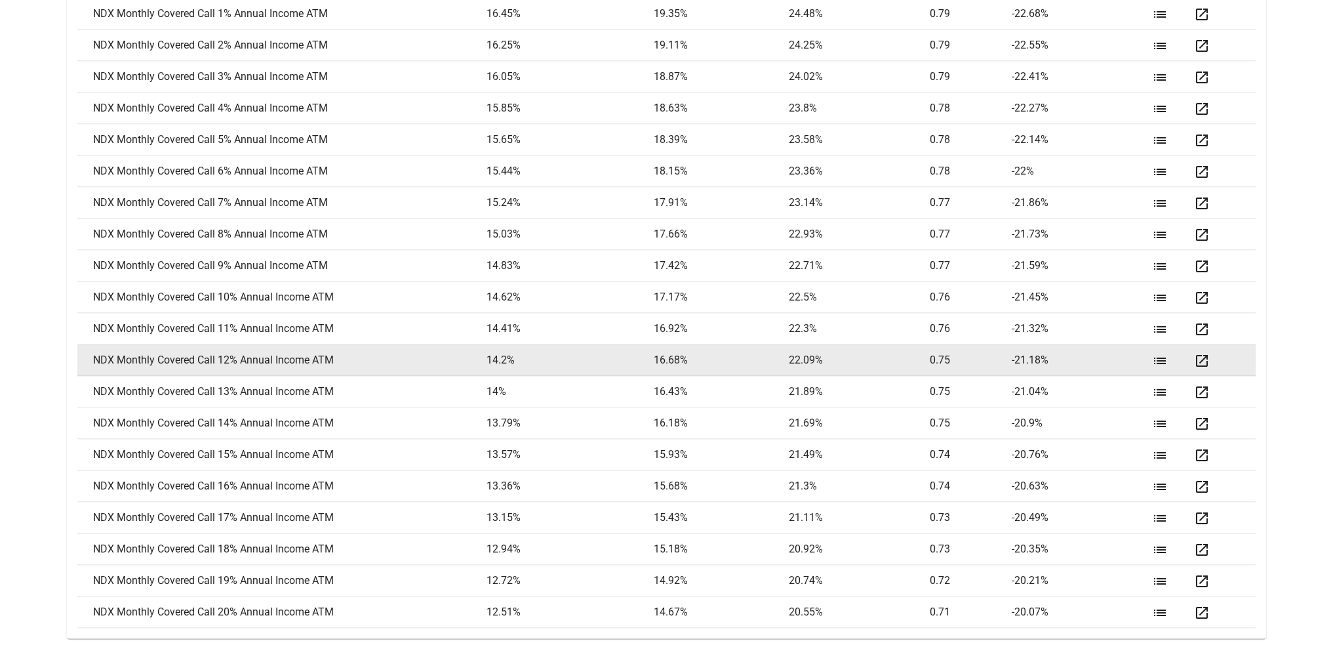
scroll to position [1878, 0]
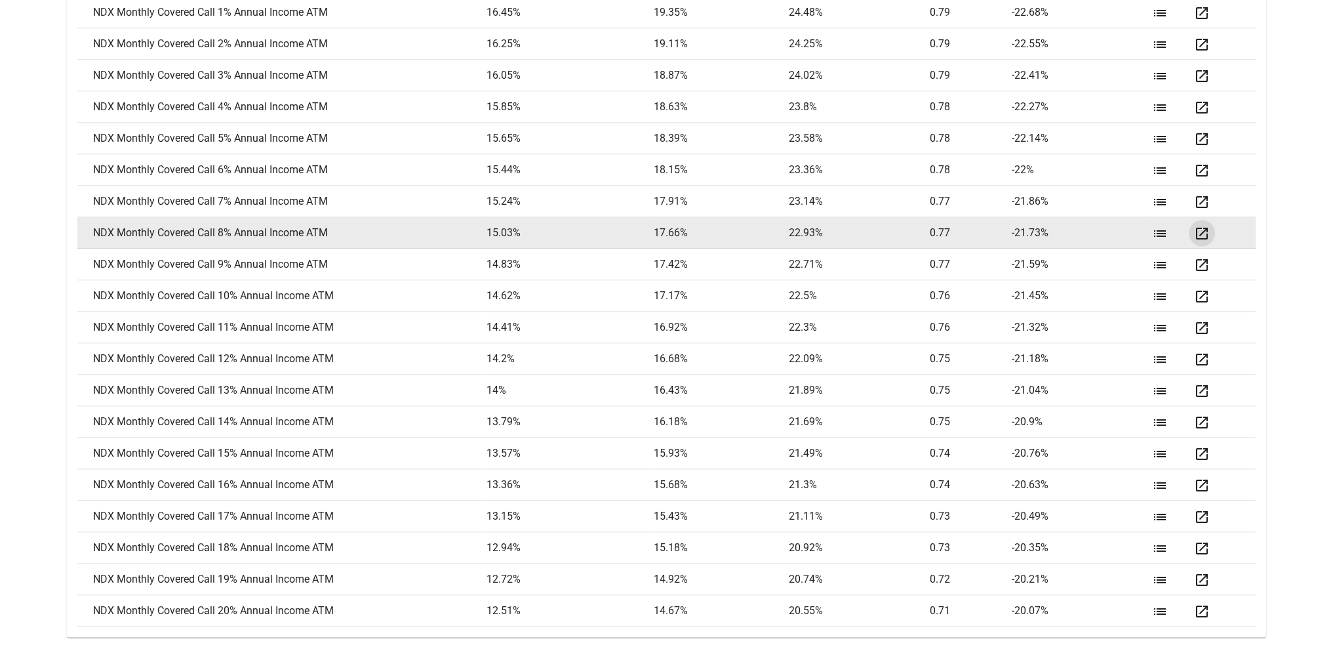
click at [1204, 230] on mat-icon "open_in_new" at bounding box center [1202, 234] width 16 height 16
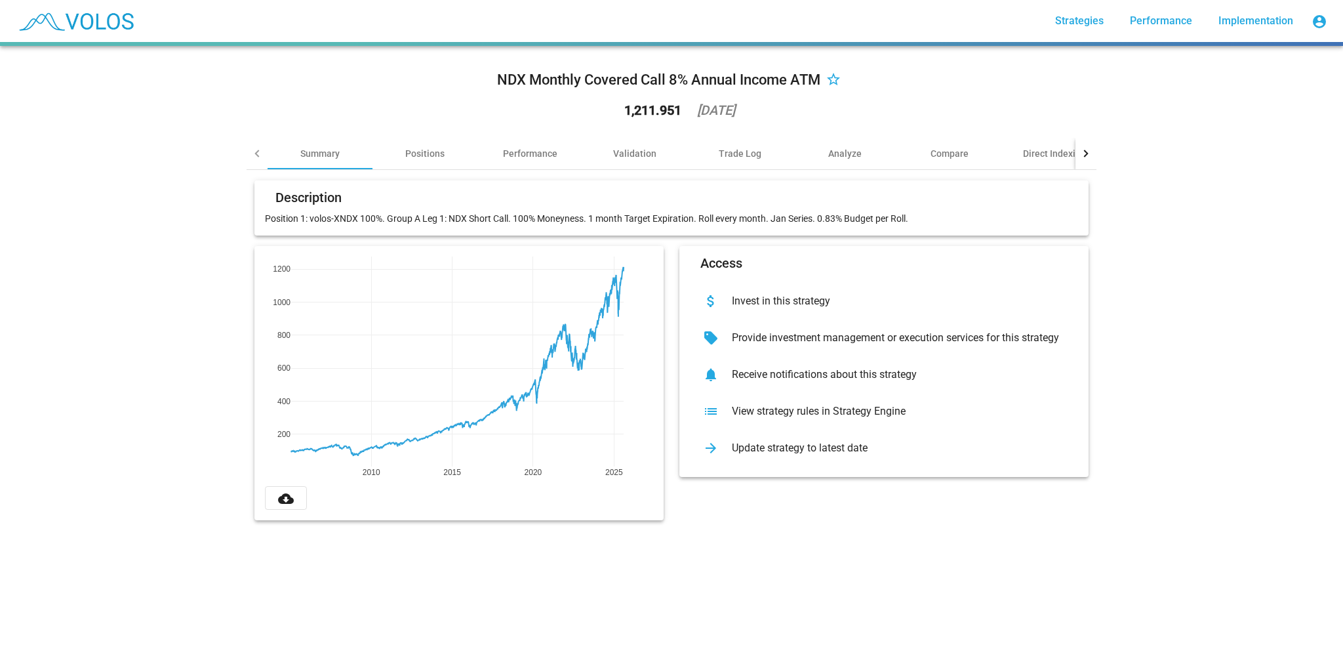
click at [748, 407] on div "View strategy rules in Strategy Engine" at bounding box center [894, 411] width 346 height 13
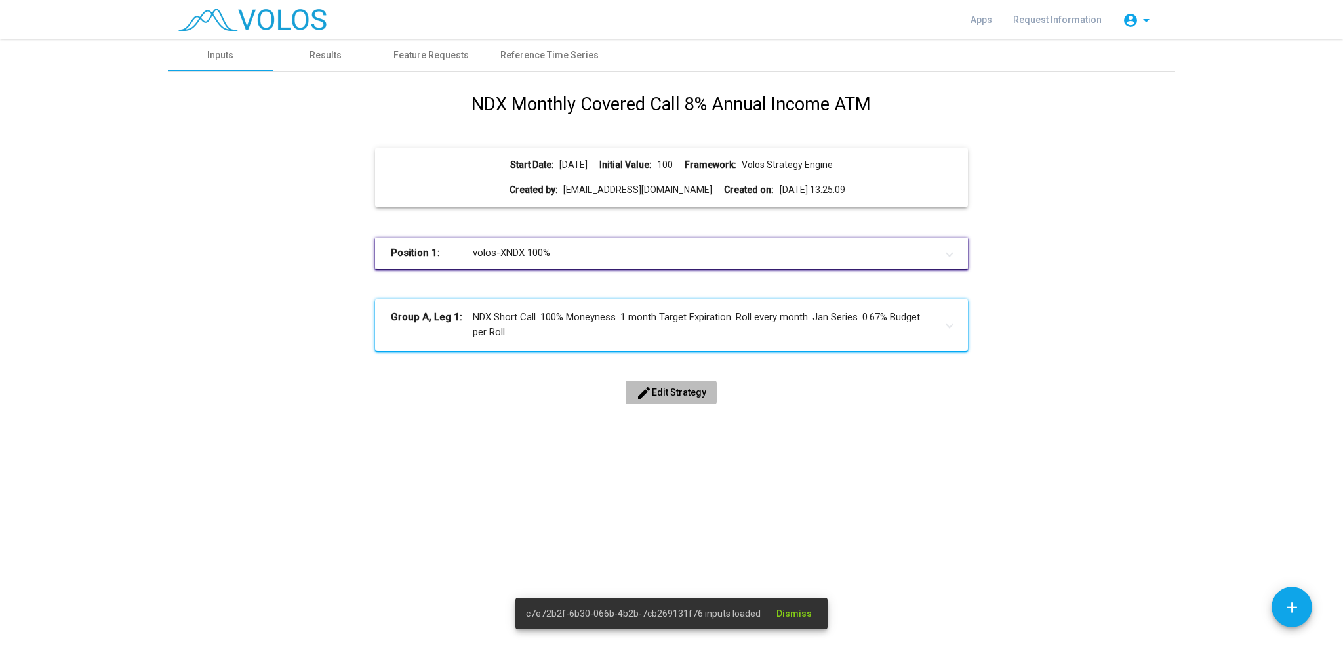
click at [663, 390] on span "edit Edit Strategy" at bounding box center [671, 392] width 70 height 10
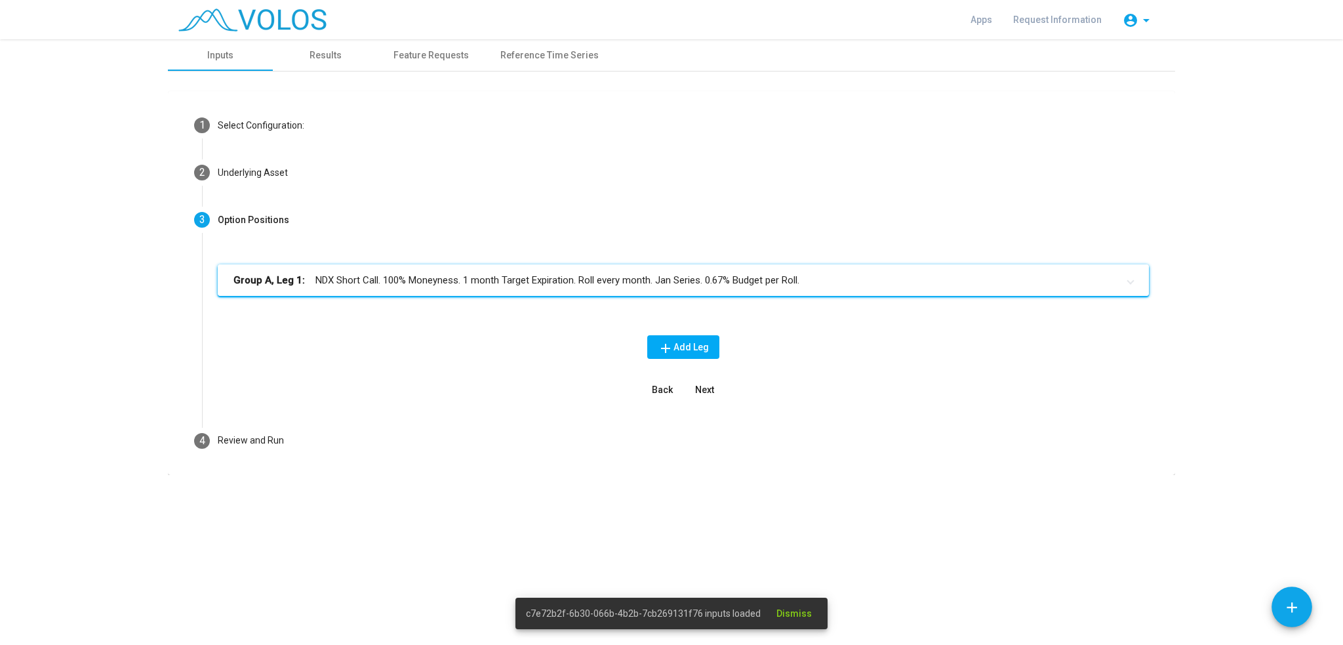
click at [643, 289] on mat-expansion-panel-header "Group A, Leg 1: NDX Short Call. 100% Moneyness. 1 month Target Expiration. Roll…" at bounding box center [683, 279] width 931 height 31
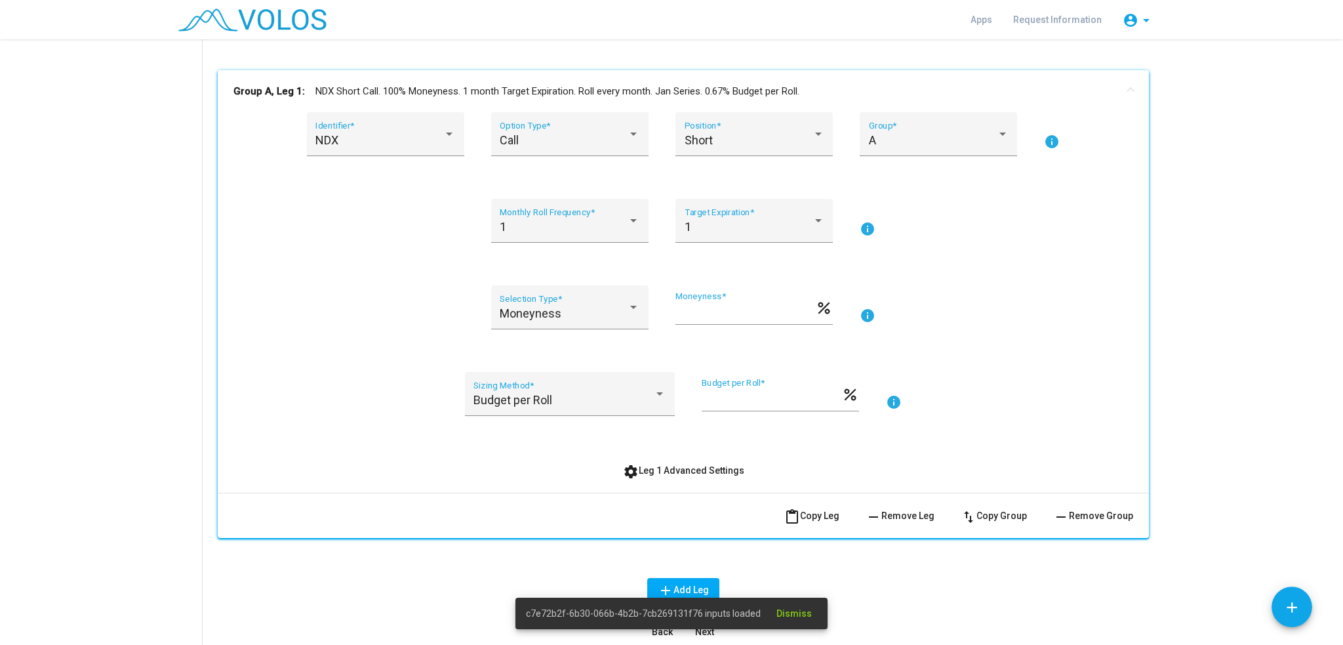
scroll to position [197, 0]
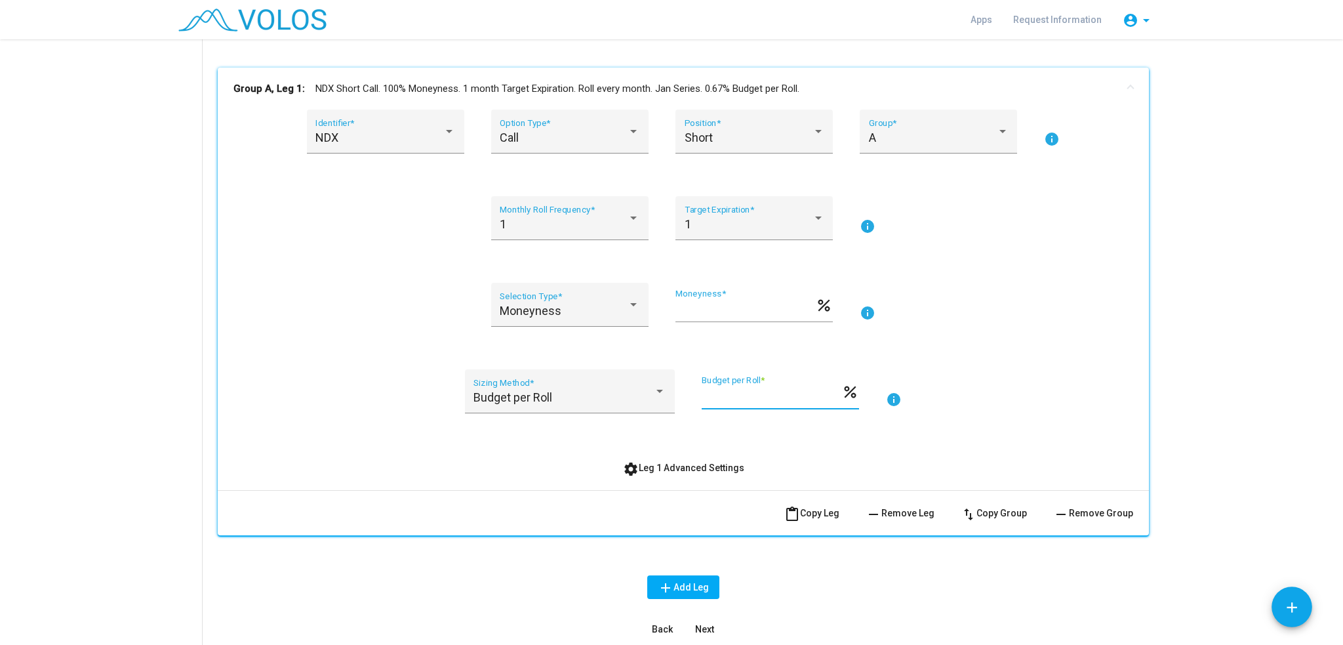
drag, startPoint x: 699, startPoint y: 393, endPoint x: 814, endPoint y: 393, distance: 114.8
click at [814, 393] on input "**********" at bounding box center [772, 396] width 140 height 13
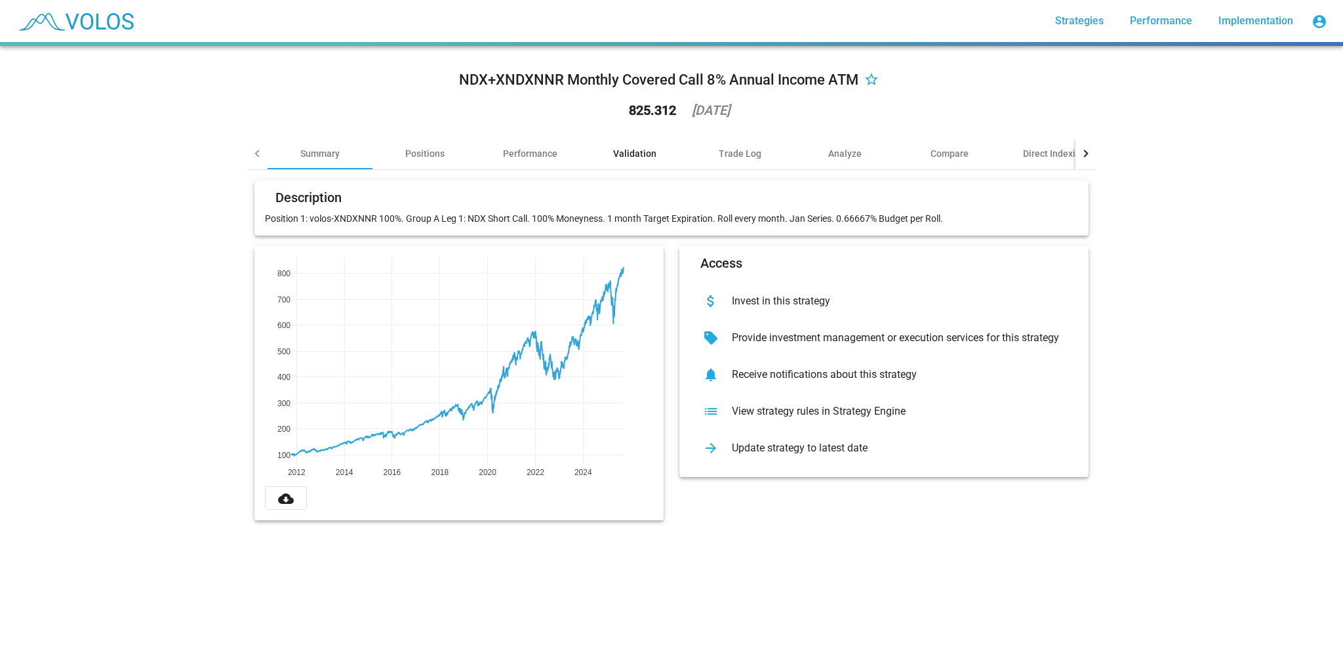
click at [619, 155] on div "Validation" at bounding box center [634, 153] width 43 height 13
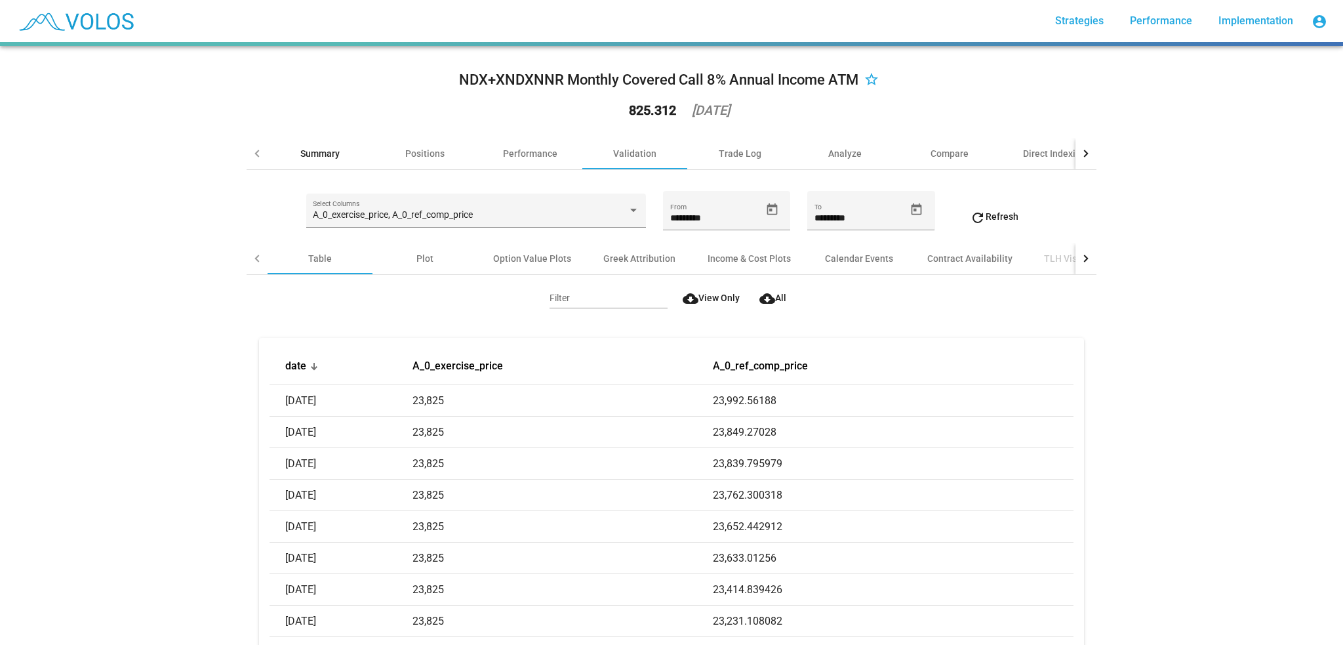
click at [325, 152] on div "Summary" at bounding box center [319, 153] width 39 height 13
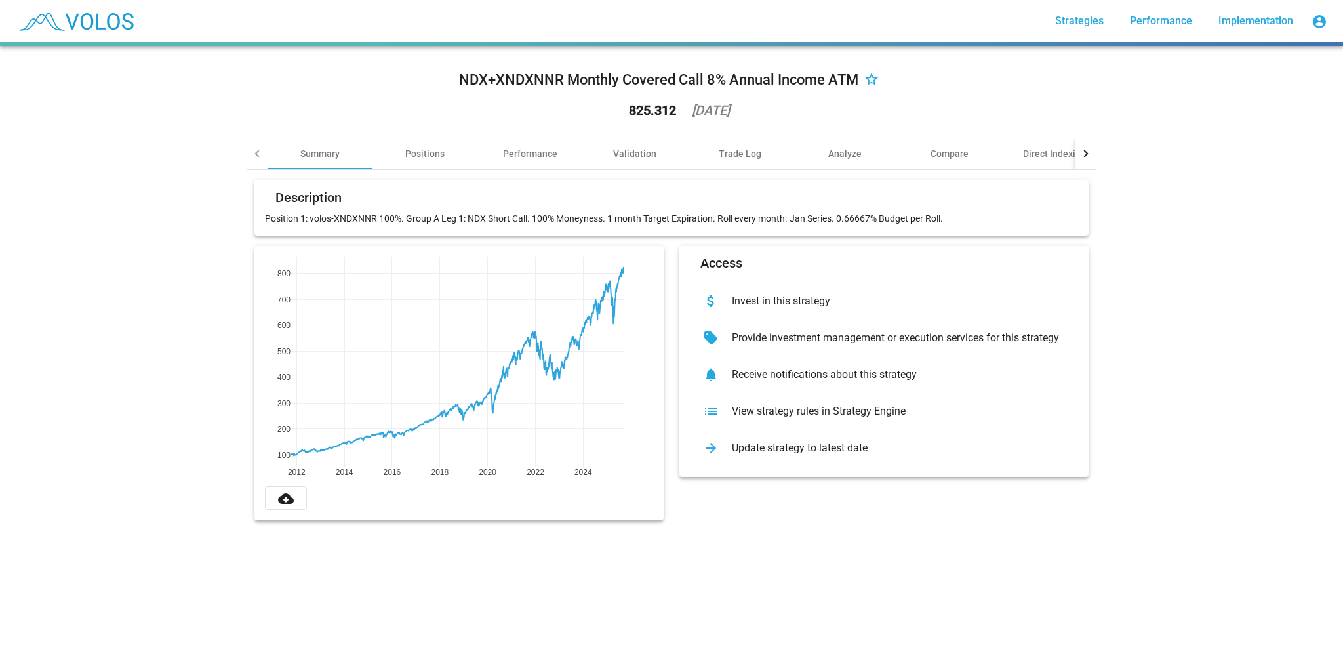
click at [1175, 101] on div "NDX+XNDXNNR Monthly Covered Call 8% Annual Income ATM star_border 825.312 [DATE…" at bounding box center [671, 345] width 1343 height 599
click at [168, 305] on div "NDX+XNDXNNR Monthly Covered Call 8% Annual Income ATM star_border 825.312 [DATE…" at bounding box center [671, 345] width 1343 height 599
click at [530, 154] on div "Performance" at bounding box center [530, 153] width 54 height 13
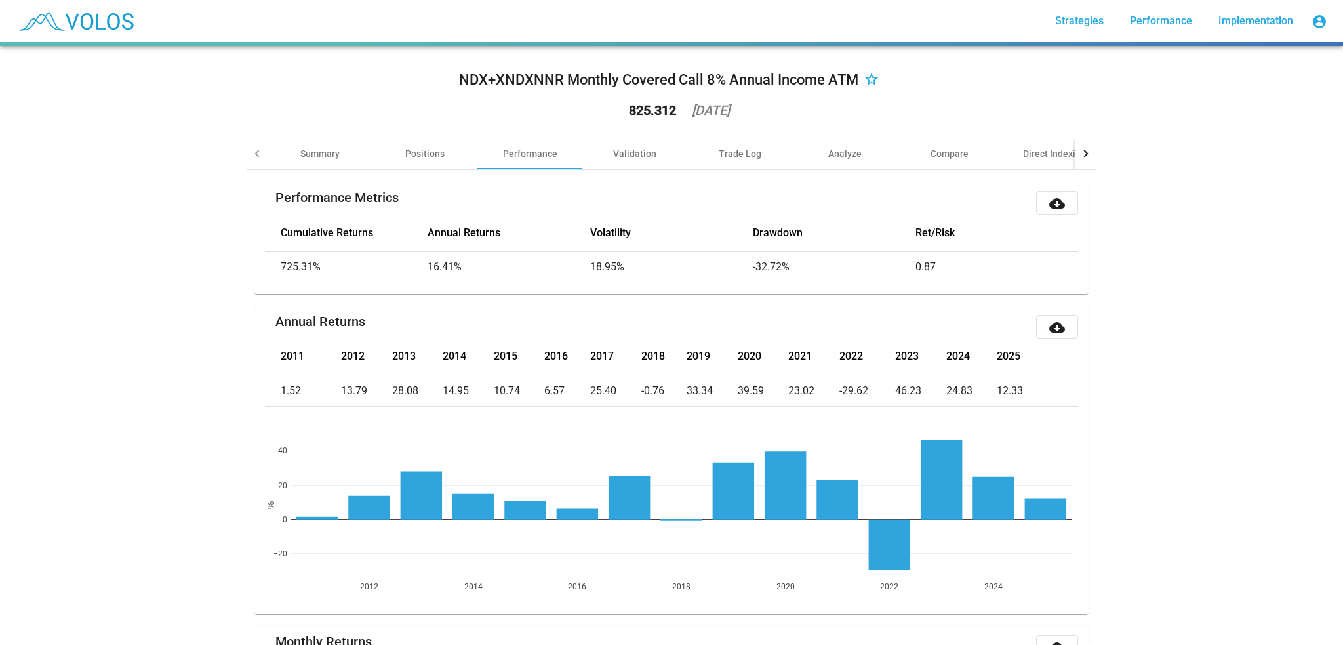
click at [131, 304] on div "NDX+XNDXNNR Monthly Covered Call 8% Annual Income ATM star_border 825.312 [DATE…" at bounding box center [671, 345] width 1343 height 599
click at [1055, 201] on mat-icon "cloud_download" at bounding box center [1057, 203] width 16 height 16
click at [1204, 426] on div "NDX+XNDXNNR Monthly Covered Call 8% Annual Income ATM star_border 825.312 2025-…" at bounding box center [671, 345] width 1343 height 599
click at [632, 154] on div "Validation" at bounding box center [634, 153] width 43 height 13
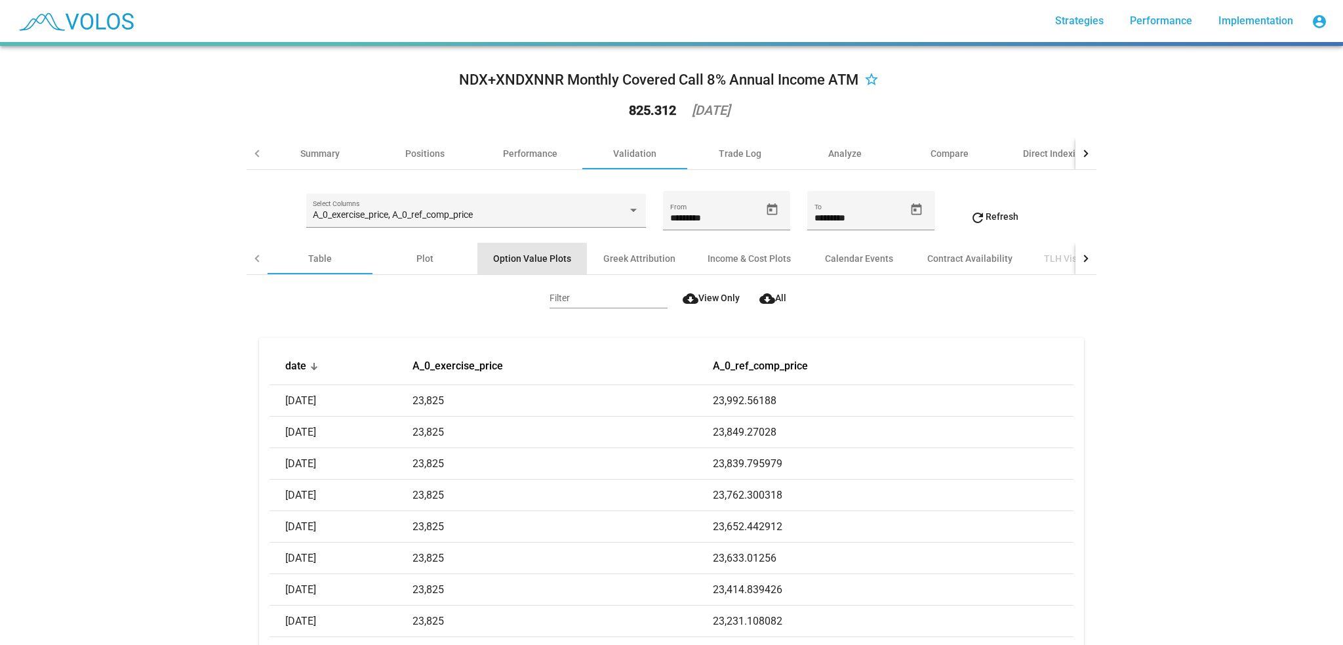
click at [535, 256] on div "Option Value Plots" at bounding box center [532, 258] width 78 height 13
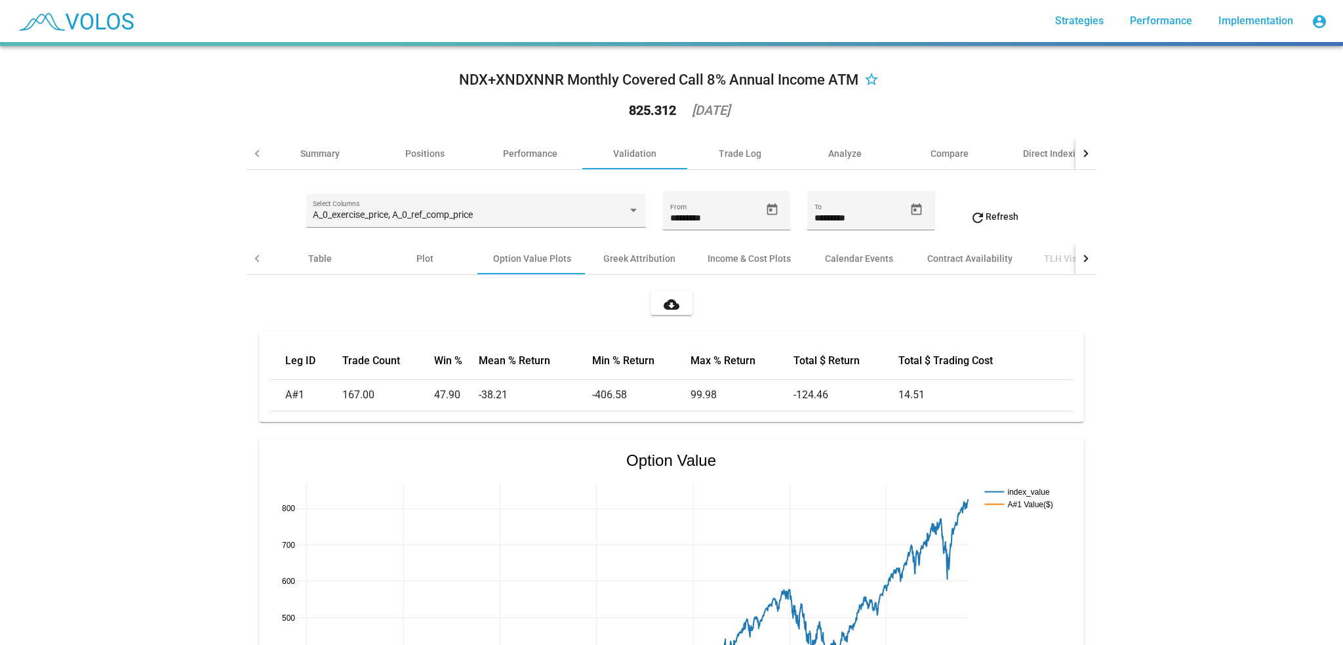
click at [676, 303] on button "cloud_download" at bounding box center [672, 303] width 42 height 24
click at [730, 262] on div "Income & Cost Plots" at bounding box center [749, 258] width 83 height 13
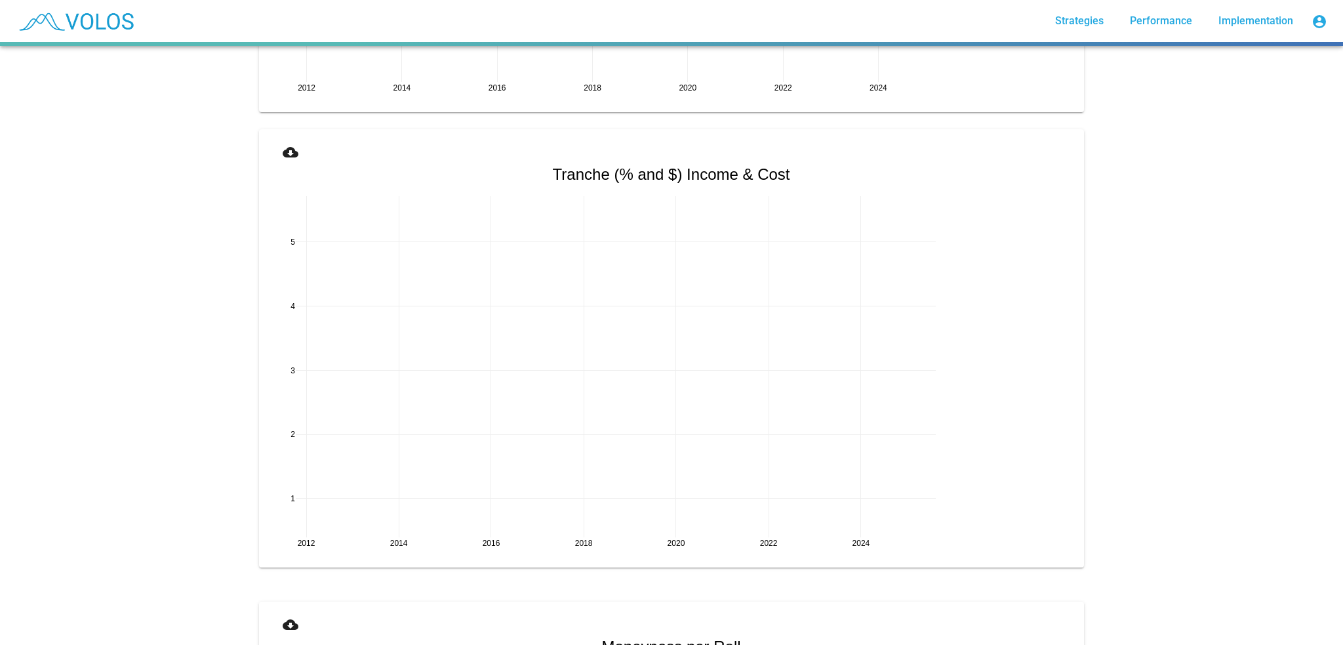
scroll to position [1968, 0]
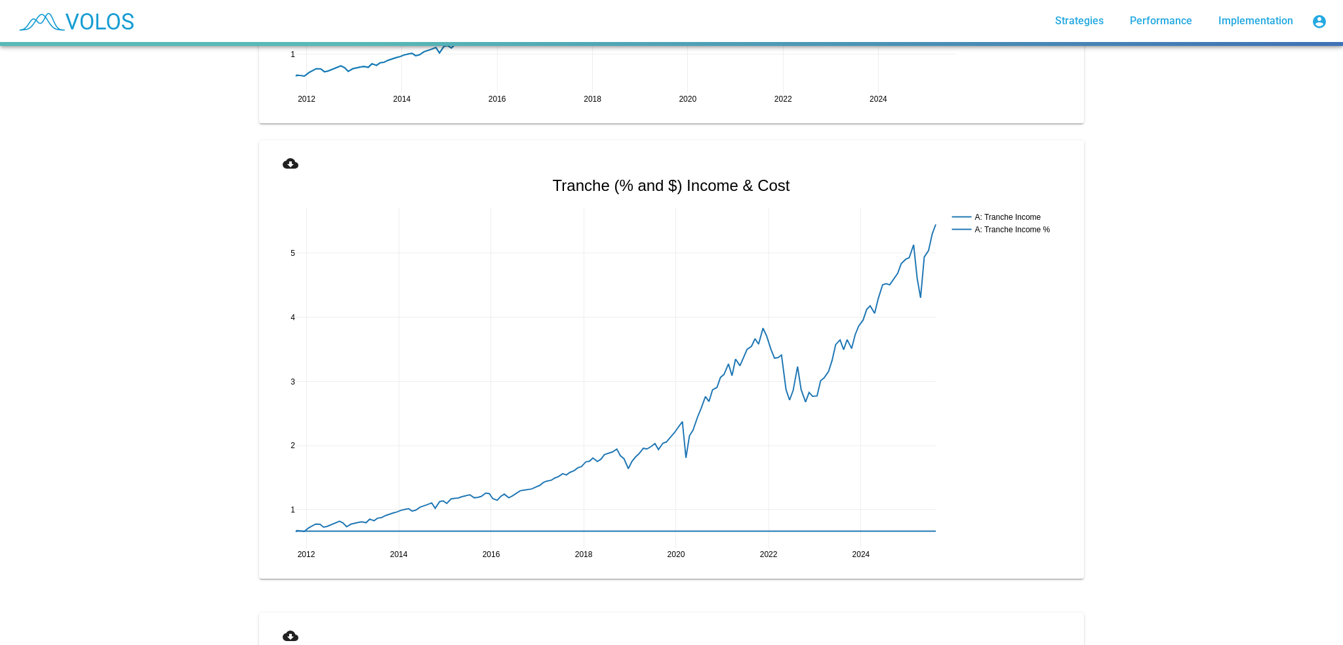
click at [283, 164] on mat-icon "cloud_download" at bounding box center [291, 163] width 16 height 16
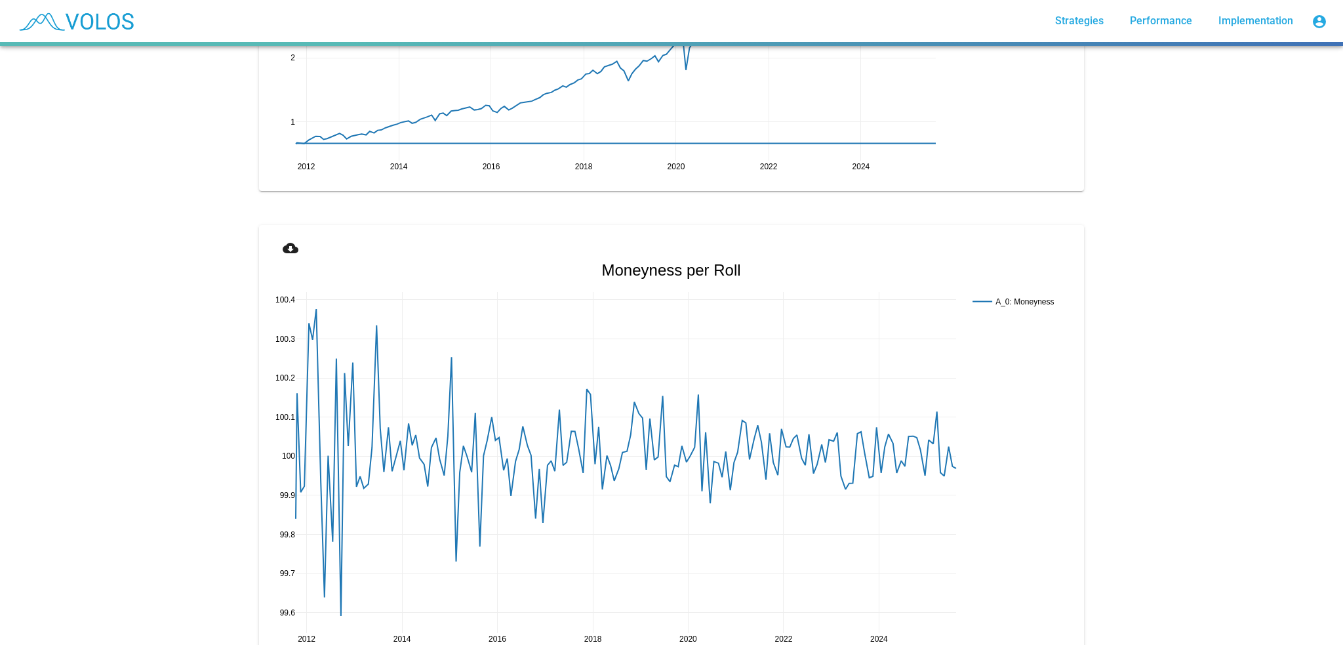
scroll to position [2361, 0]
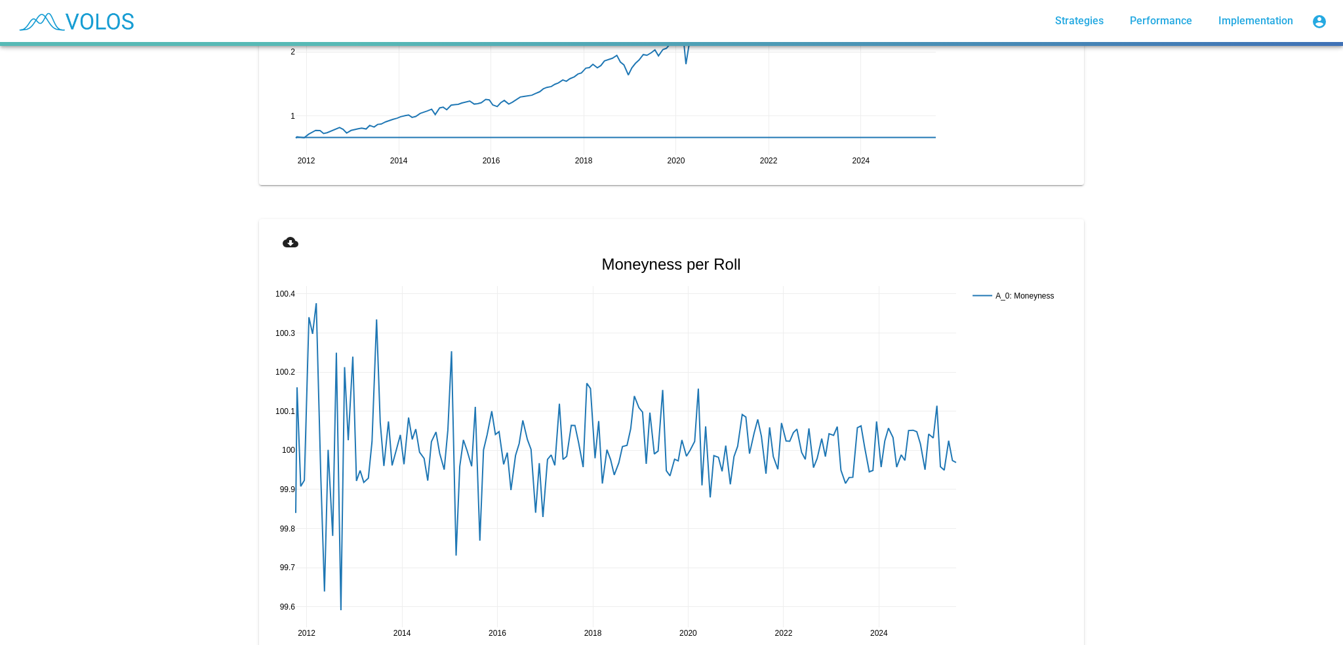
click at [283, 243] on mat-icon "cloud_download" at bounding box center [291, 242] width 16 height 16
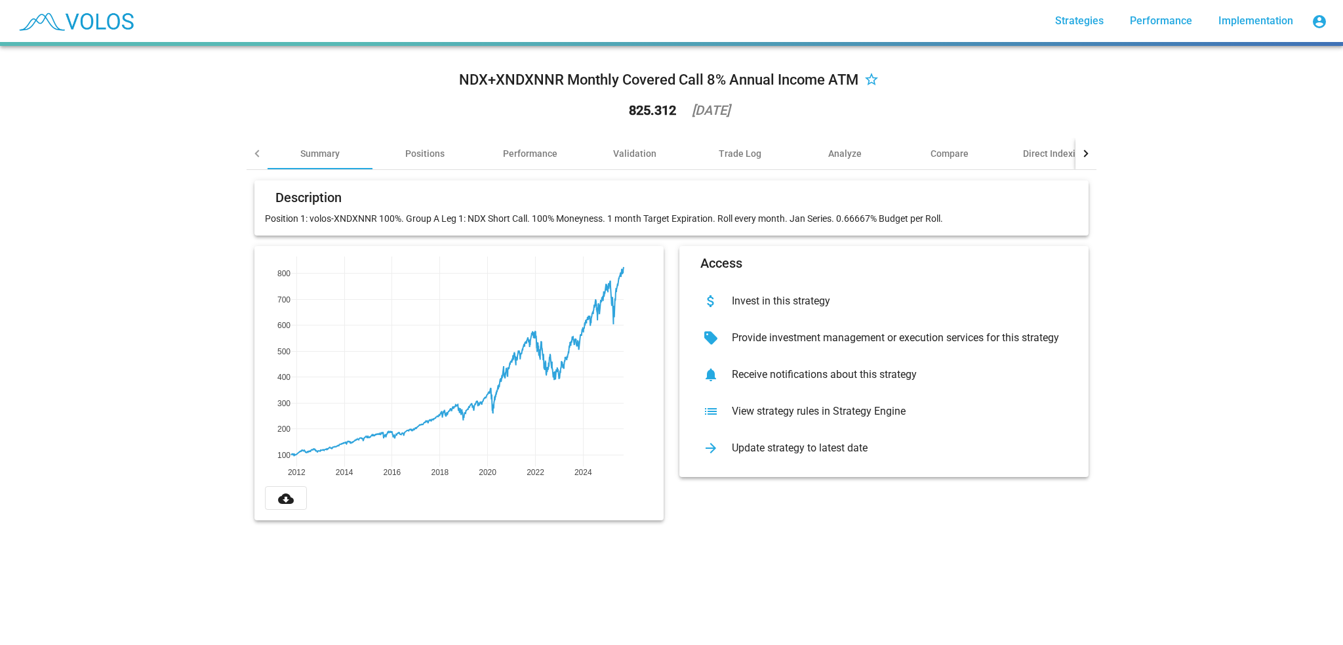
click at [761, 416] on div "View strategy rules in Strategy Engine" at bounding box center [894, 411] width 346 height 13
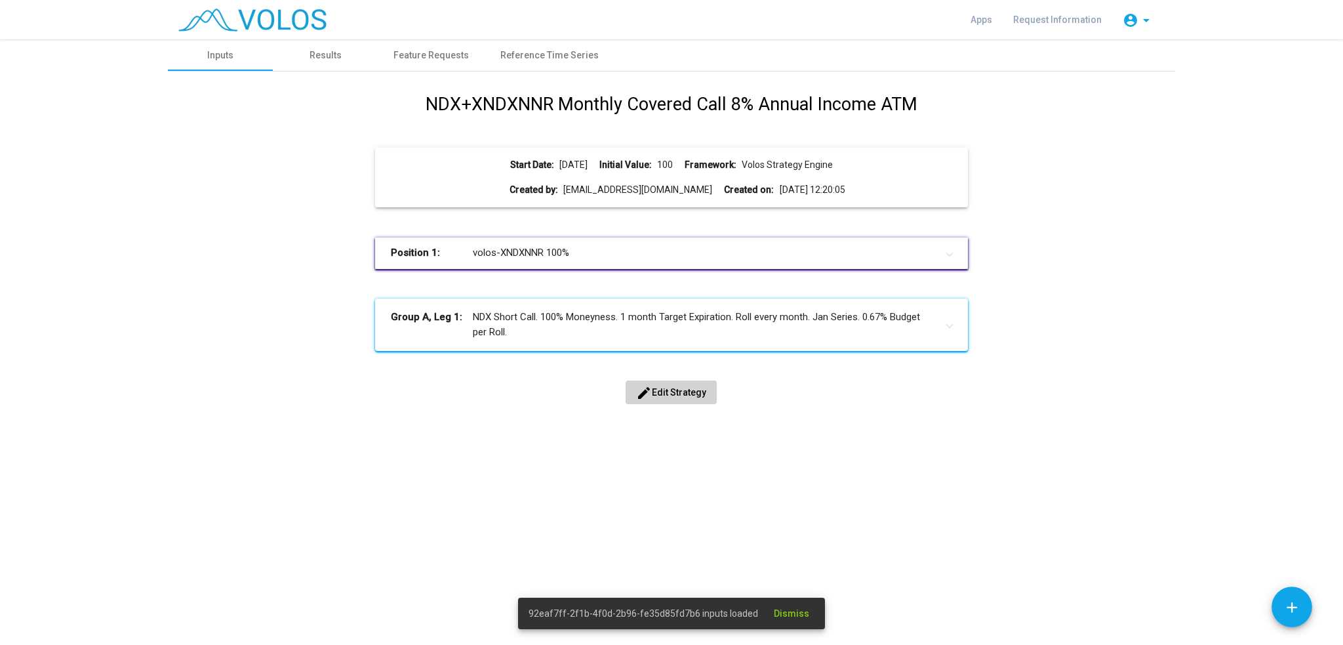
click at [683, 393] on span "edit Edit Strategy" at bounding box center [671, 392] width 70 height 10
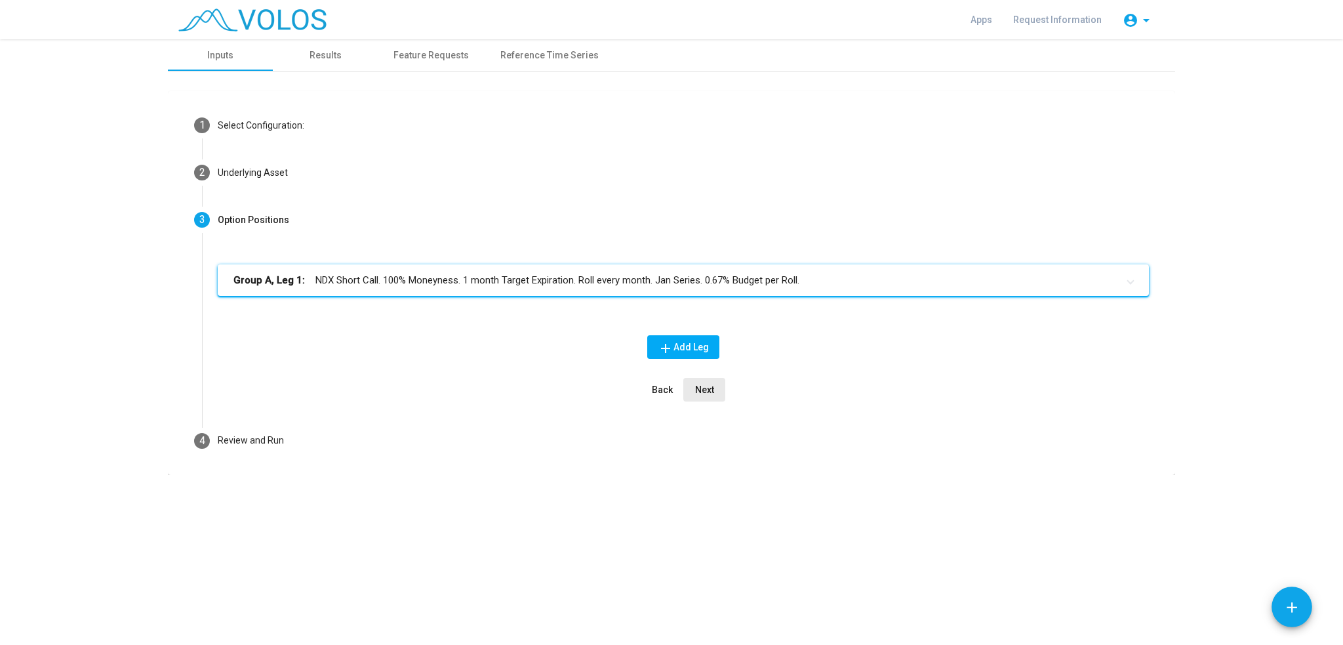
click at [714, 393] on button "Next" at bounding box center [704, 390] width 42 height 24
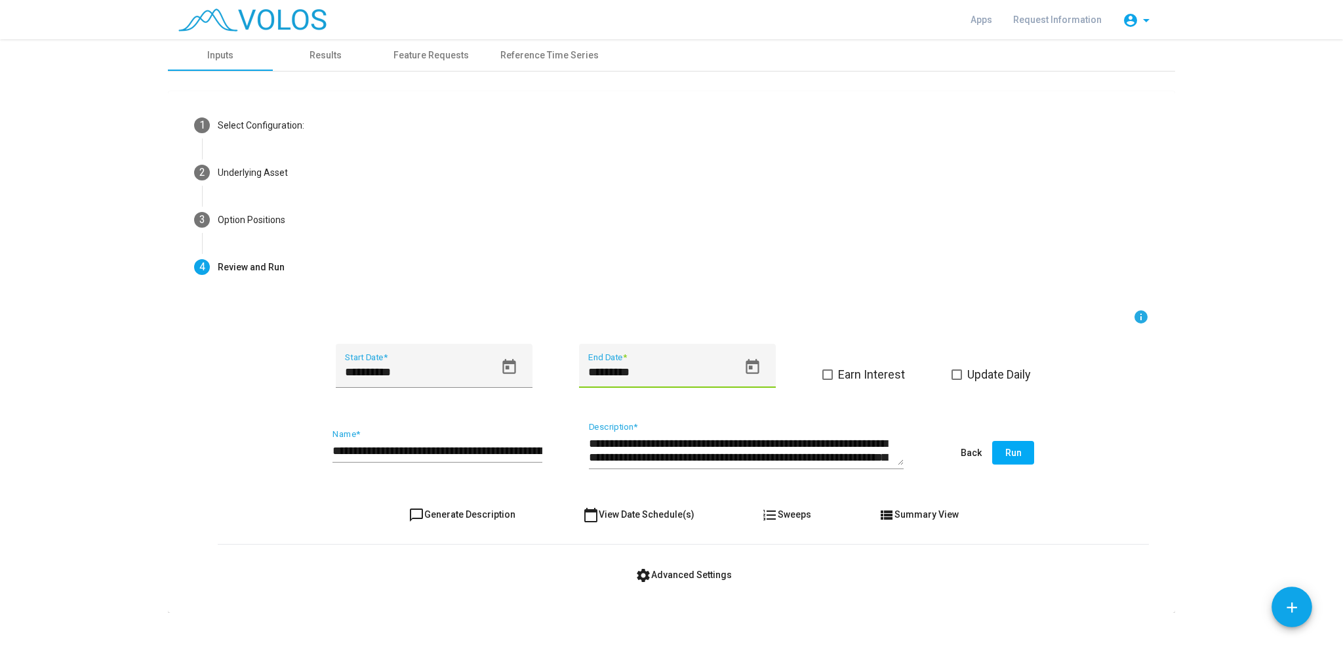
click at [601, 370] on input "*********" at bounding box center [663, 371] width 150 height 13
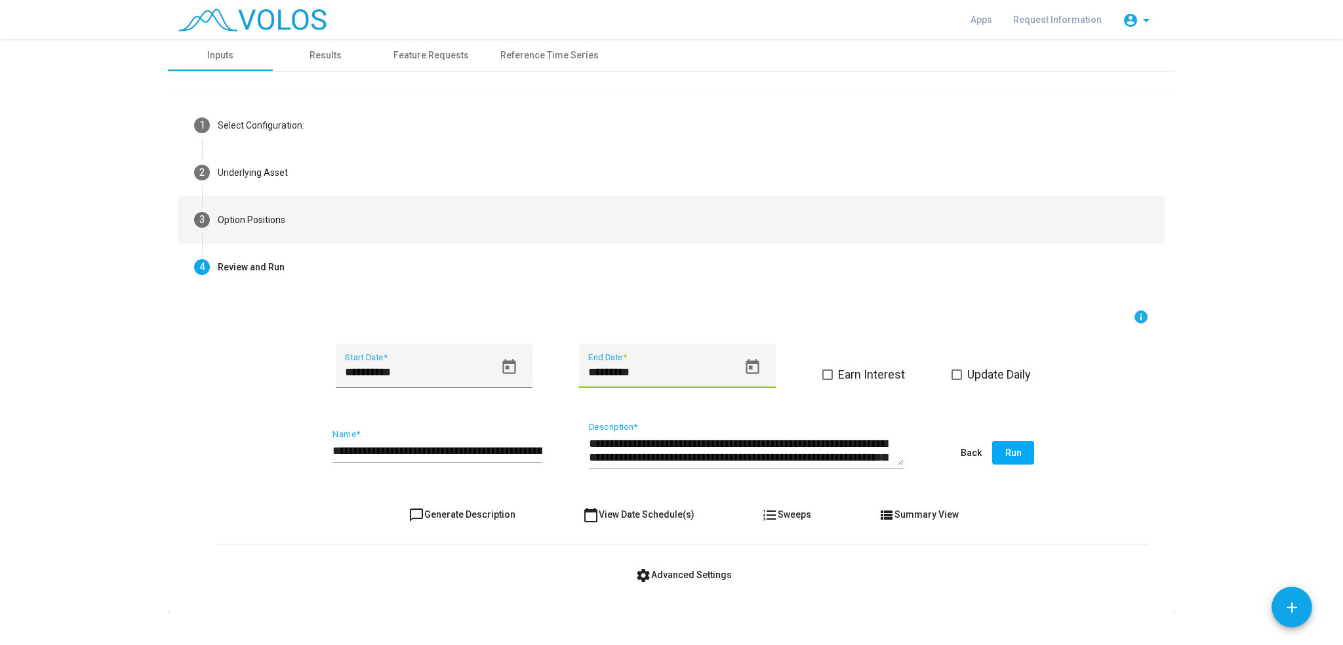
type input "*********"
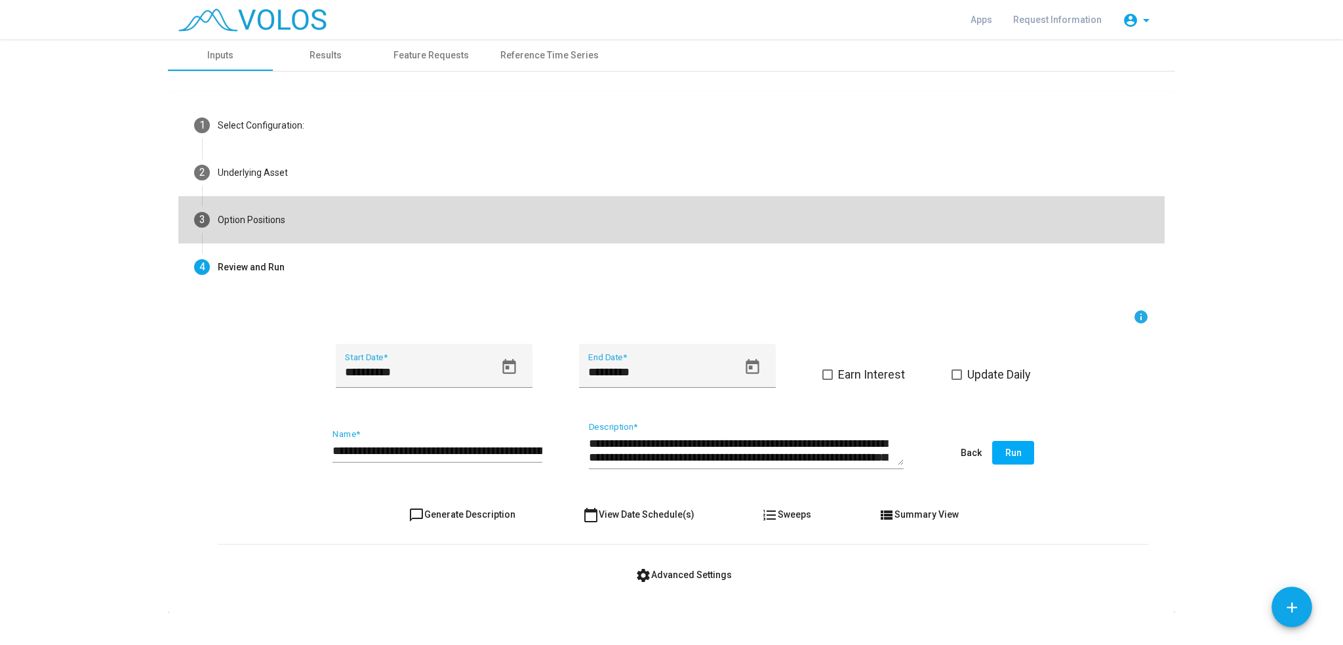
click at [265, 221] on div "Option Positions" at bounding box center [252, 220] width 68 height 14
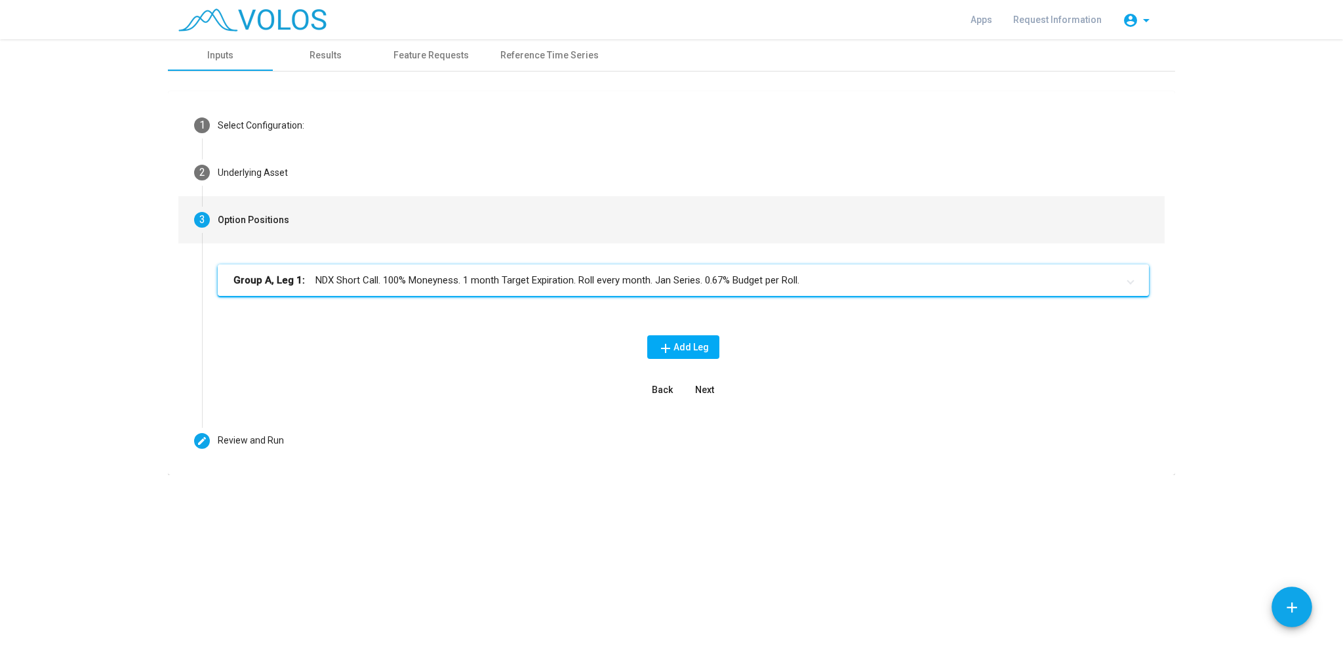
click at [693, 274] on mat-panel-title "Group A, Leg 1: NDX Short Call. 100% Moneyness. 1 month Target Expiration. Roll…" at bounding box center [675, 280] width 884 height 15
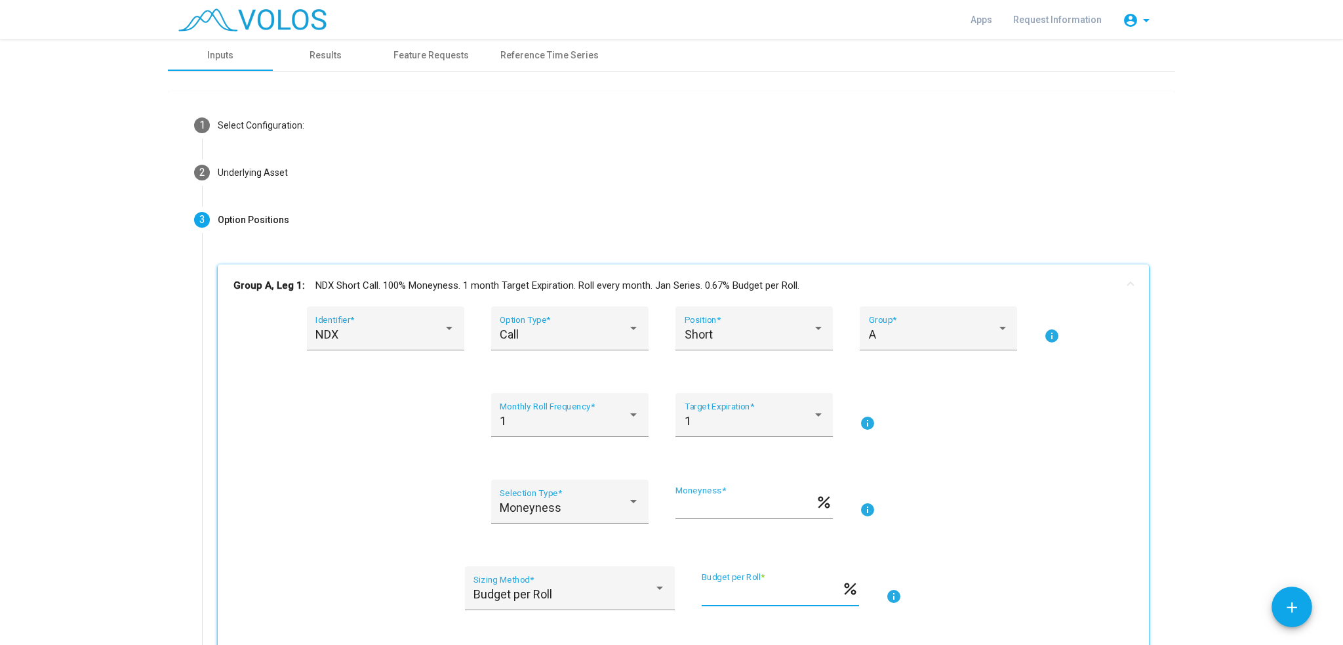
drag, startPoint x: 740, startPoint y: 592, endPoint x: 727, endPoint y: 591, distance: 13.2
click at [727, 591] on input "**********" at bounding box center [772, 593] width 140 height 13
type input "**********"
click at [168, 363] on mat-card "**********" at bounding box center [671, 501] width 1007 height 820
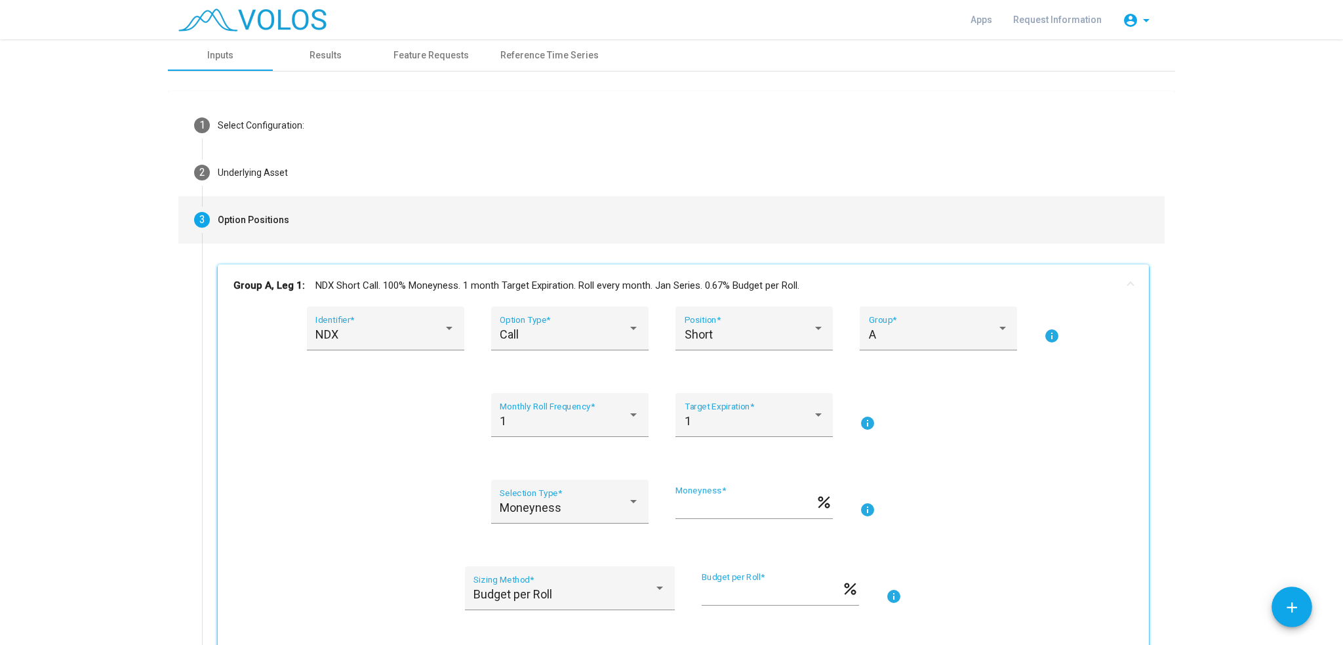
click at [225, 214] on div "Option Positions" at bounding box center [253, 220] width 71 height 14
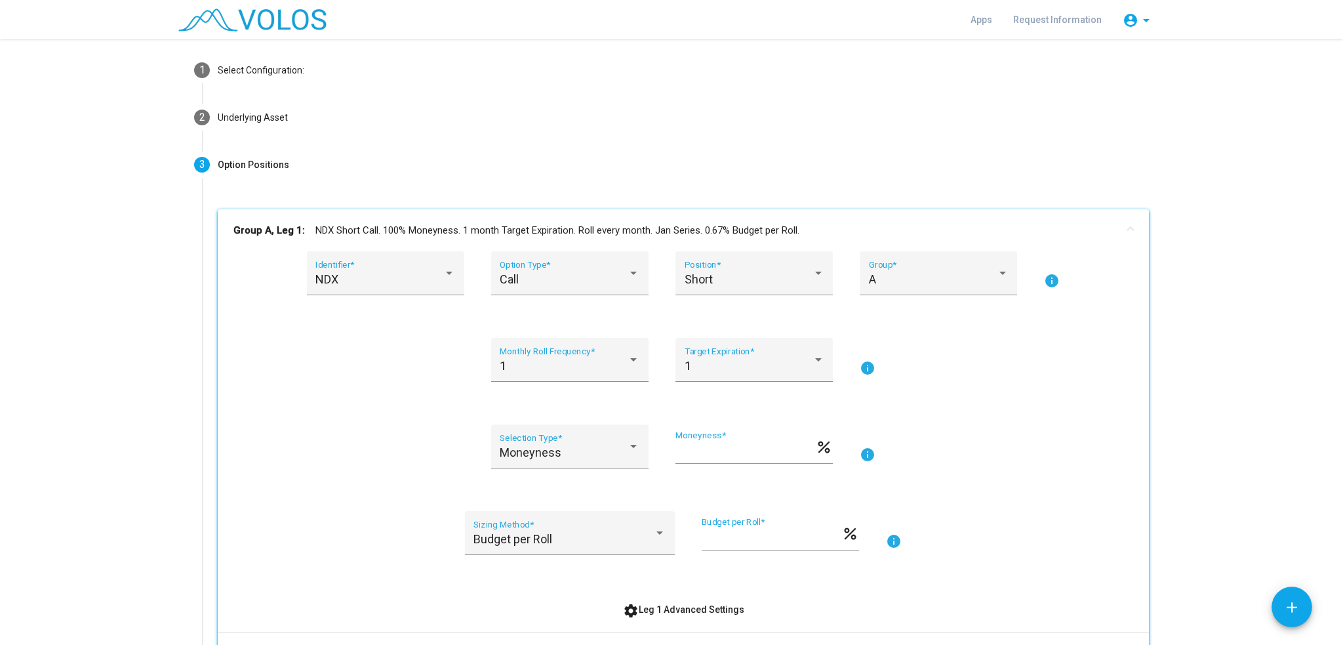
scroll to position [317, 0]
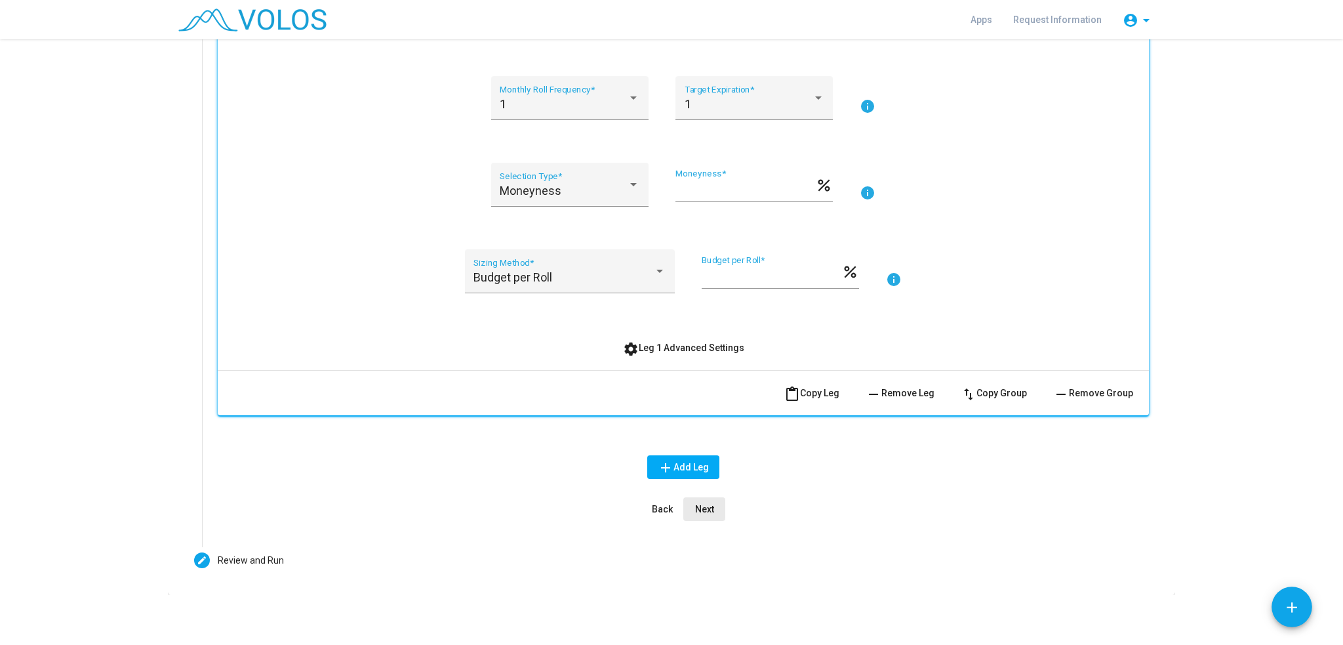
click at [700, 506] on span "Next" at bounding box center [704, 509] width 19 height 10
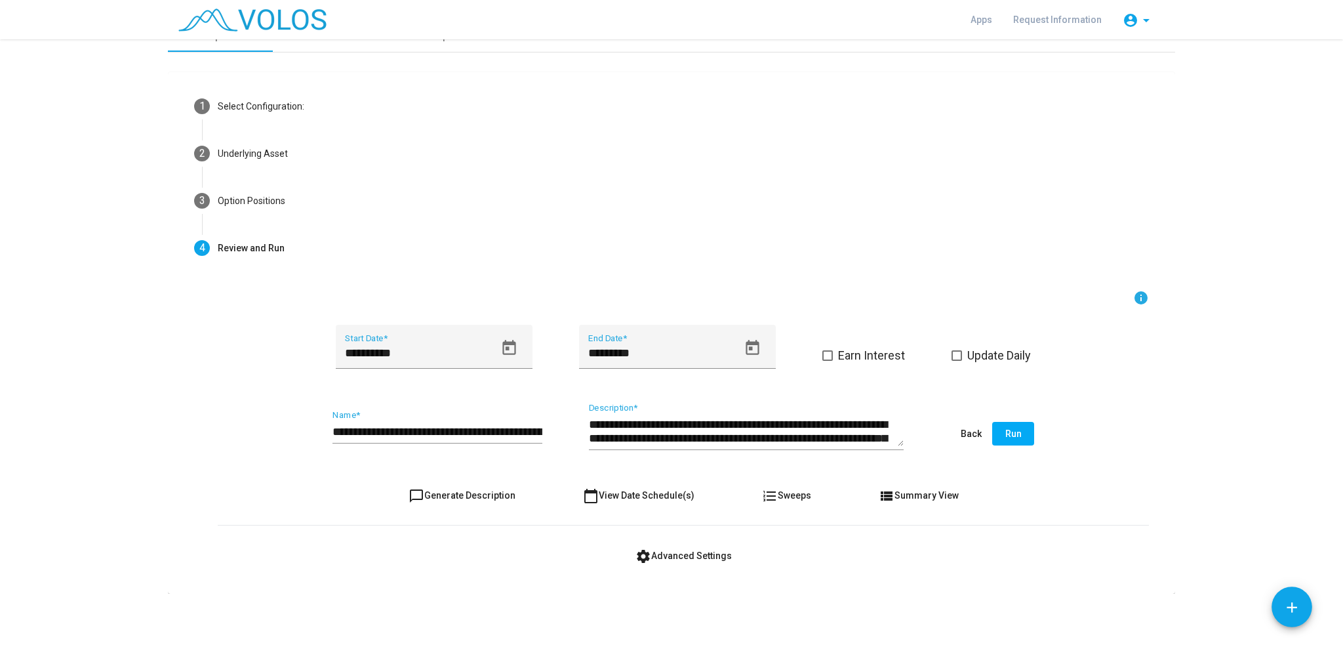
click at [1181, 484] on as-strategy-engine-wrapper "**********" at bounding box center [671, 306] width 1343 height 573
click at [1009, 434] on span "Run" at bounding box center [1013, 433] width 16 height 10
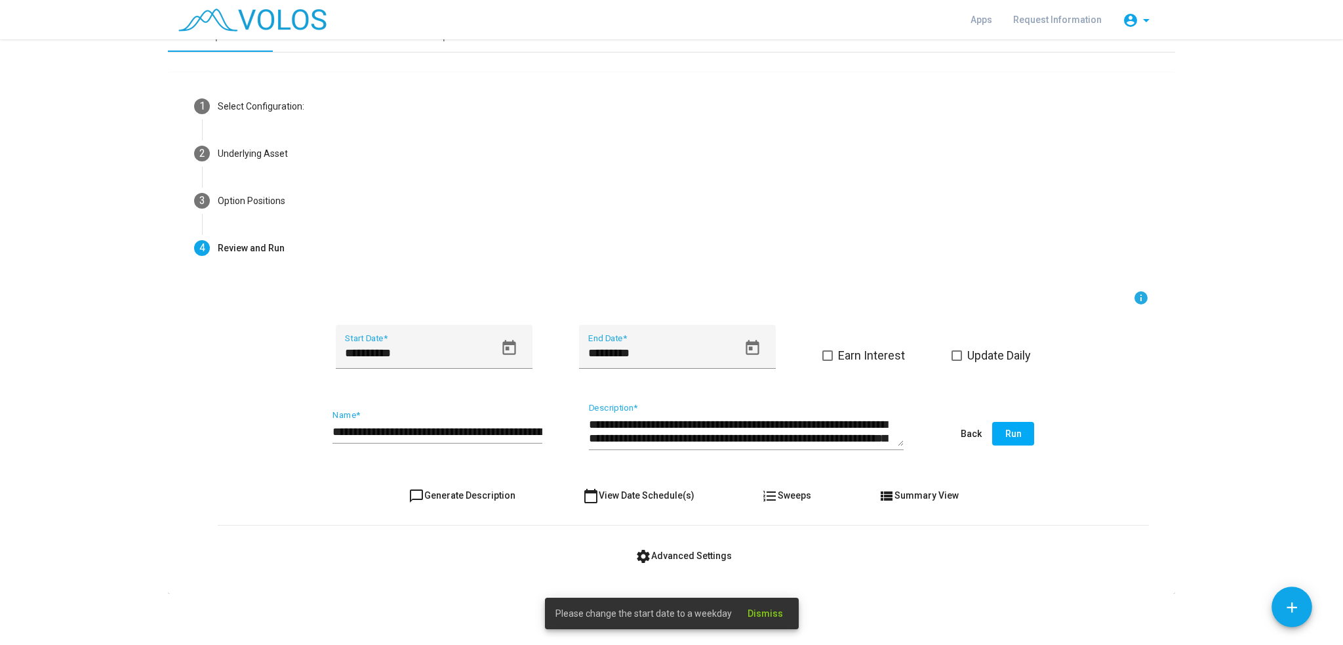
click at [758, 615] on span "Dismiss" at bounding box center [765, 613] width 35 height 10
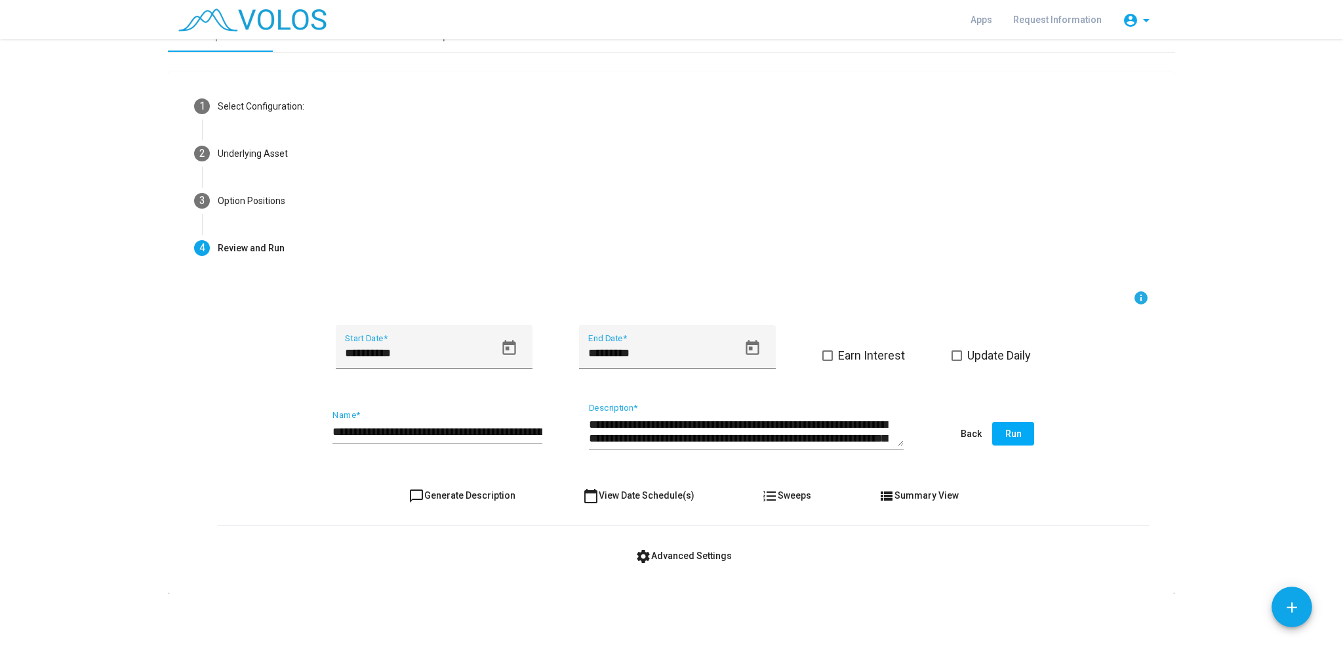
click at [1007, 445] on div "**********" at bounding box center [683, 434] width 931 height 62
click at [1011, 433] on span "Run" at bounding box center [1013, 433] width 16 height 10
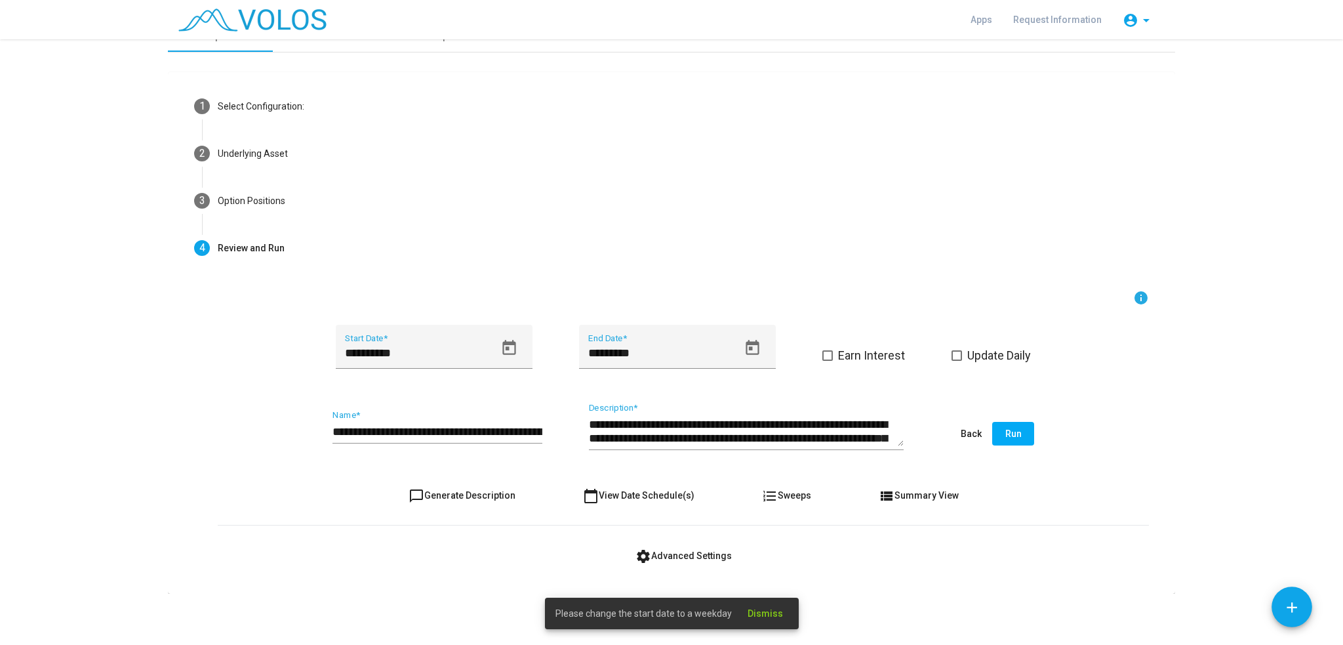
click at [902, 586] on mat-card "**********" at bounding box center [671, 332] width 1007 height 521
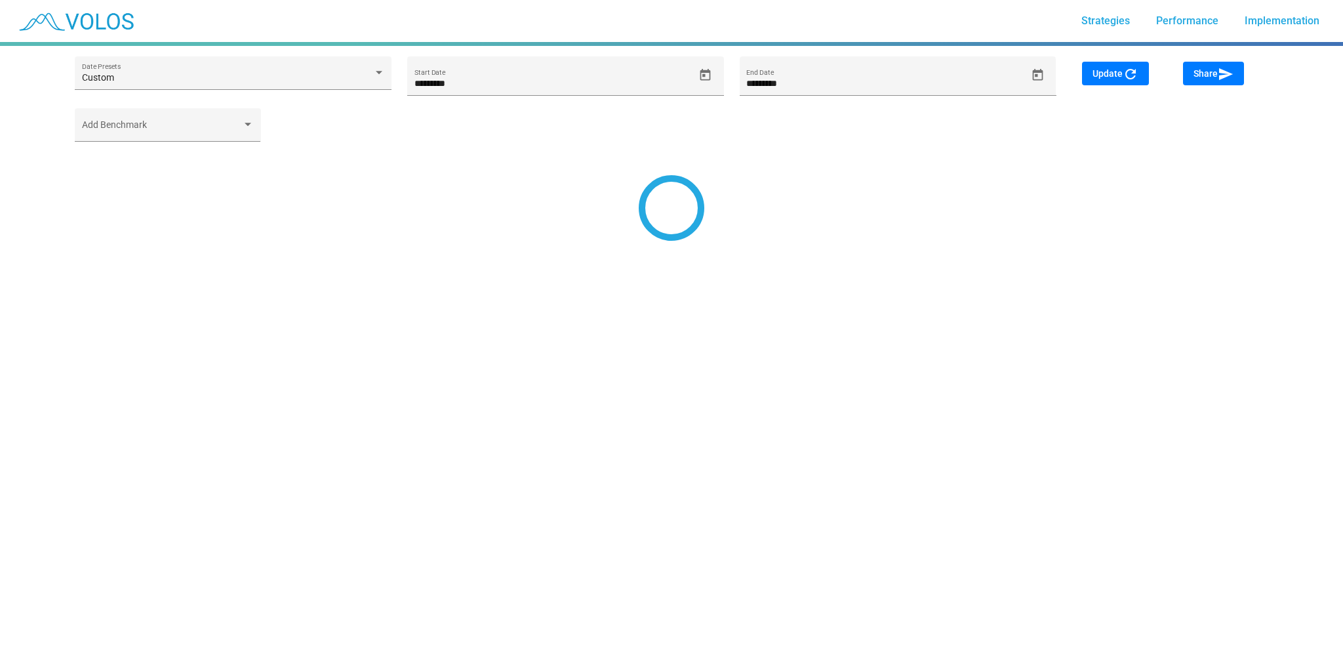
type input "*********"
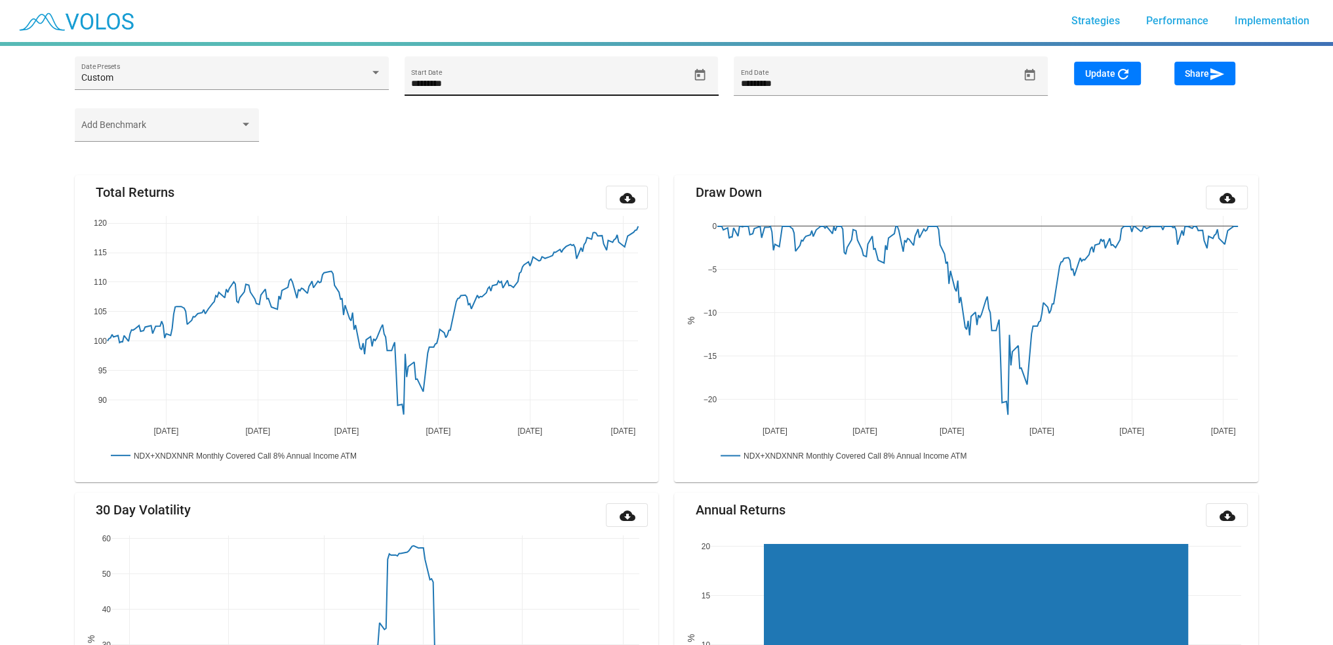
click at [698, 73] on icon "Open calendar" at bounding box center [700, 75] width 14 height 14
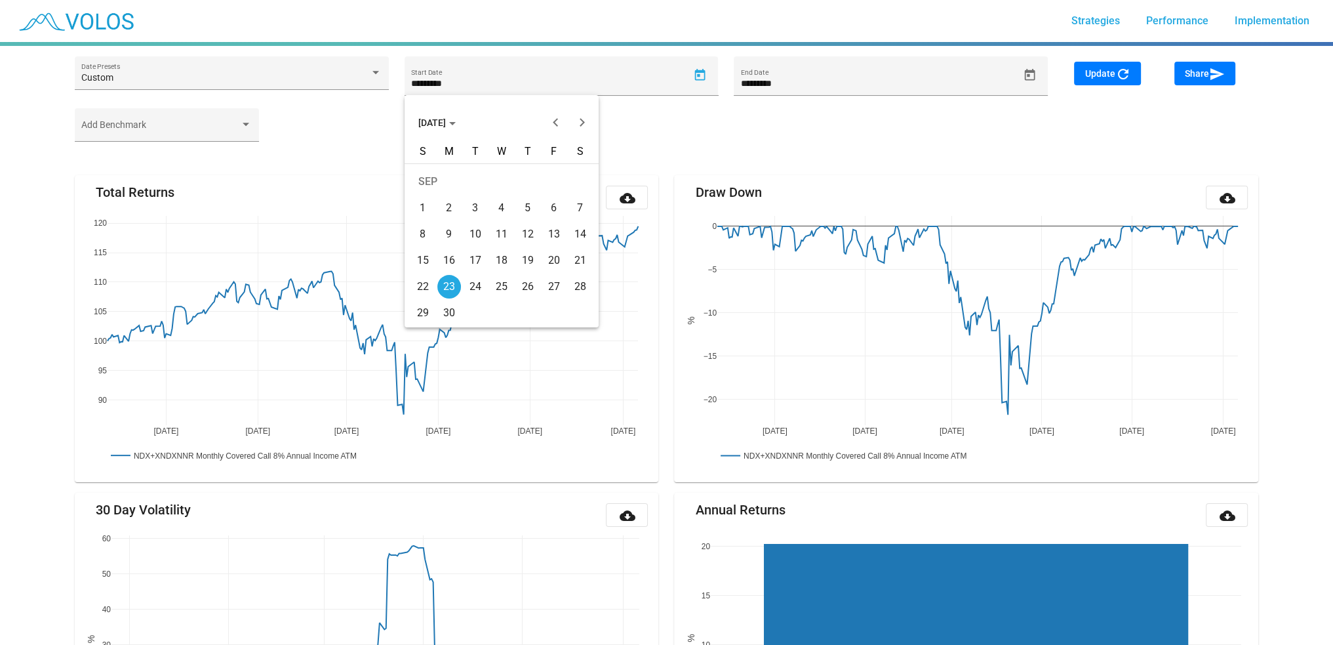
click at [456, 120] on span "[DATE]" at bounding box center [436, 122] width 37 height 10
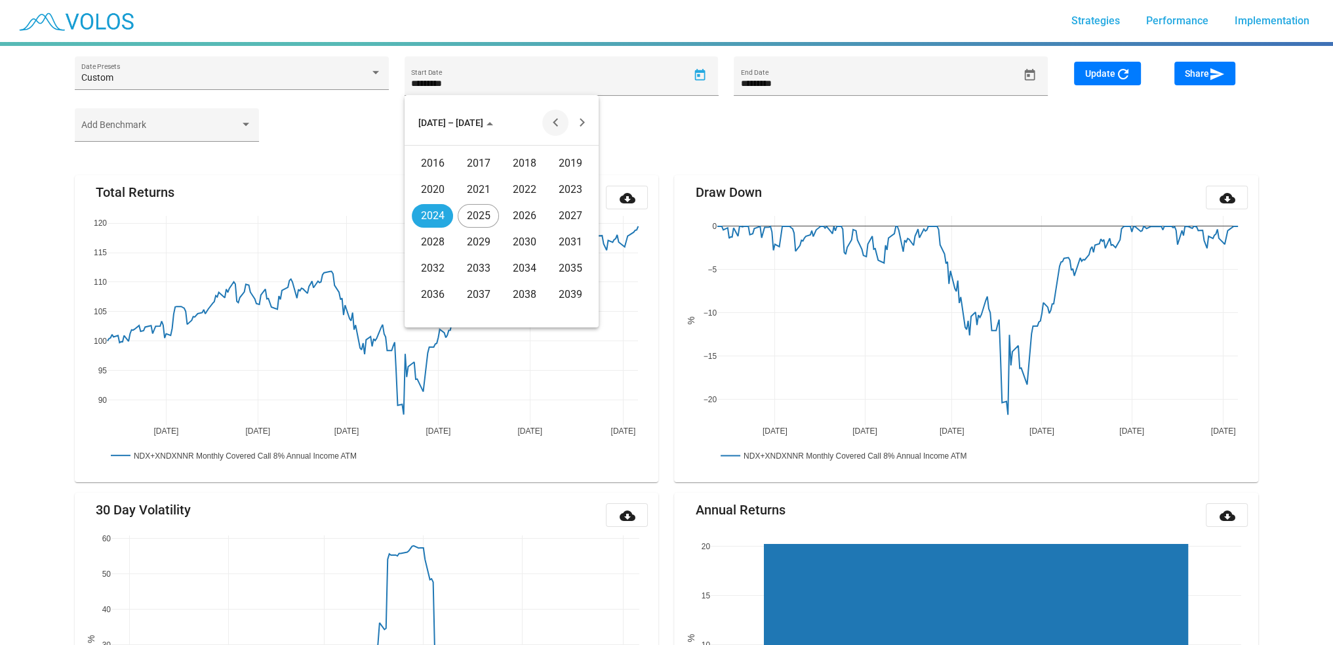
click at [548, 123] on button "Previous 20 years" at bounding box center [555, 123] width 26 height 26
click at [556, 271] on div "2011" at bounding box center [570, 268] width 41 height 24
click at [472, 243] on div "OCT" at bounding box center [478, 242] width 41 height 24
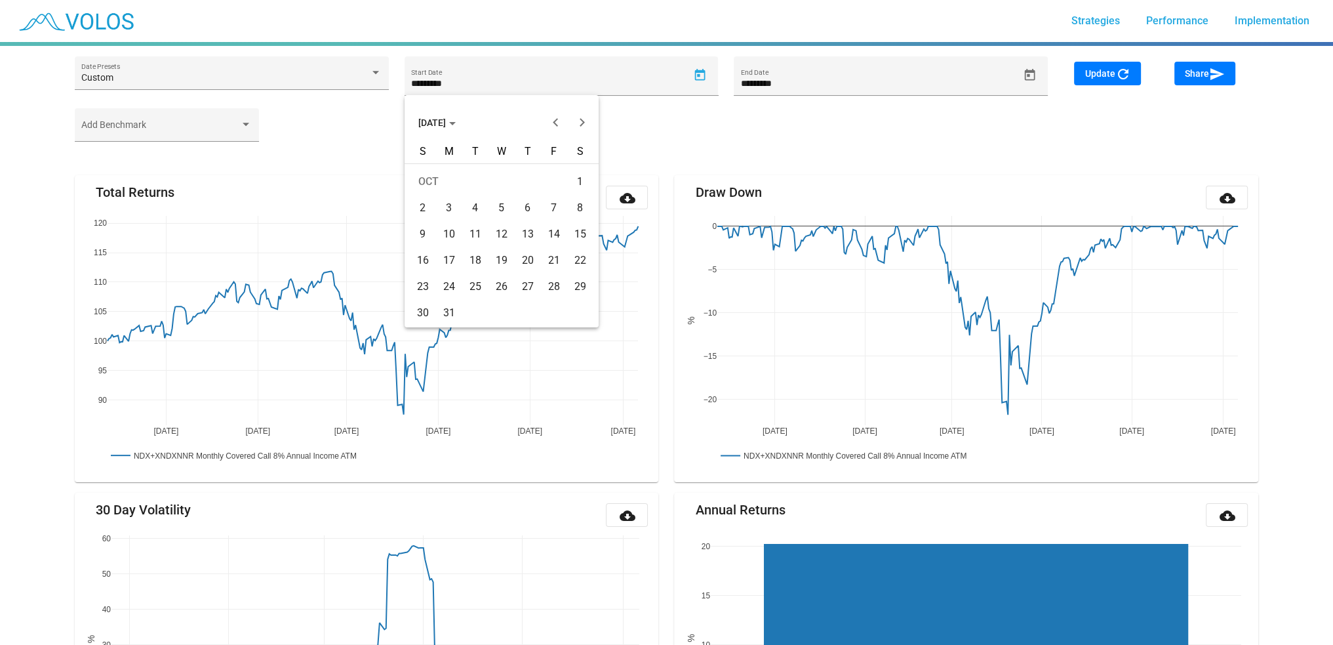
click at [470, 233] on div "11" at bounding box center [476, 234] width 24 height 24
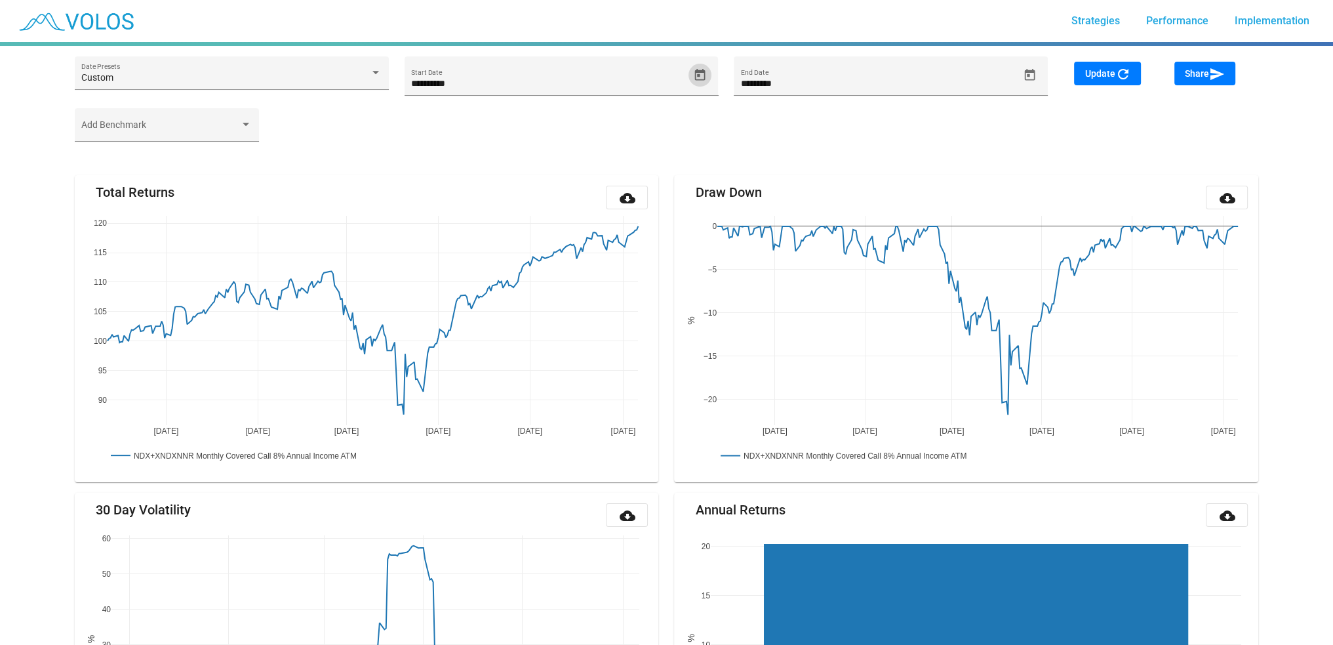
click at [1105, 73] on span "Update refresh" at bounding box center [1108, 73] width 46 height 10
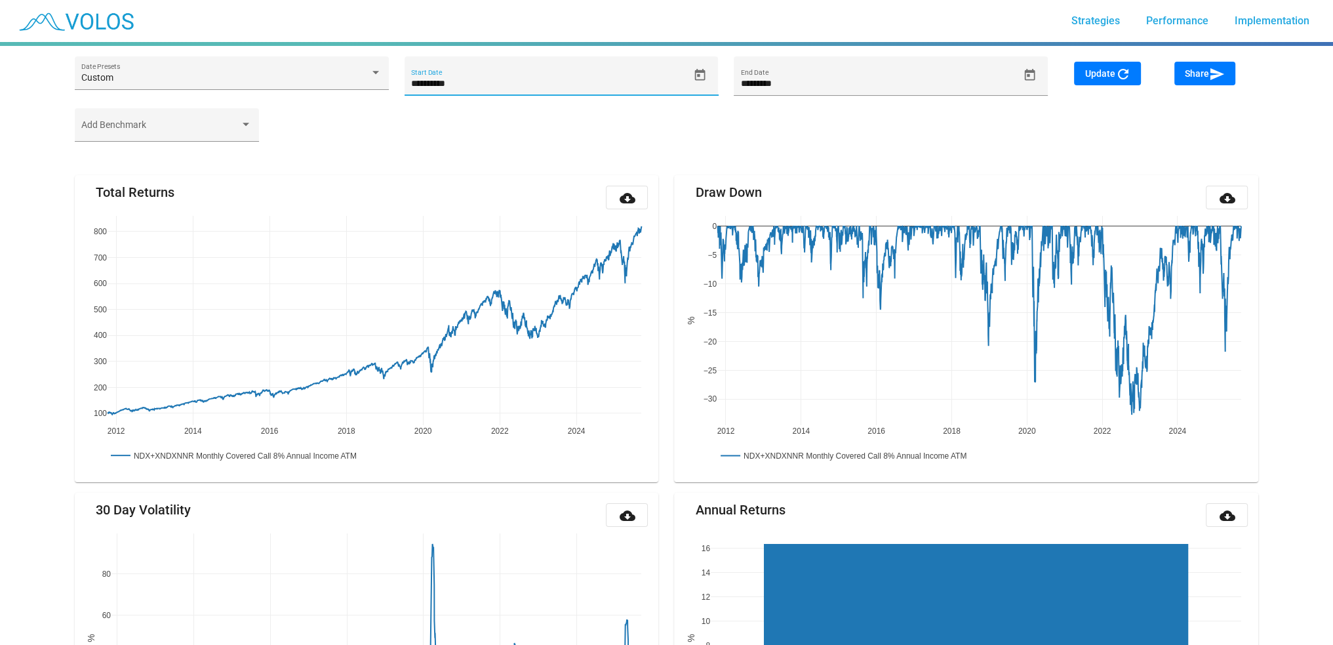
click at [433, 82] on input "**********" at bounding box center [549, 84] width 277 height 10
type input "**********"
click at [1105, 73] on span "Update refresh" at bounding box center [1108, 73] width 46 height 10
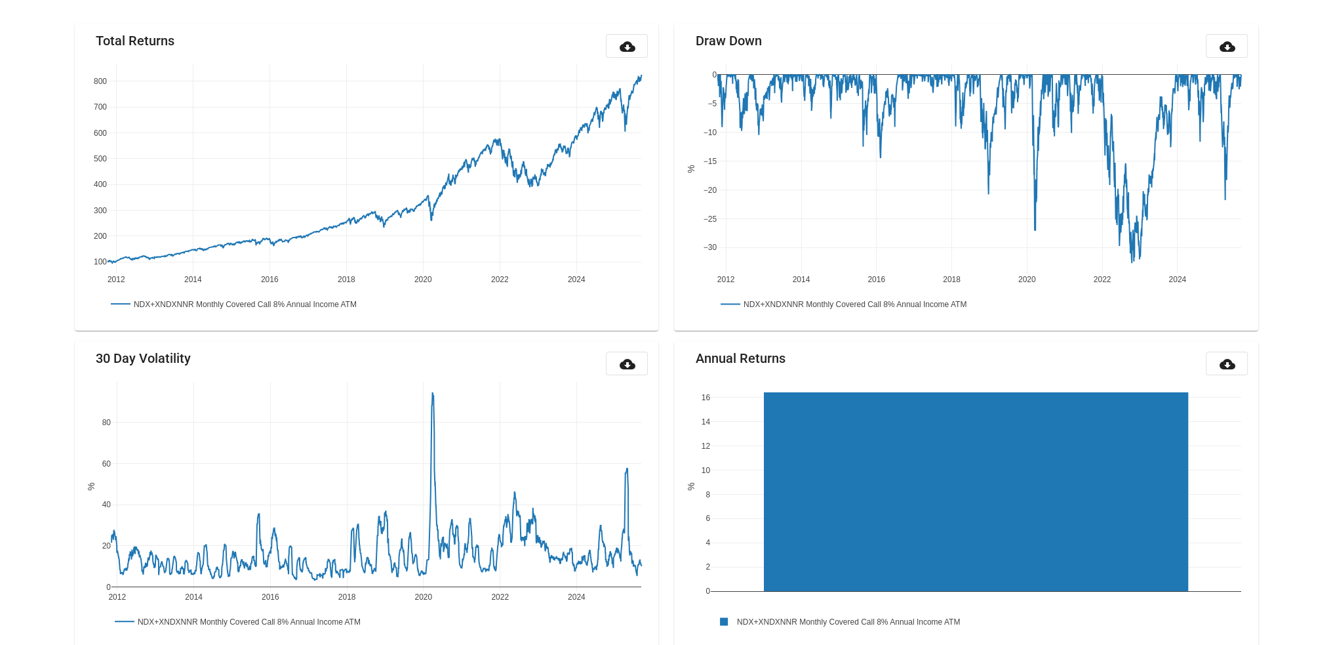
scroll to position [153, 0]
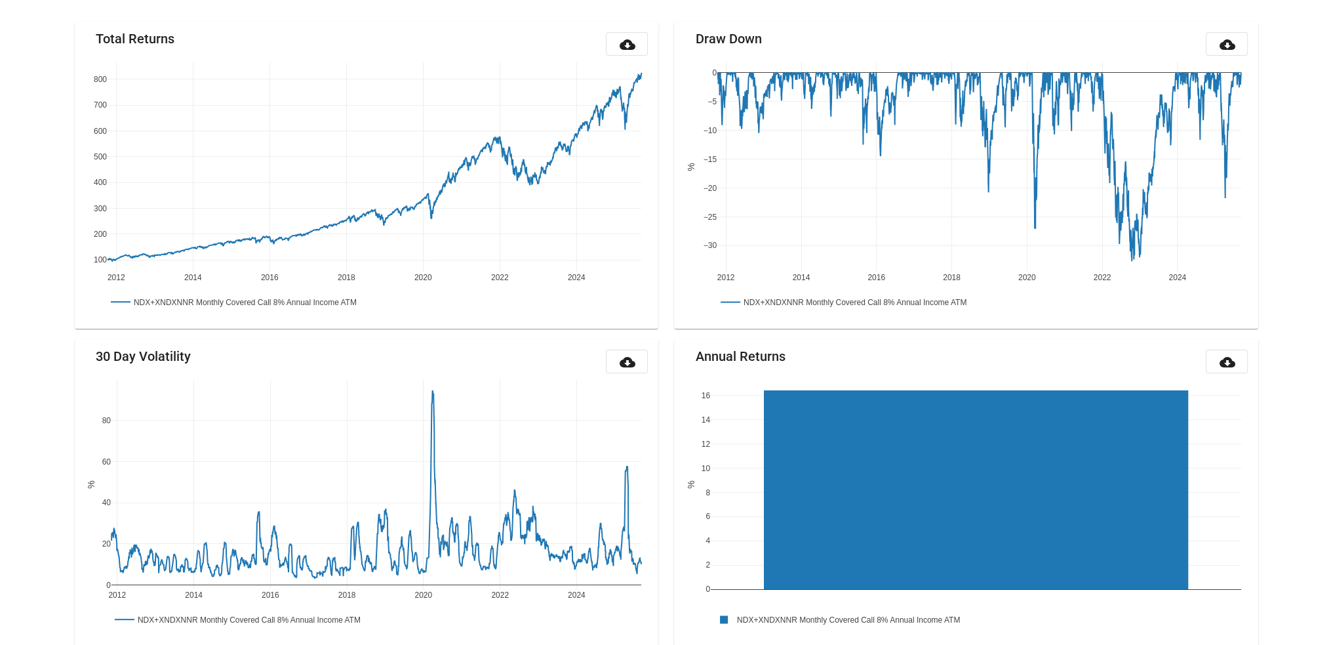
click at [630, 41] on mat-icon "cloud_download" at bounding box center [627, 45] width 16 height 16
click at [1225, 40] on mat-icon "cloud_download" at bounding box center [1227, 45] width 16 height 16
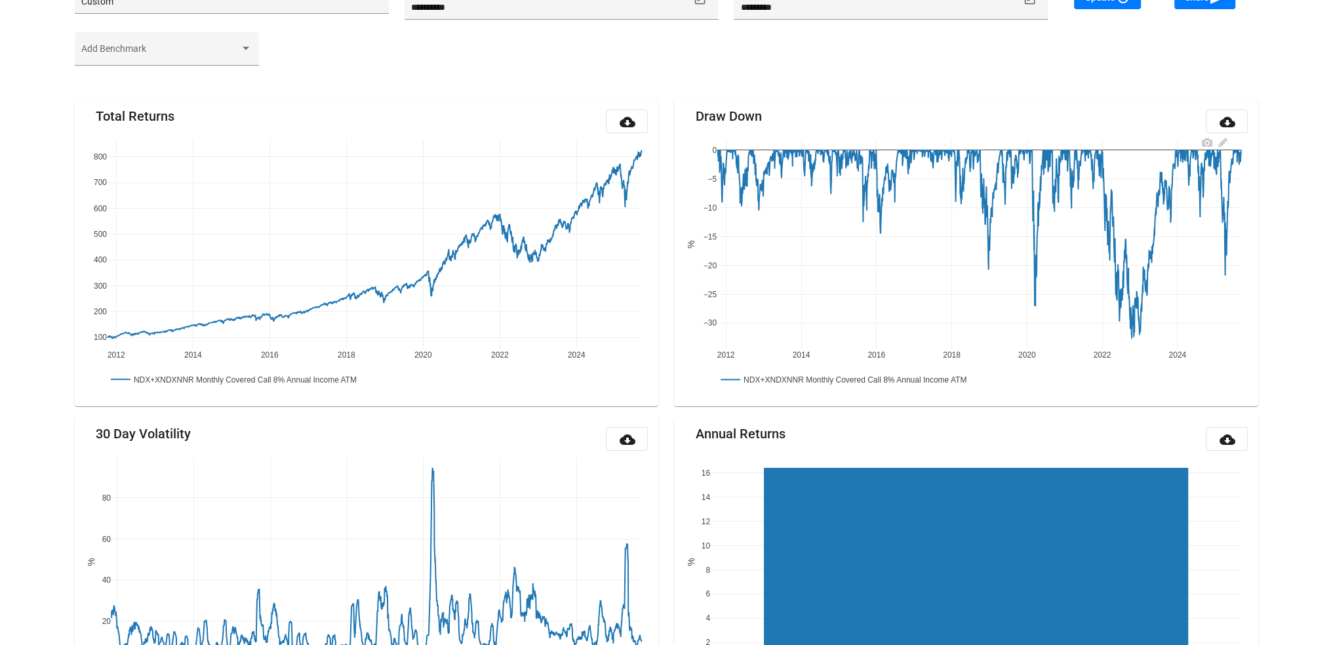
scroll to position [0, 0]
